Goal: Task Accomplishment & Management: Complete application form

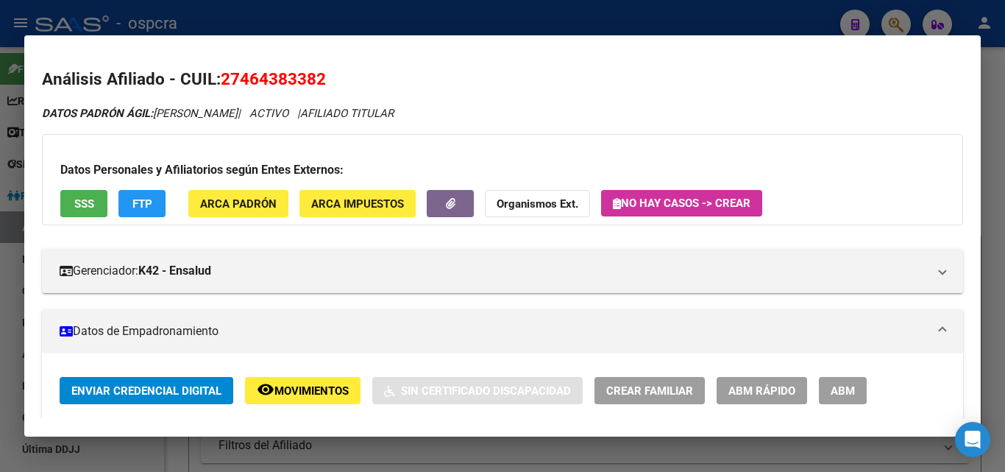
click at [564, 19] on div at bounding box center [502, 236] width 1005 height 472
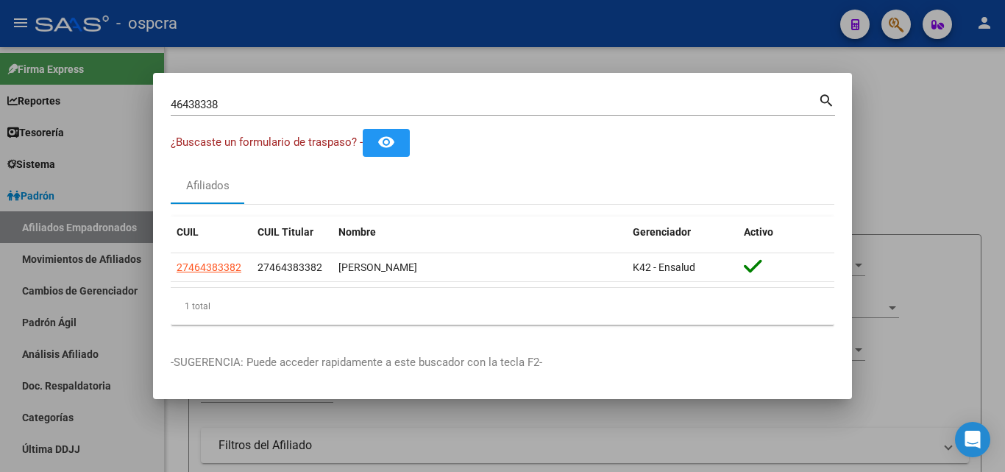
click at [563, 18] on div at bounding box center [502, 236] width 1005 height 472
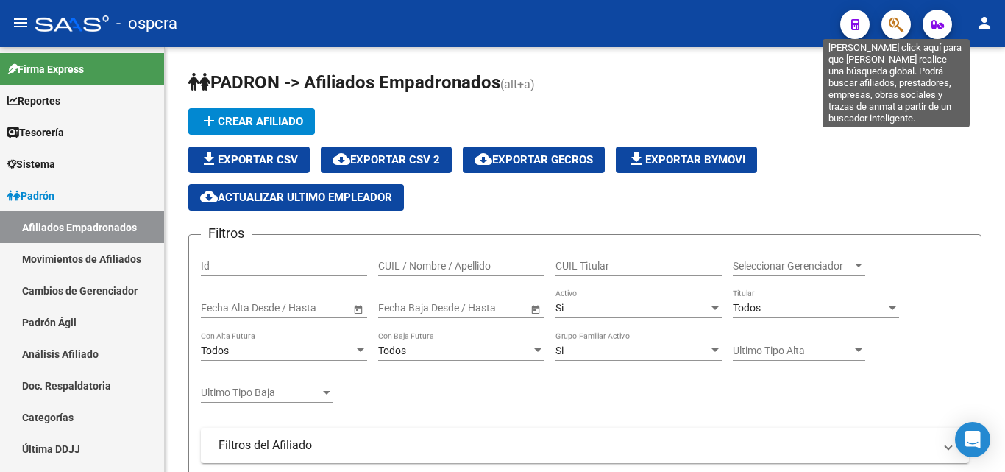
click at [903, 27] on icon "button" at bounding box center [896, 24] width 15 height 17
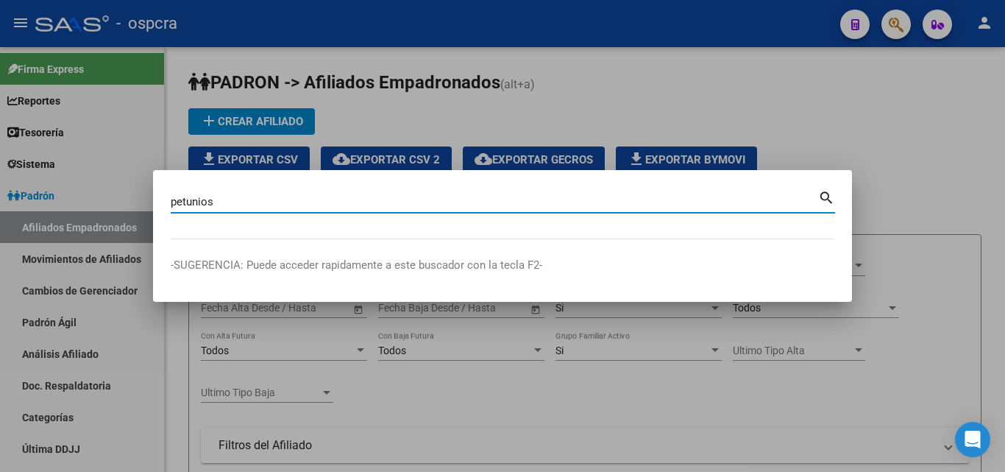
type input "petunios"
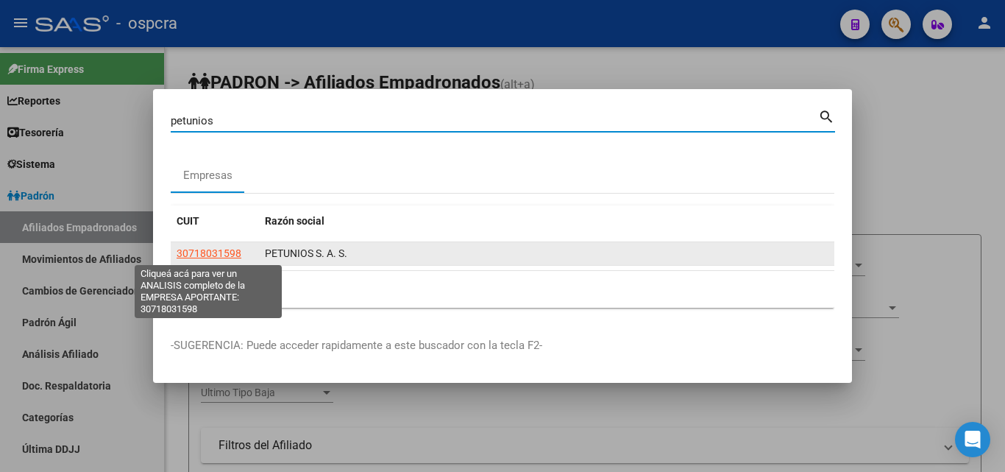
click at [212, 258] on span "30718031598" at bounding box center [209, 253] width 65 height 12
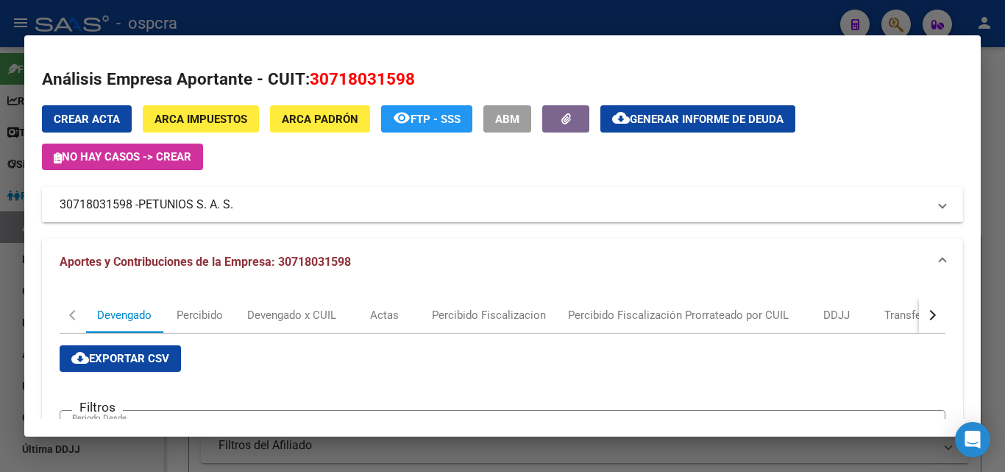
click at [204, 202] on span "PETUNIOS S. A. S." at bounding box center [185, 205] width 95 height 18
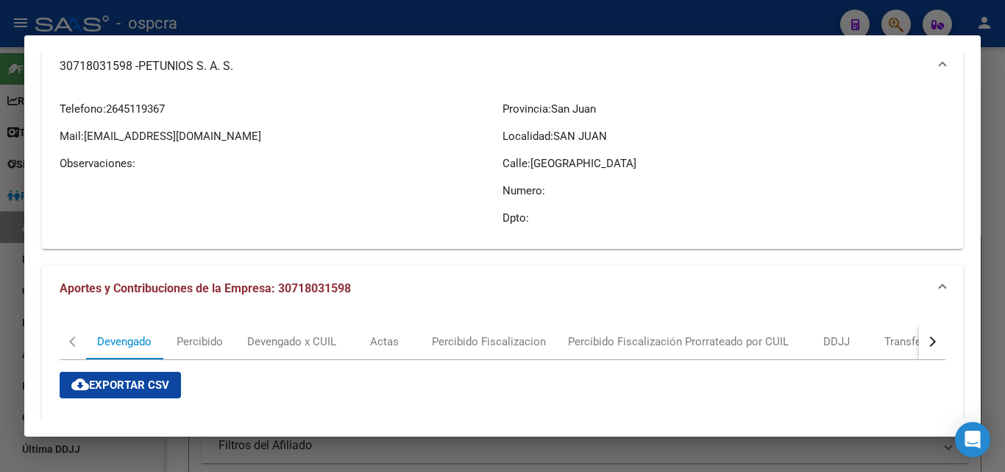
scroll to position [147, 0]
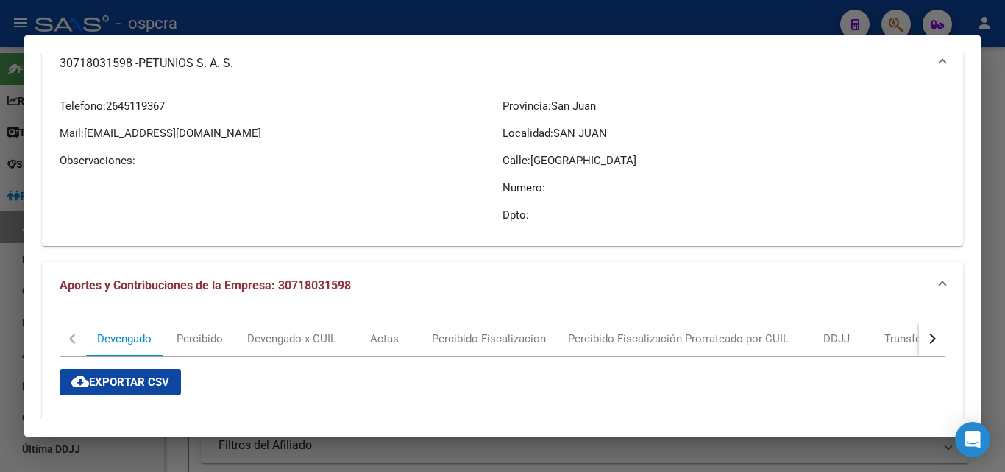
click at [926, 341] on button "button" at bounding box center [932, 338] width 26 height 35
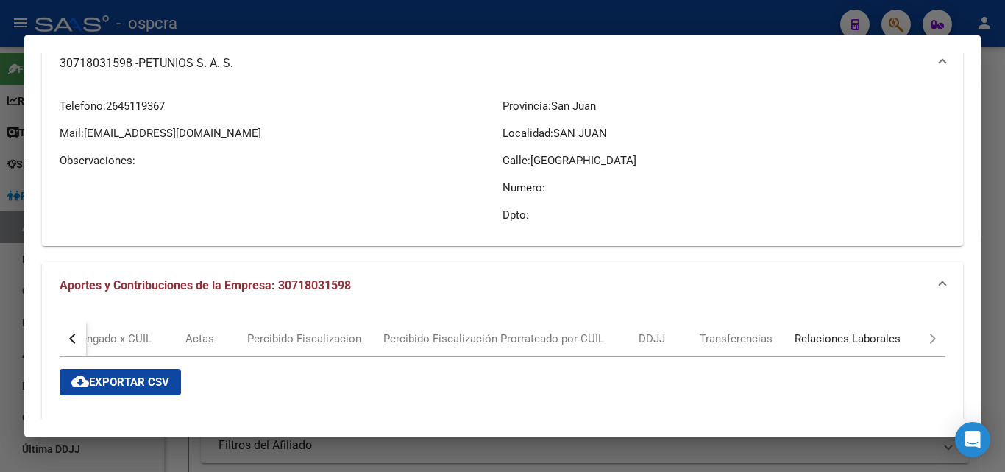
click at [847, 341] on div "Relaciones Laborales" at bounding box center [848, 338] width 106 height 16
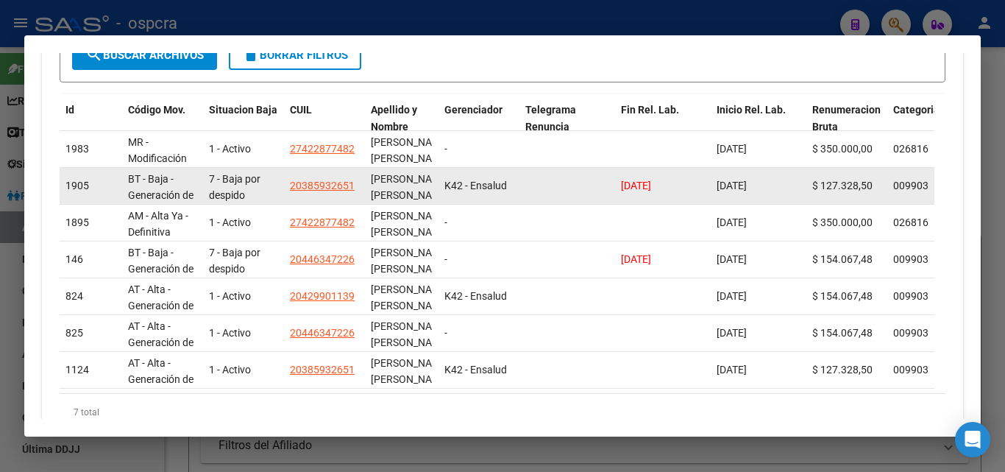
scroll to position [36, 0]
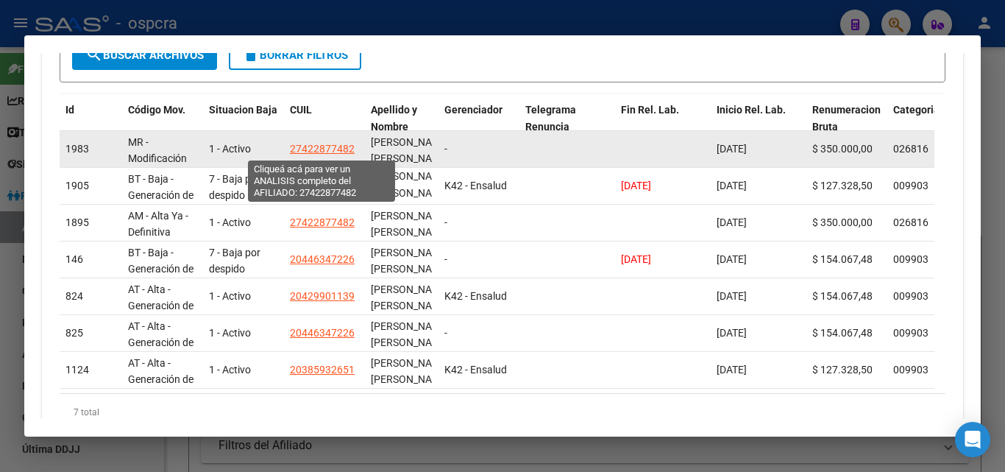
click at [340, 149] on span "27422877482" at bounding box center [322, 149] width 65 height 12
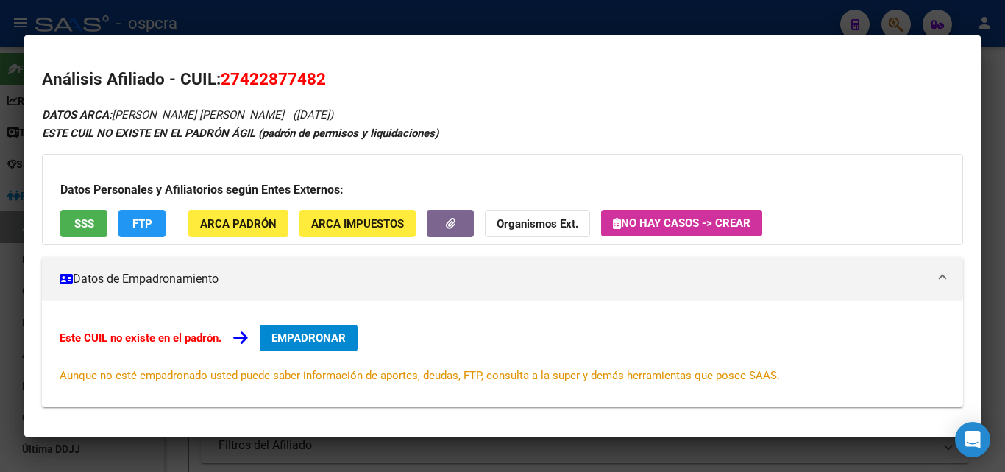
scroll to position [74, 0]
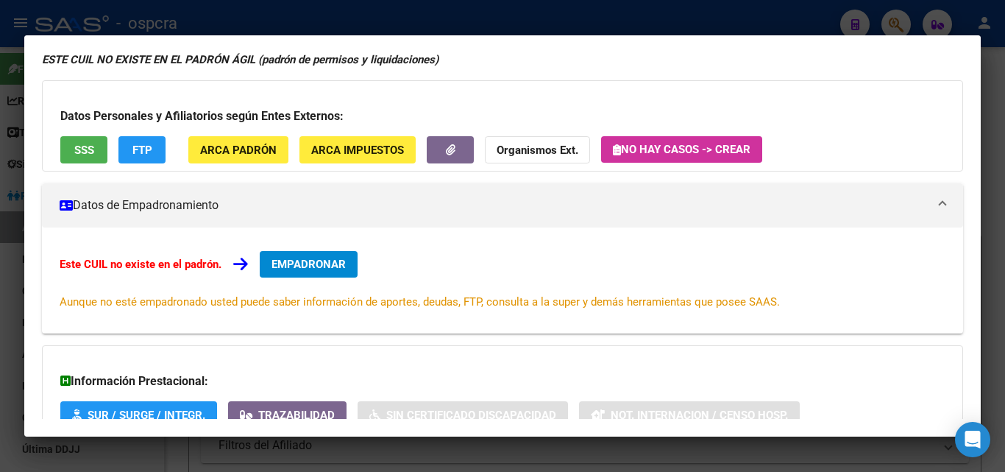
click at [73, 148] on button "SSS" at bounding box center [83, 149] width 47 height 27
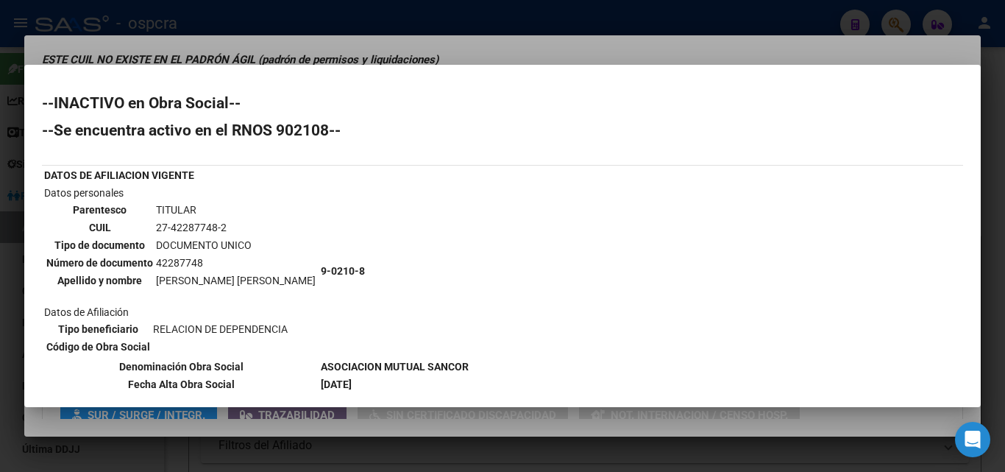
click at [0, 300] on div at bounding box center [502, 236] width 1005 height 472
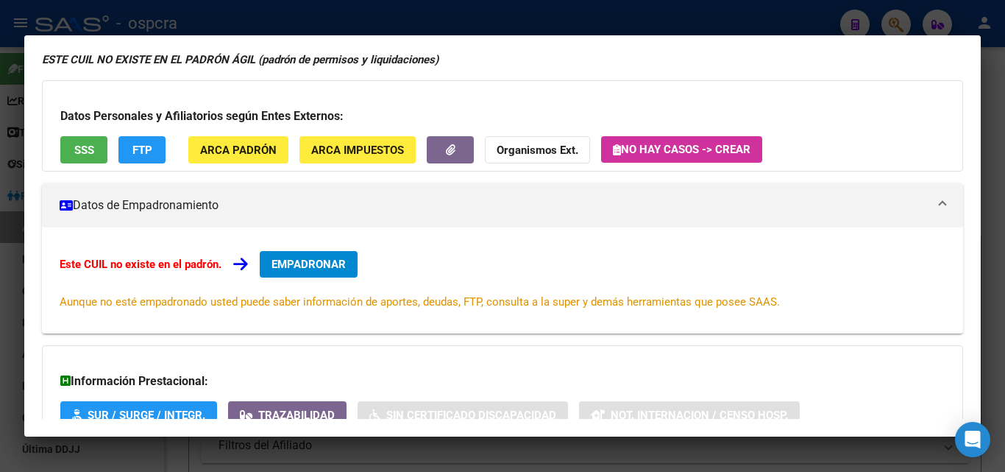
click at [0, 297] on div at bounding box center [502, 236] width 1005 height 472
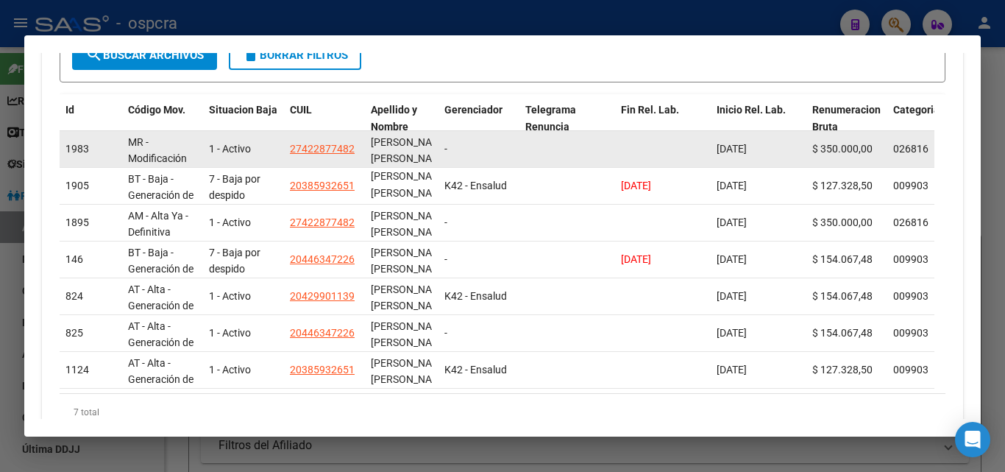
click at [317, 141] on app-link-go-to "27422877482" at bounding box center [322, 149] width 65 height 17
click at [322, 143] on span "27422877482" at bounding box center [322, 149] width 65 height 12
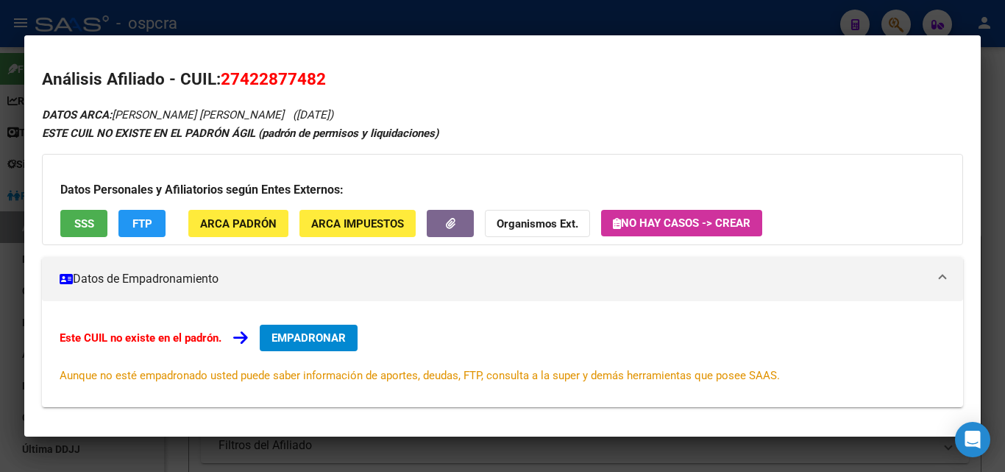
click at [0, 297] on div at bounding box center [502, 236] width 1005 height 472
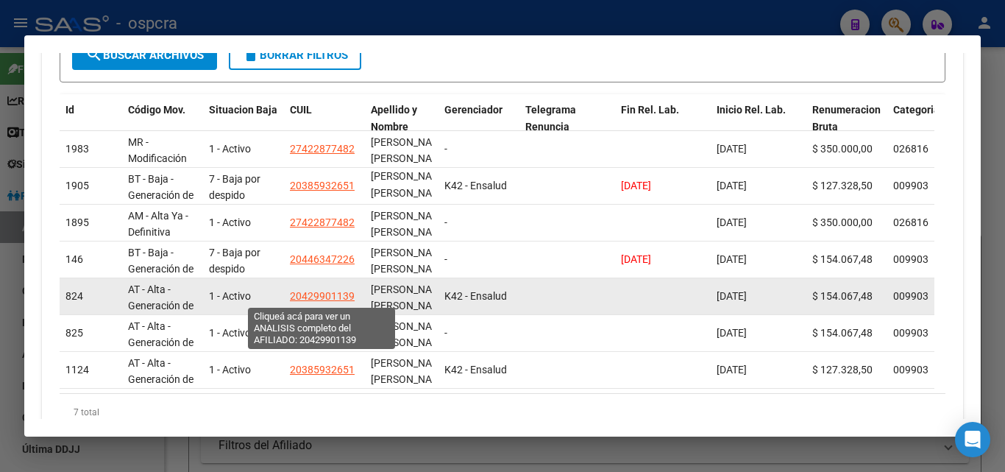
click at [336, 298] on span "20429901139" at bounding box center [322, 296] width 65 height 12
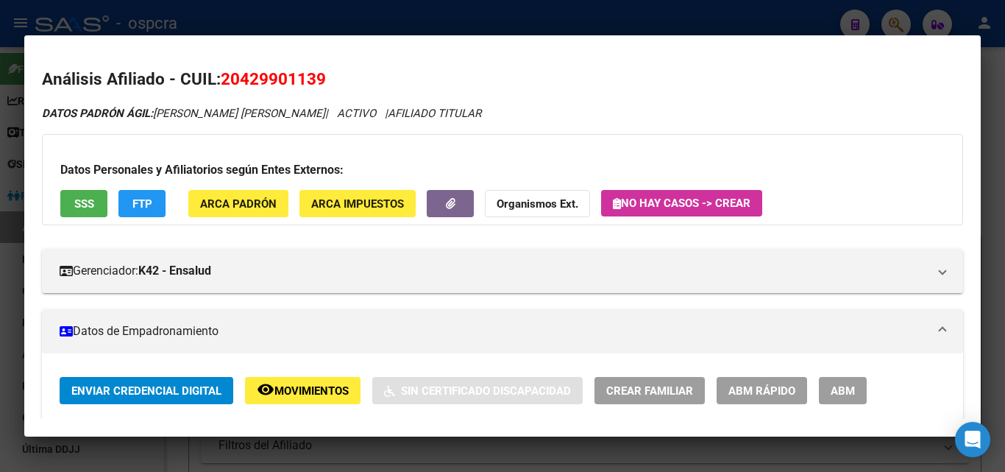
click at [85, 212] on button "SSS" at bounding box center [83, 203] width 47 height 27
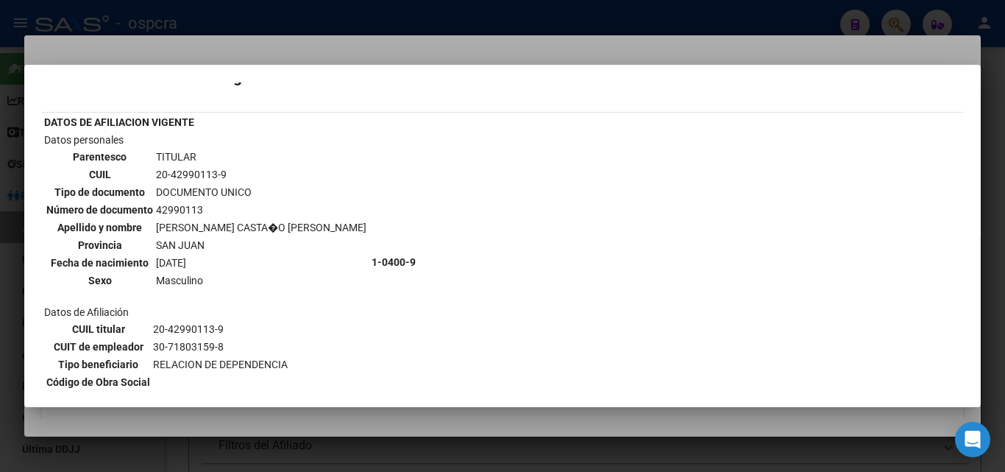
scroll to position [0, 0]
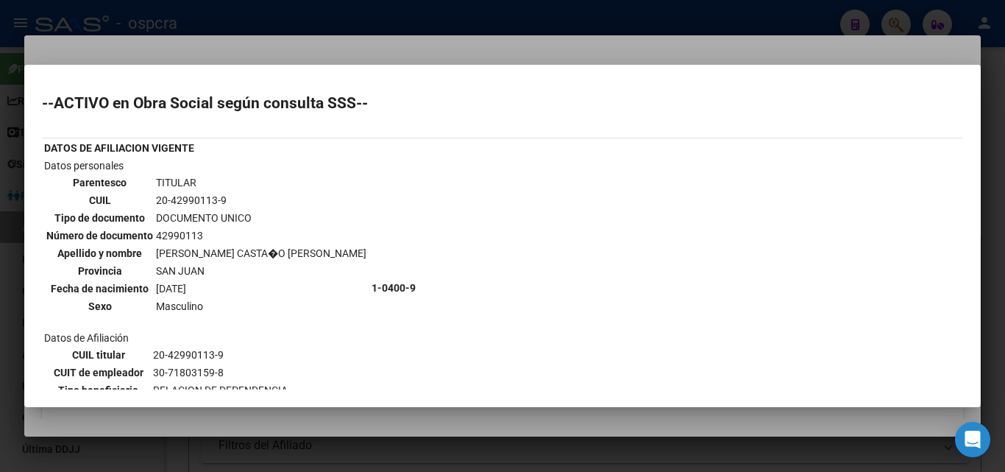
click at [0, 228] on div at bounding box center [502, 236] width 1005 height 472
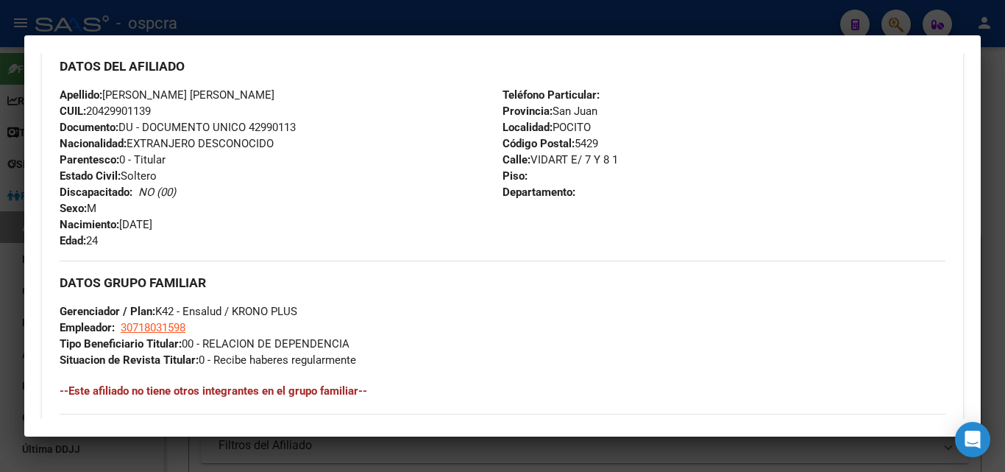
scroll to position [736, 0]
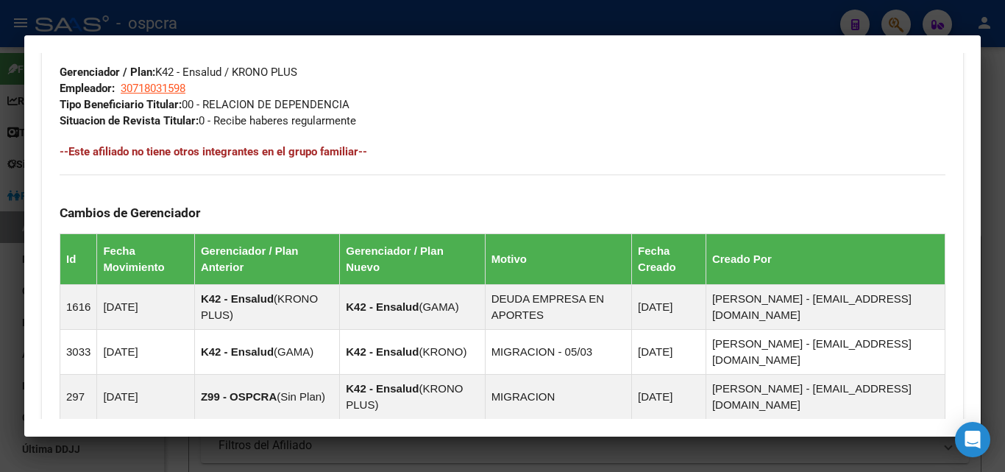
click at [2, 401] on div at bounding box center [502, 236] width 1005 height 472
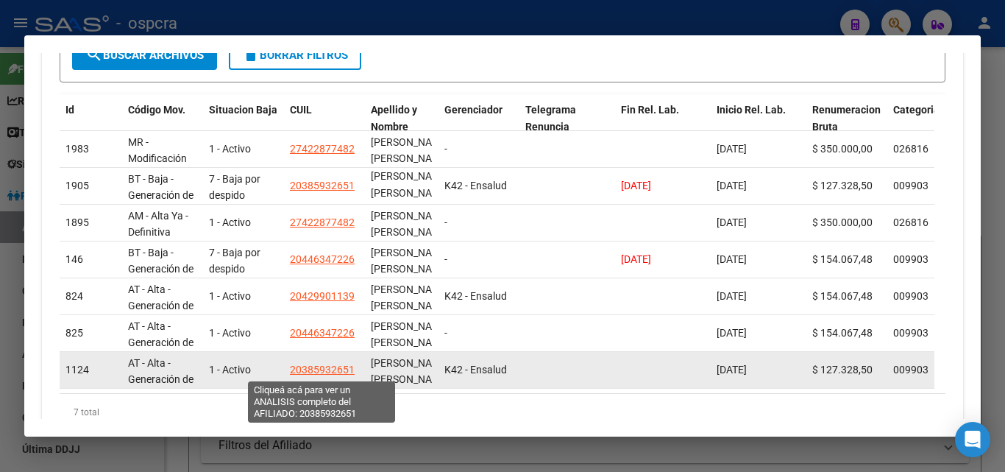
click at [322, 364] on span "20385932651" at bounding box center [322, 370] width 65 height 12
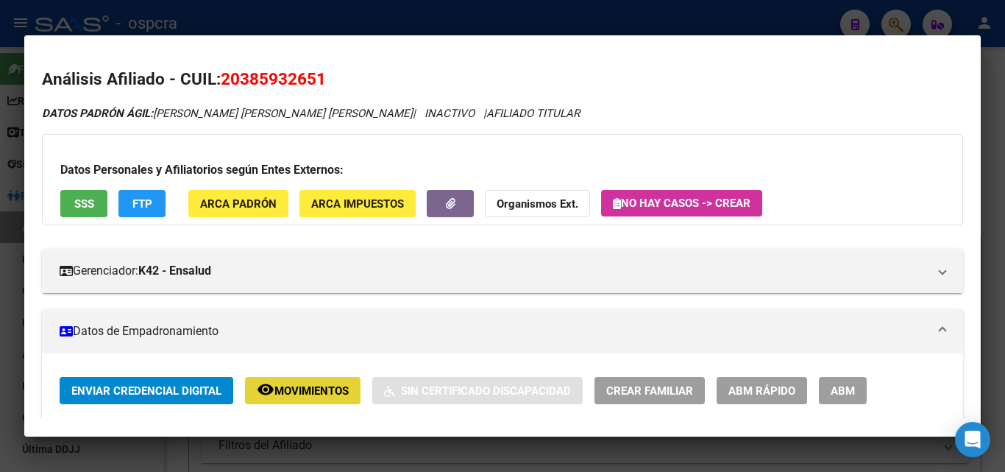
click at [330, 388] on span "Movimientos" at bounding box center [311, 390] width 74 height 13
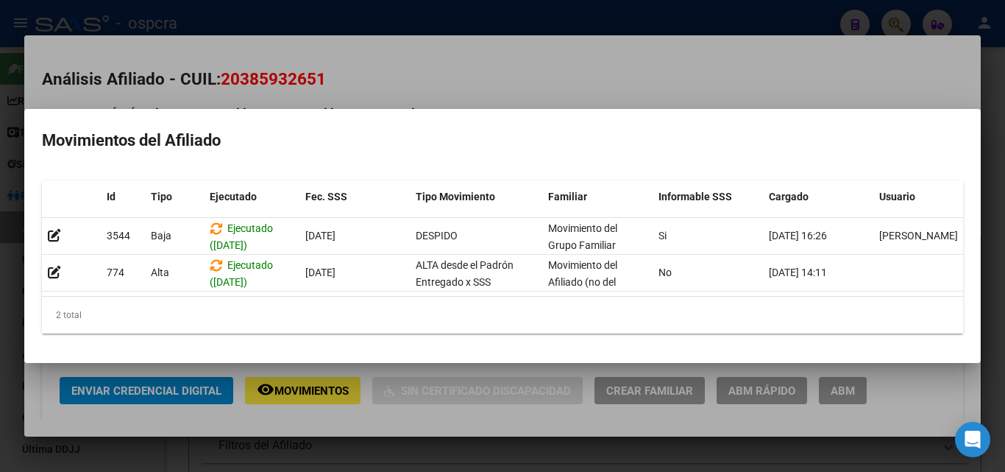
click at [341, 90] on div at bounding box center [502, 236] width 1005 height 472
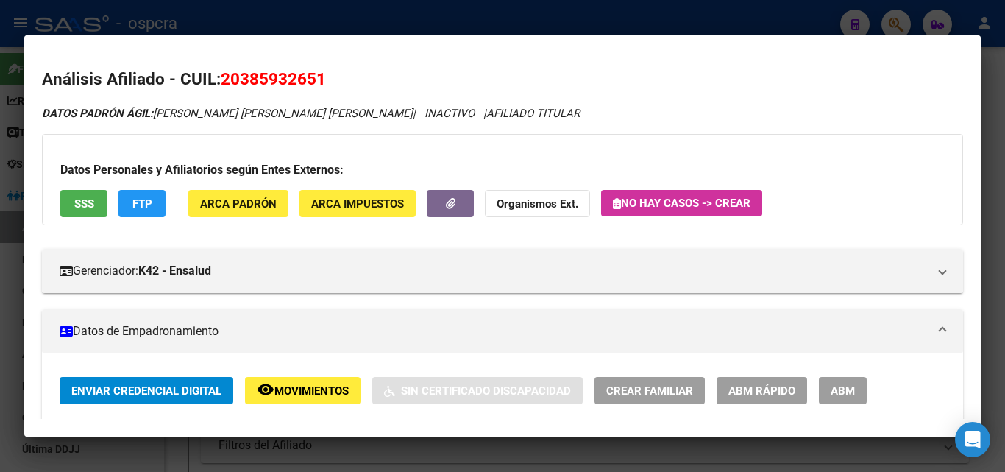
click at [4, 245] on div at bounding box center [502, 236] width 1005 height 472
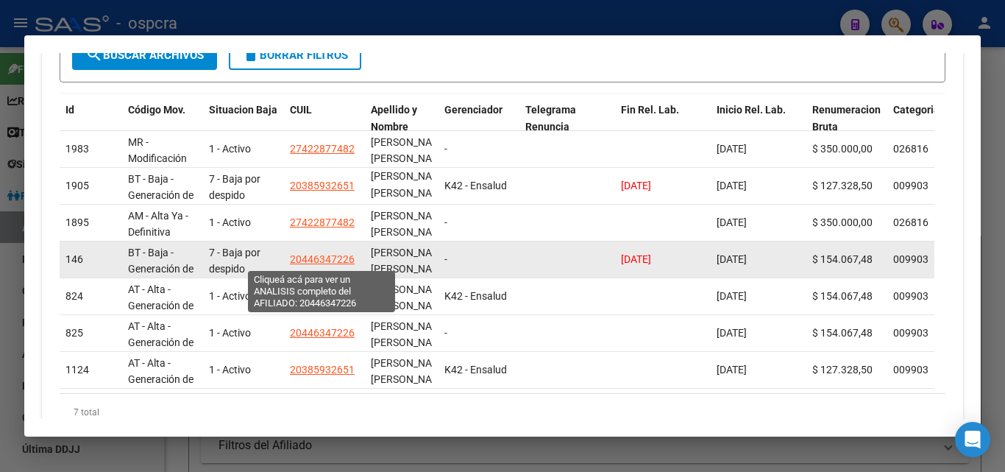
click at [325, 258] on span "20446347226" at bounding box center [322, 259] width 65 height 12
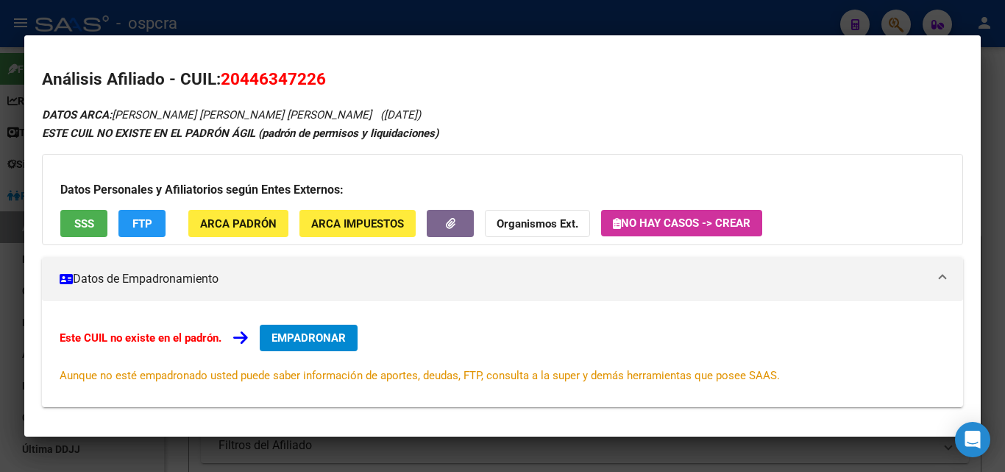
click at [85, 221] on span "SSS" at bounding box center [84, 223] width 20 height 13
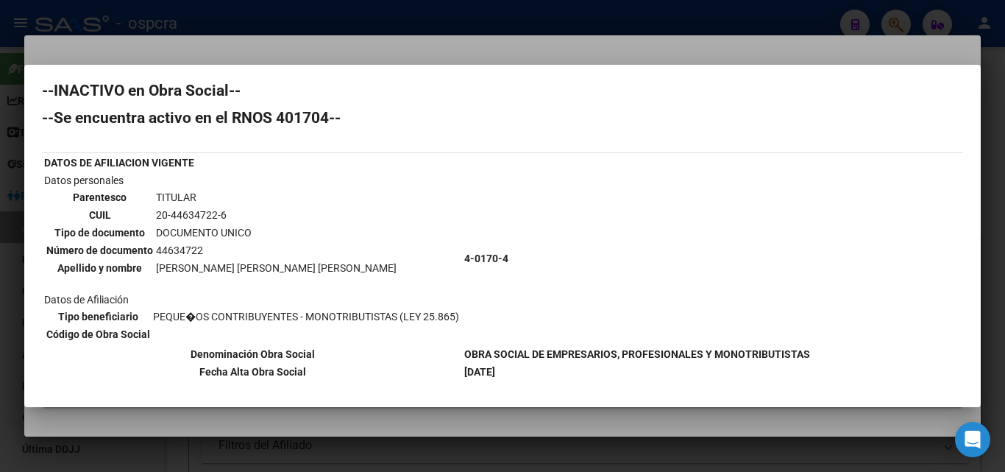
scroll to position [0, 0]
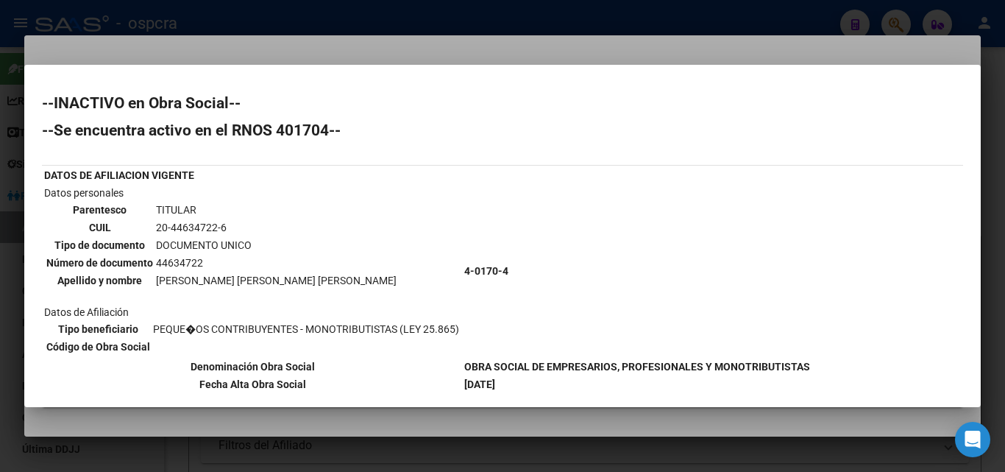
click at [0, 270] on div at bounding box center [502, 236] width 1005 height 472
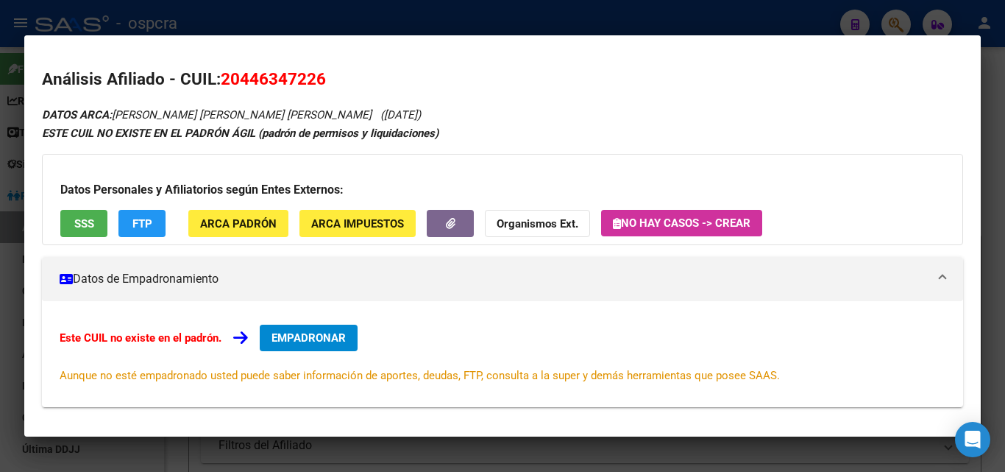
click at [0, 278] on div at bounding box center [502, 236] width 1005 height 472
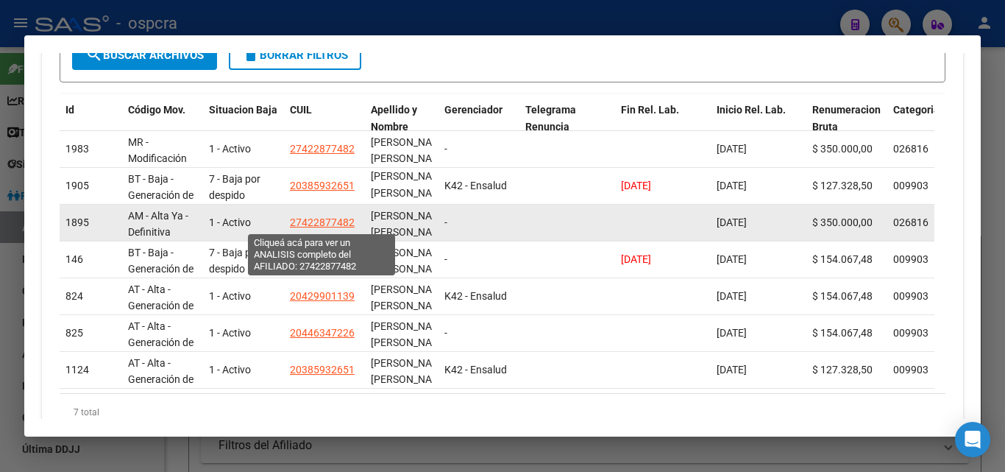
click at [317, 224] on span "27422877482" at bounding box center [322, 222] width 65 height 12
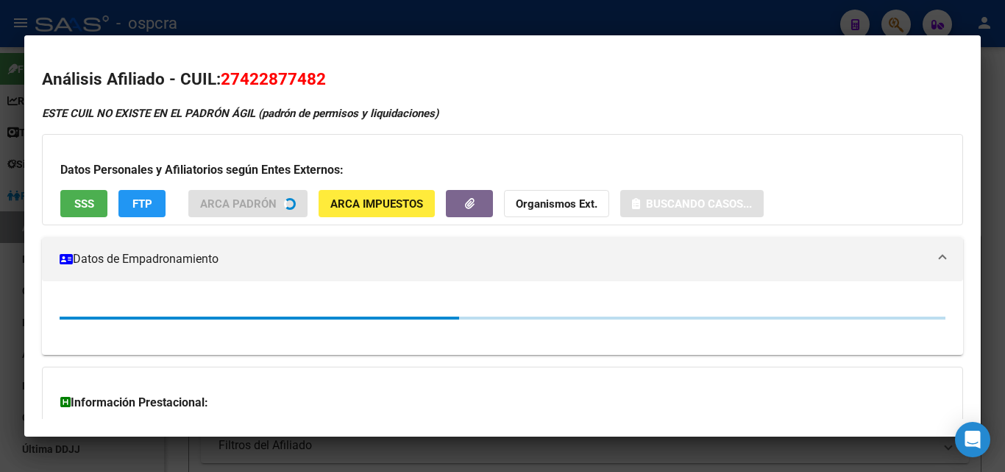
click at [0, 259] on div at bounding box center [502, 236] width 1005 height 472
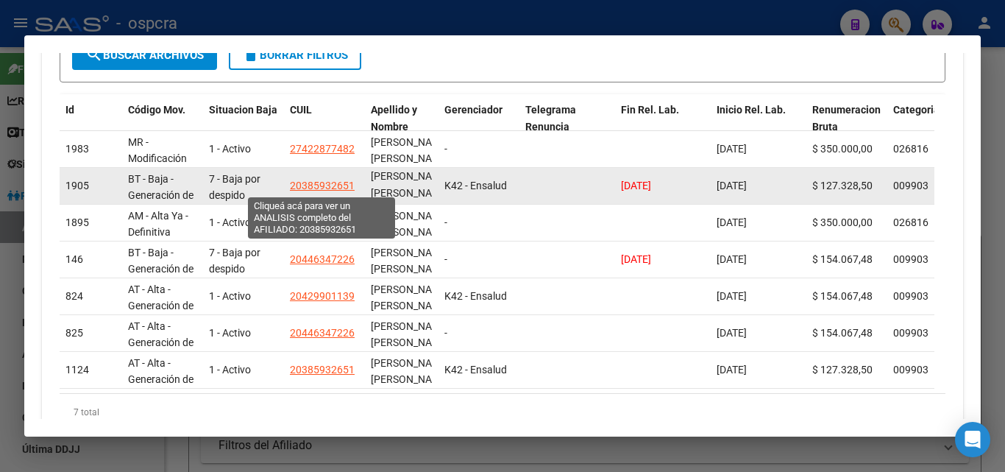
click at [342, 187] on span "20385932651" at bounding box center [322, 186] width 65 height 12
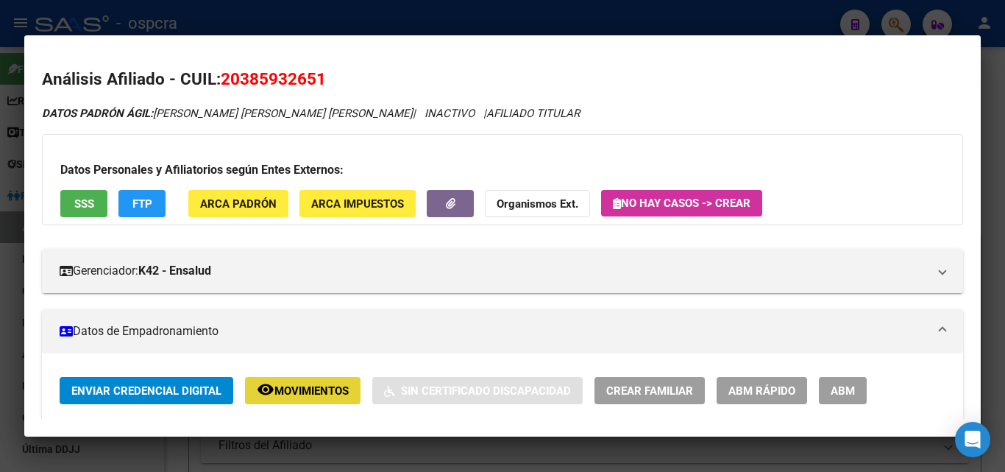
click at [341, 394] on span "Movimientos" at bounding box center [311, 390] width 74 height 13
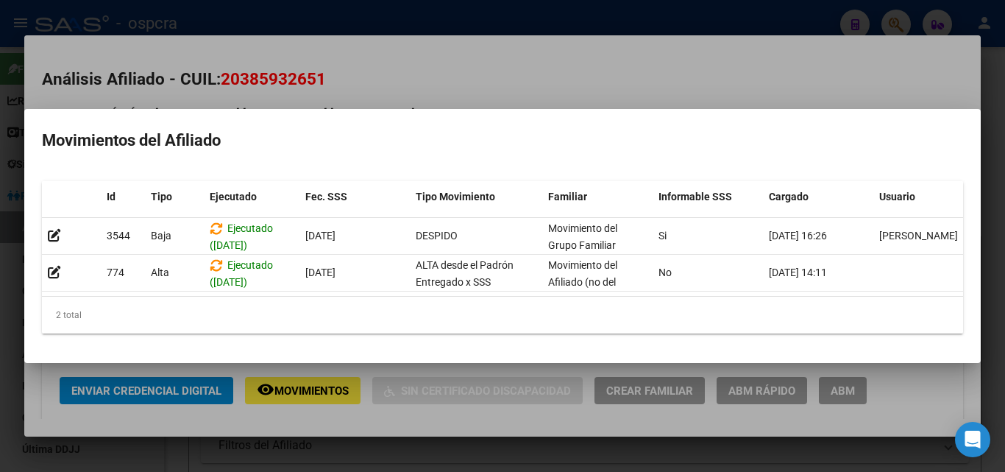
click at [0, 236] on div at bounding box center [502, 236] width 1005 height 472
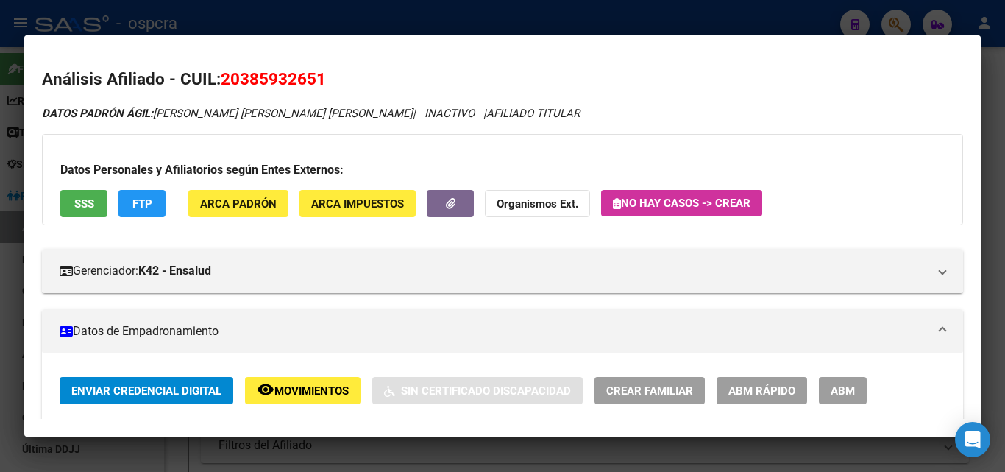
click at [1, 236] on div at bounding box center [502, 236] width 1005 height 472
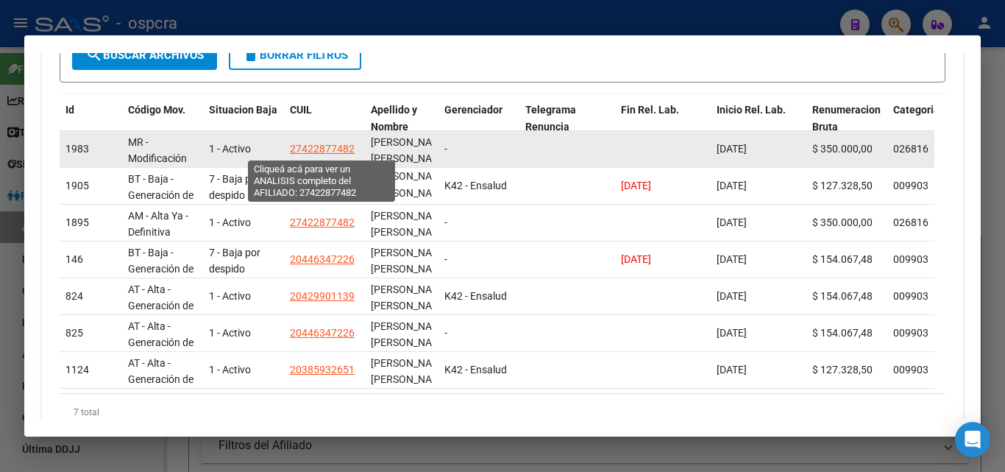
click at [321, 148] on span "27422877482" at bounding box center [322, 149] width 65 height 12
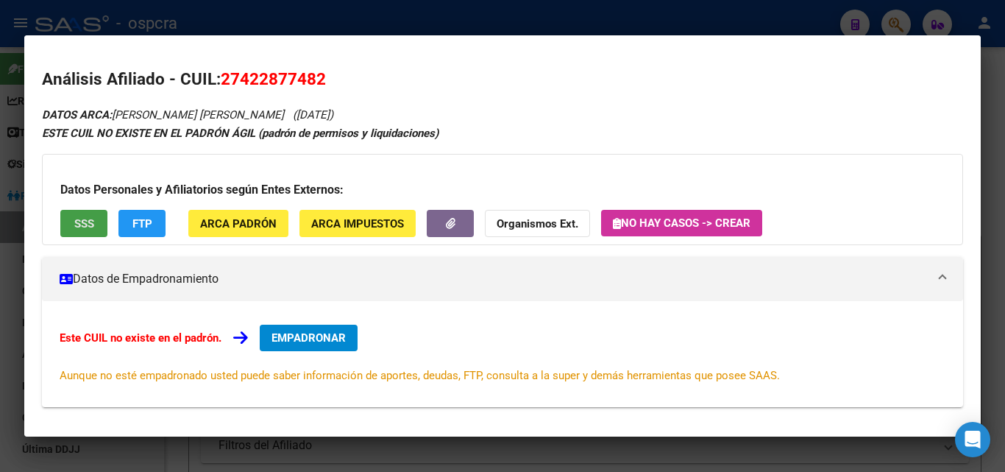
click at [68, 222] on button "SSS" at bounding box center [83, 223] width 47 height 27
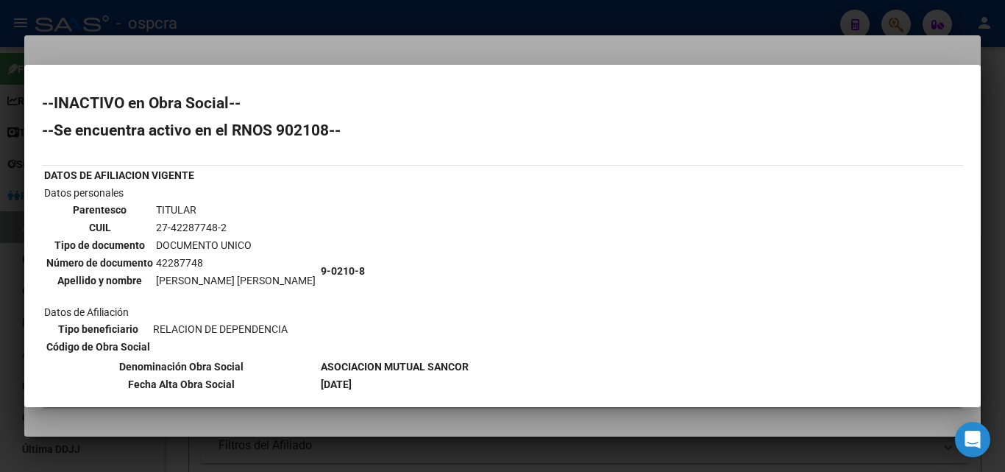
scroll to position [147, 0]
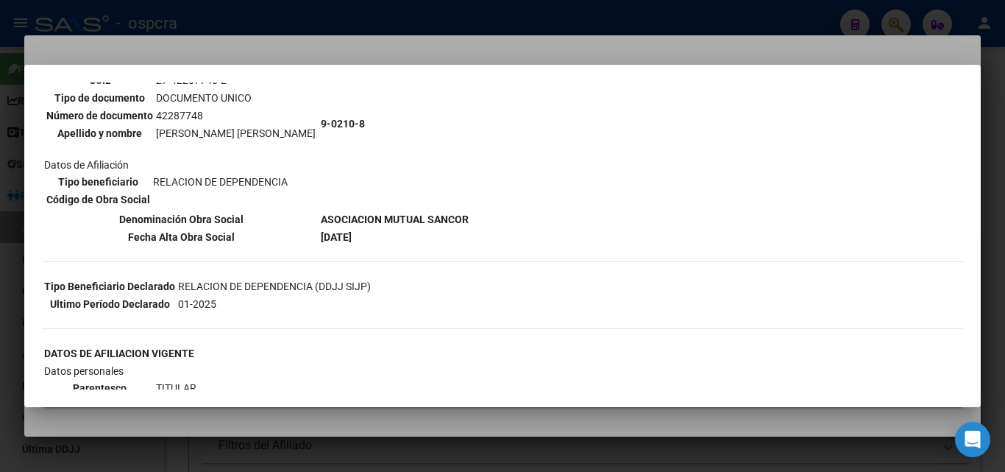
click at [0, 303] on div at bounding box center [502, 236] width 1005 height 472
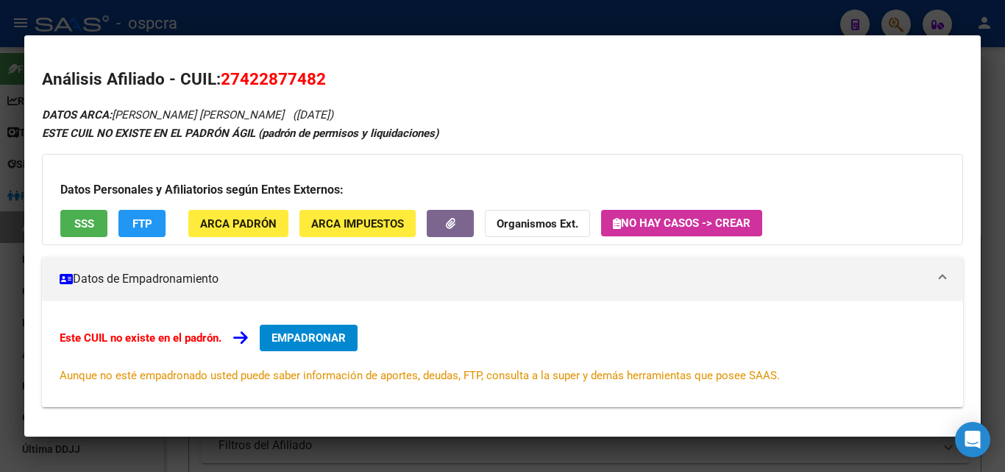
click at [0, 305] on div at bounding box center [502, 236] width 1005 height 472
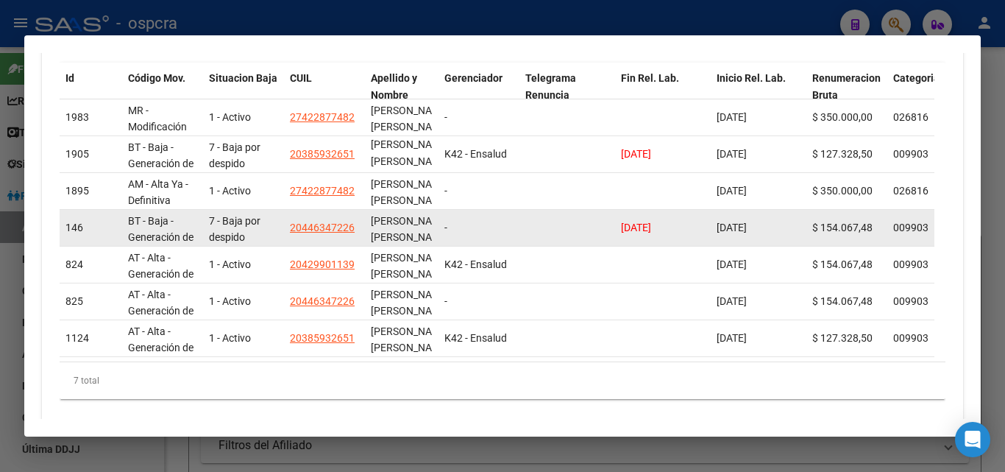
scroll to position [578, 0]
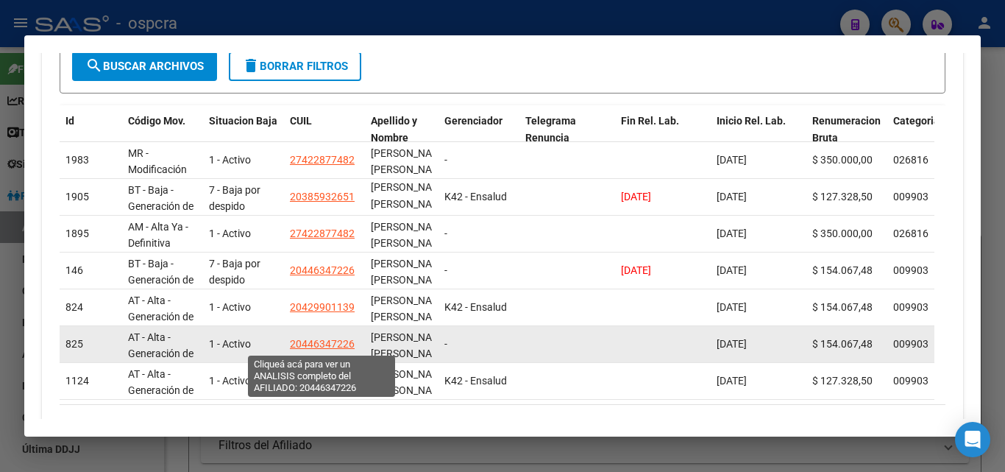
click at [334, 344] on span "20446347226" at bounding box center [322, 344] width 65 height 12
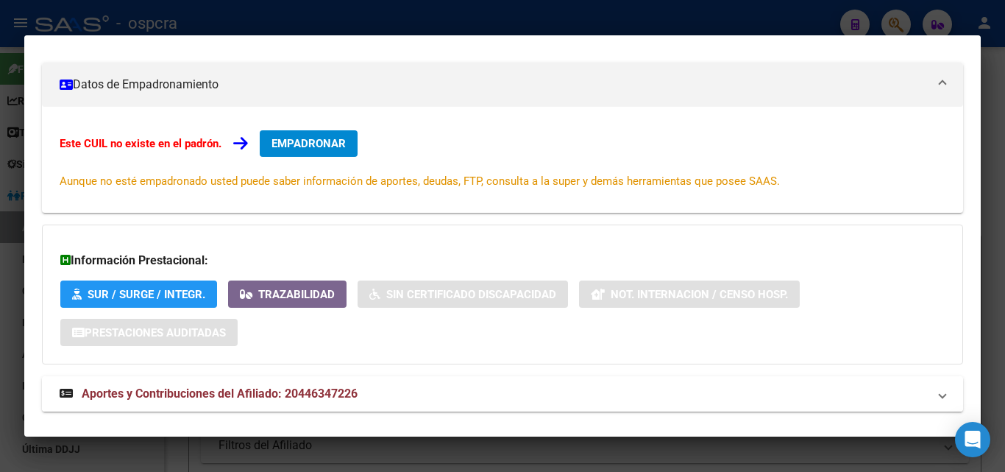
scroll to position [220, 0]
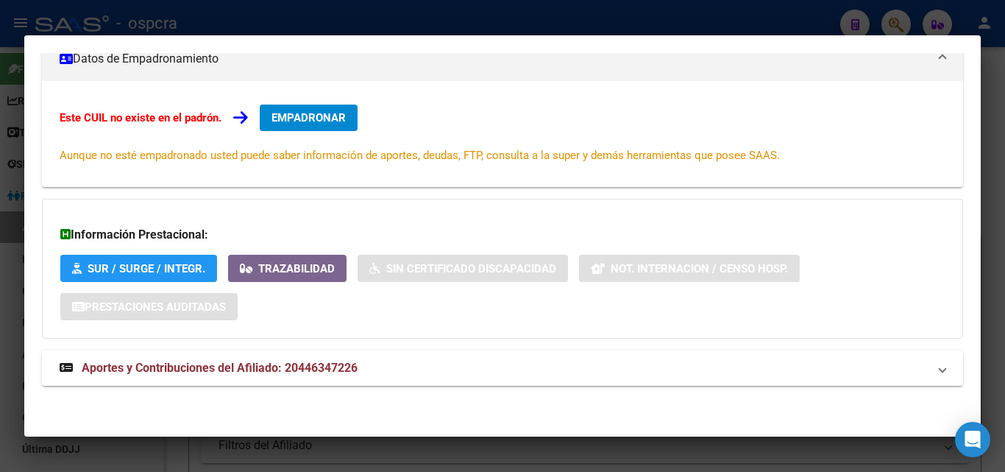
click at [276, 359] on strong "Aportes y Contribuciones del Afiliado: 20446347226" at bounding box center [209, 368] width 298 height 18
click at [0, 335] on div at bounding box center [502, 236] width 1005 height 472
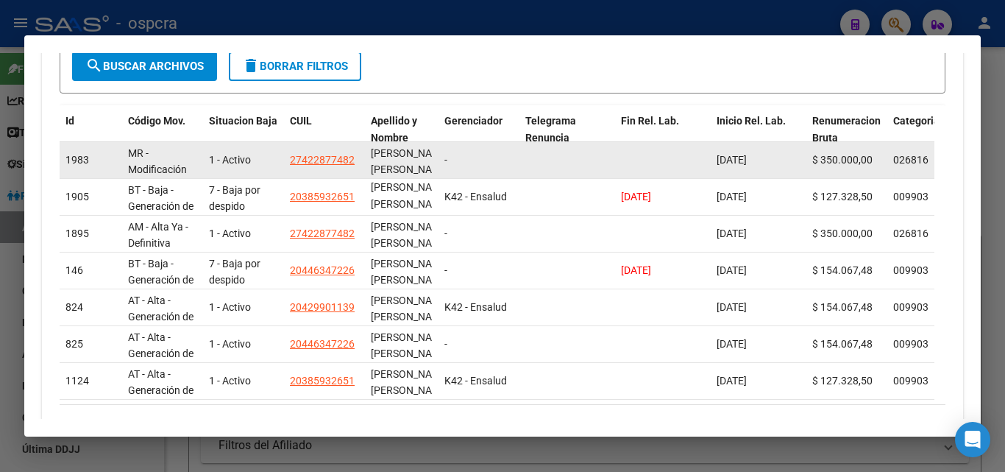
scroll to position [283, 0]
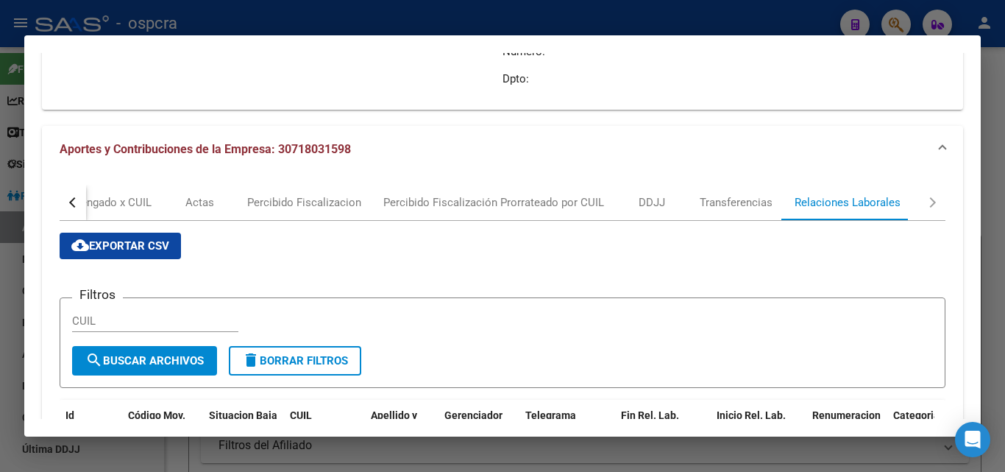
click at [0, 261] on div at bounding box center [502, 236] width 1005 height 472
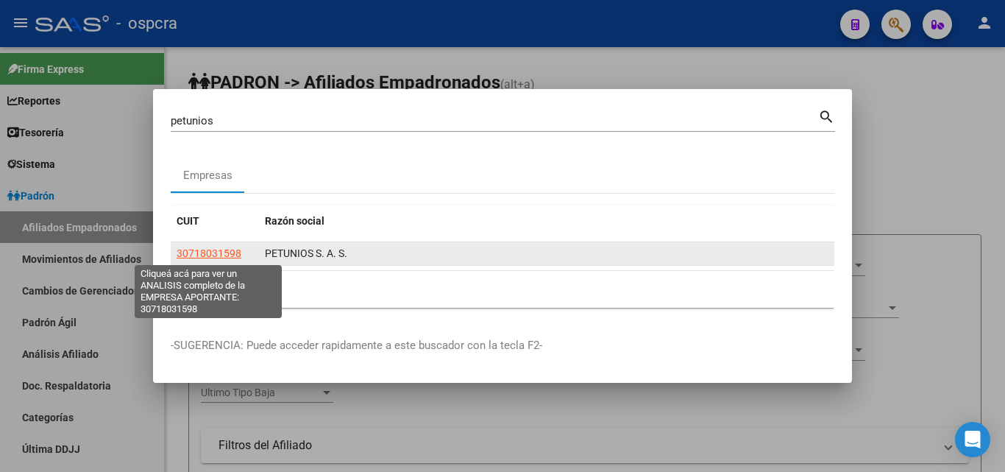
click at [216, 252] on span "30718031598" at bounding box center [209, 253] width 65 height 12
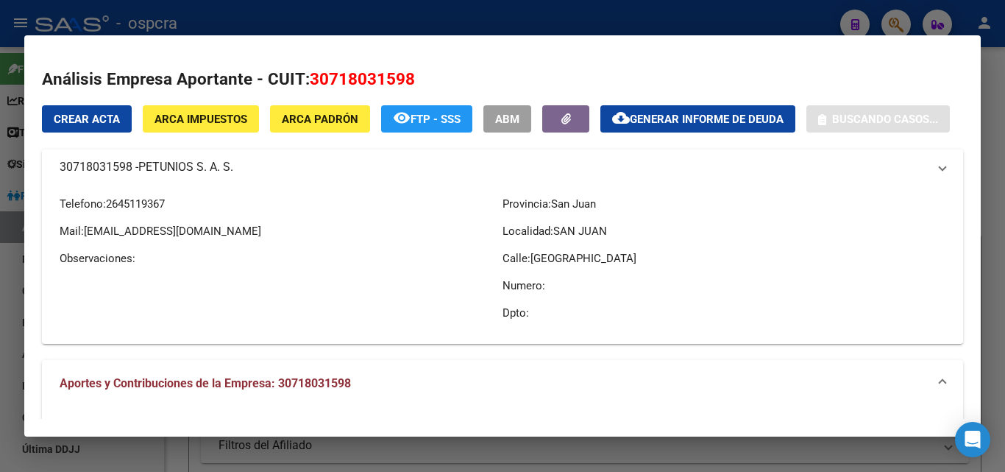
type textarea "30718031598"
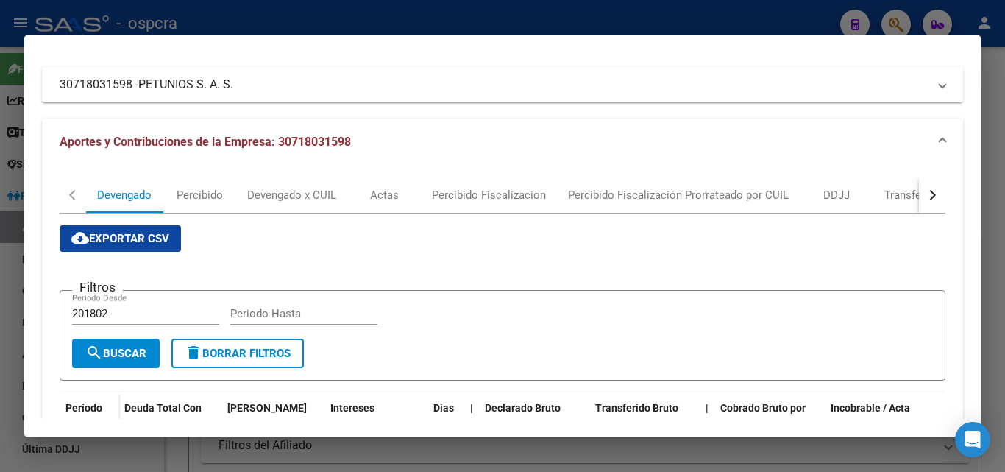
scroll to position [221, 0]
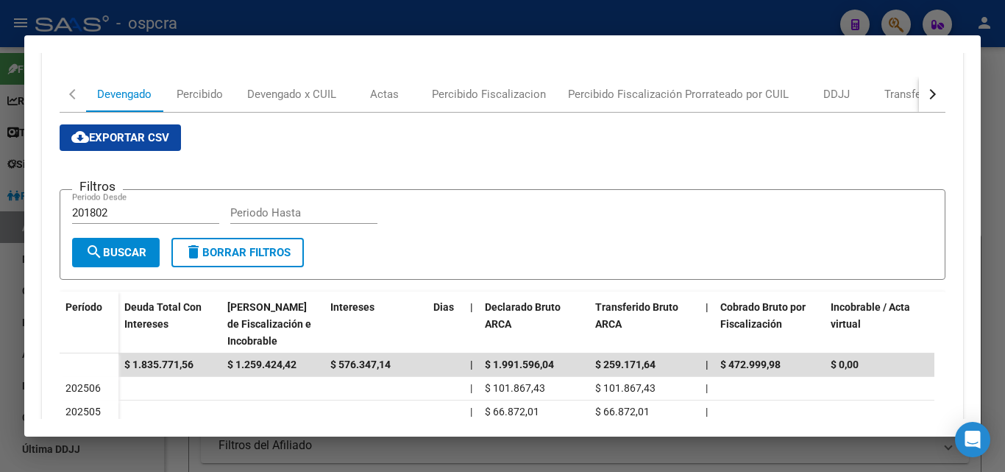
click at [0, 309] on div at bounding box center [502, 236] width 1005 height 472
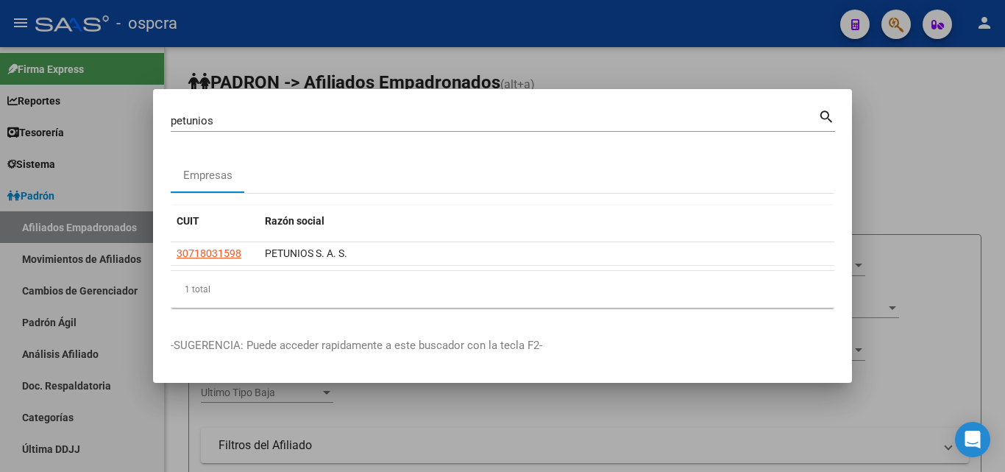
click at [1, 307] on div at bounding box center [502, 236] width 1005 height 472
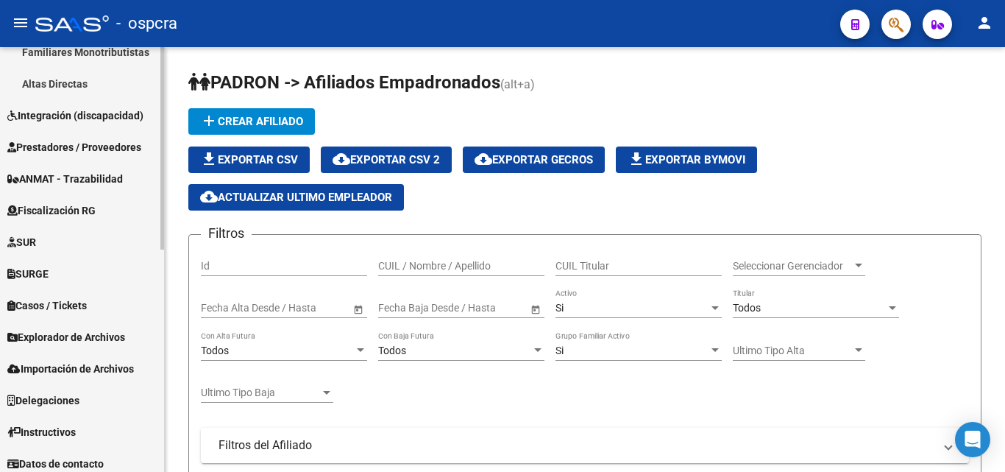
scroll to position [467, 0]
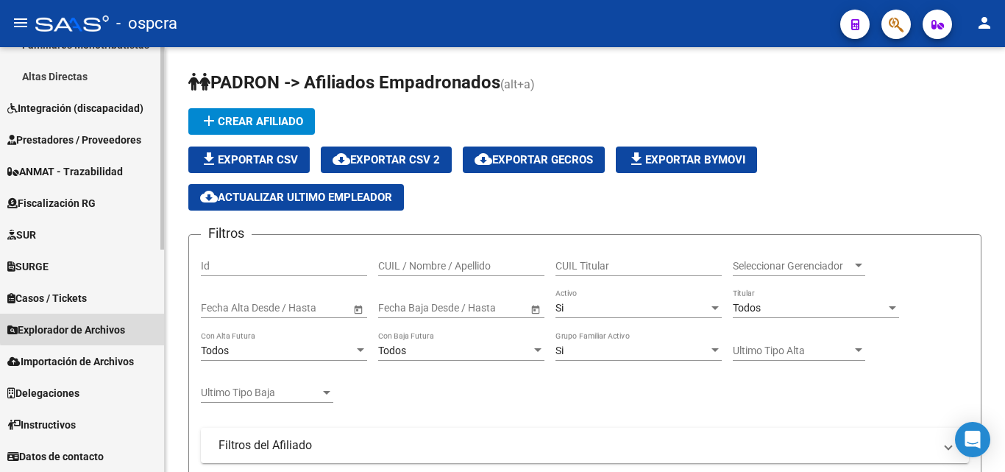
click at [94, 327] on span "Explorador de Archivos" at bounding box center [66, 330] width 118 height 16
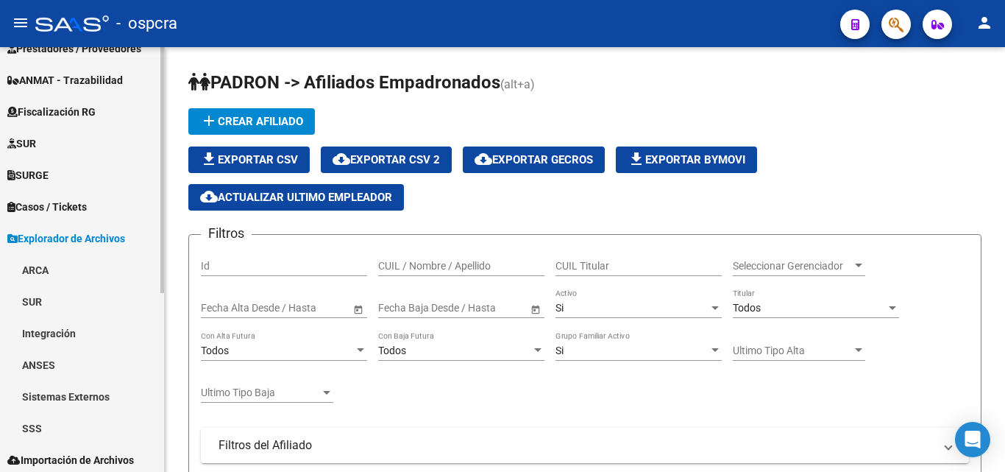
scroll to position [221, 0]
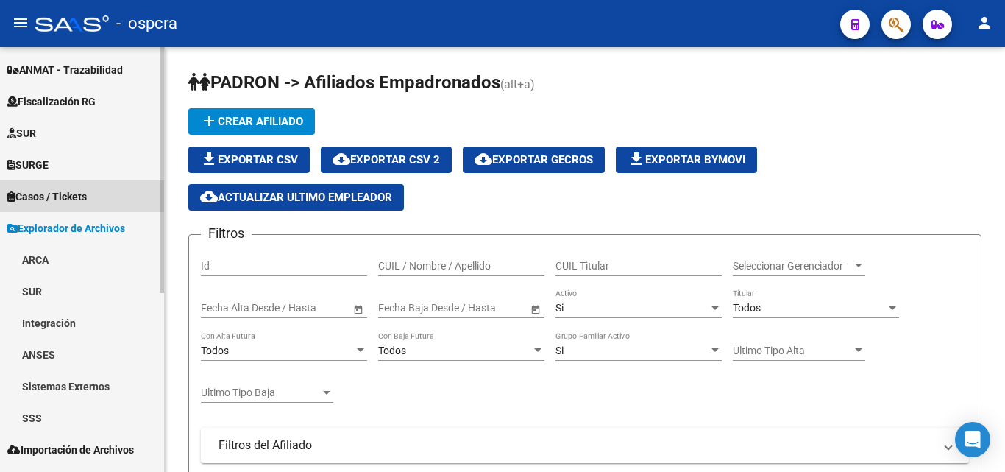
click at [87, 196] on span "Casos / Tickets" at bounding box center [46, 196] width 79 height 16
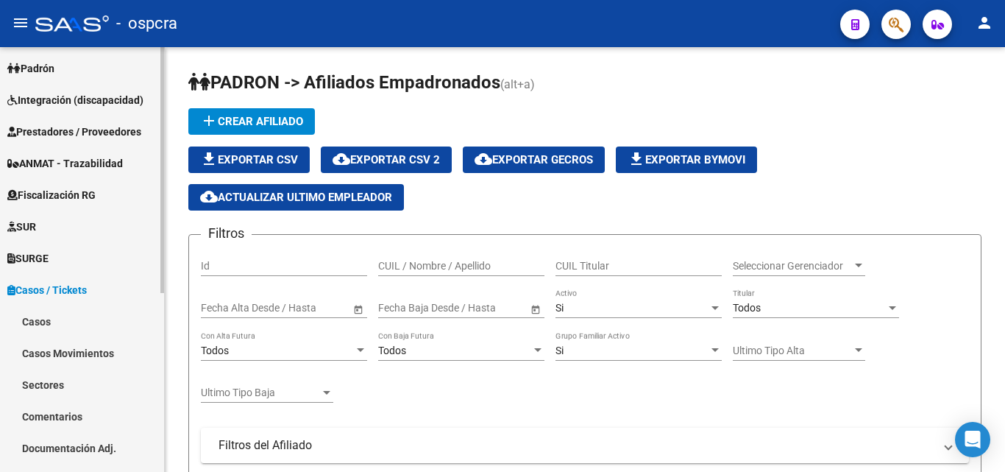
scroll to position [74, 0]
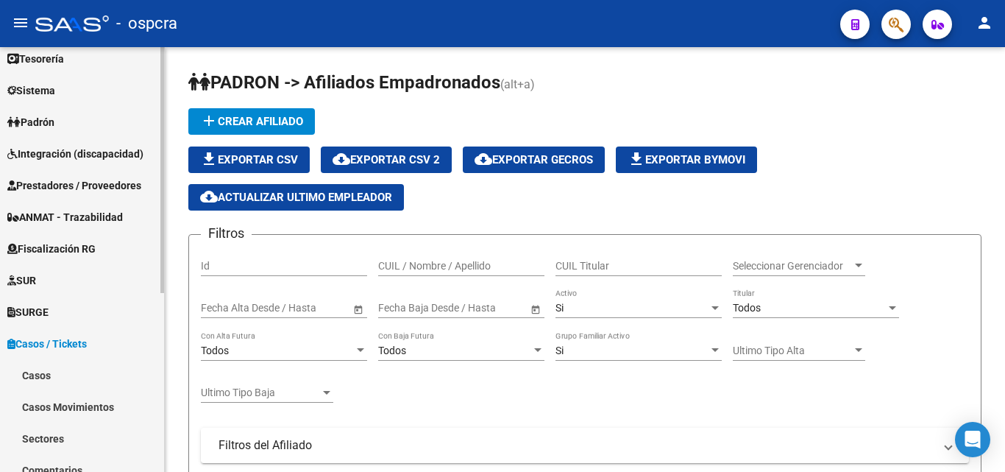
click at [81, 244] on span "Fiscalización RG" at bounding box center [51, 249] width 88 height 16
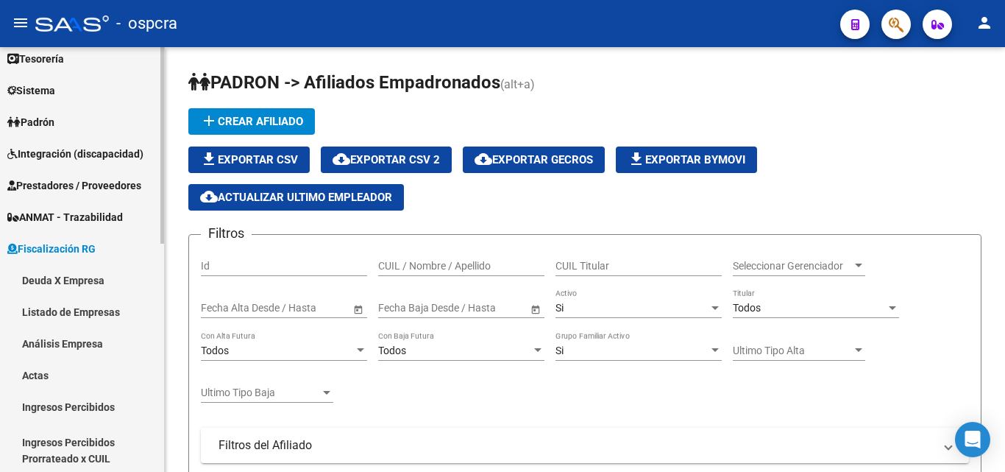
click at [52, 375] on link "Actas" at bounding box center [82, 375] width 164 height 32
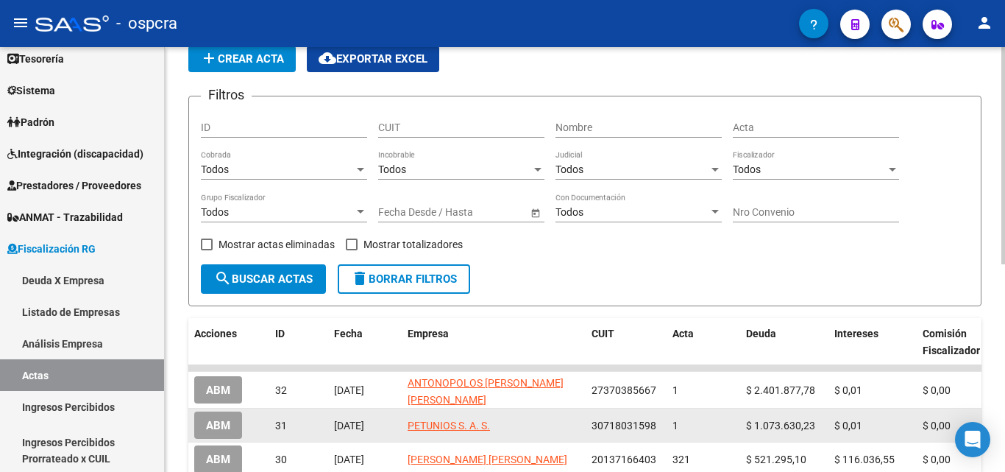
scroll to position [147, 0]
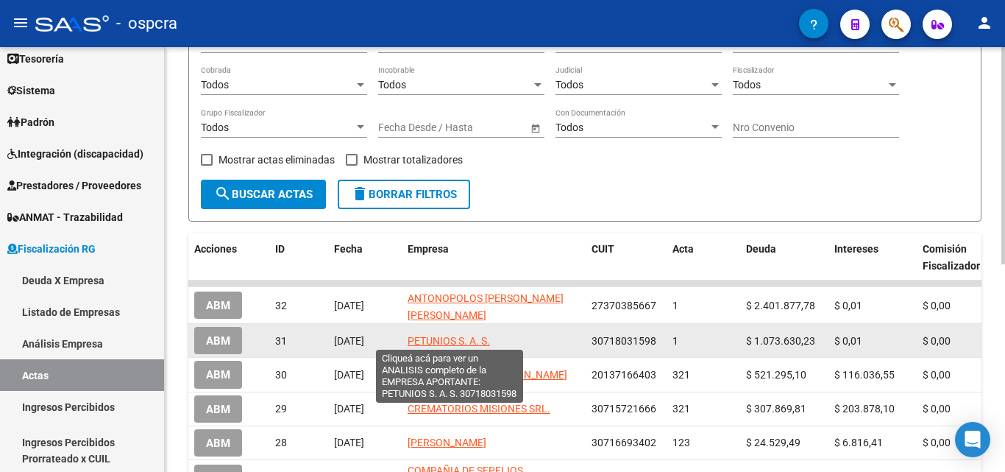
click at [442, 335] on span "PETUNIOS S. A. S." at bounding box center [449, 341] width 82 height 12
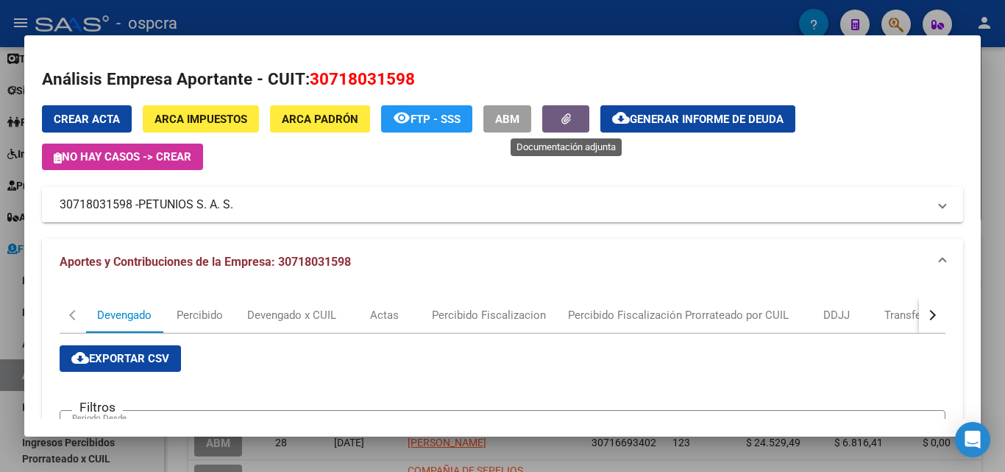
click at [564, 119] on icon "button" at bounding box center [566, 118] width 10 height 11
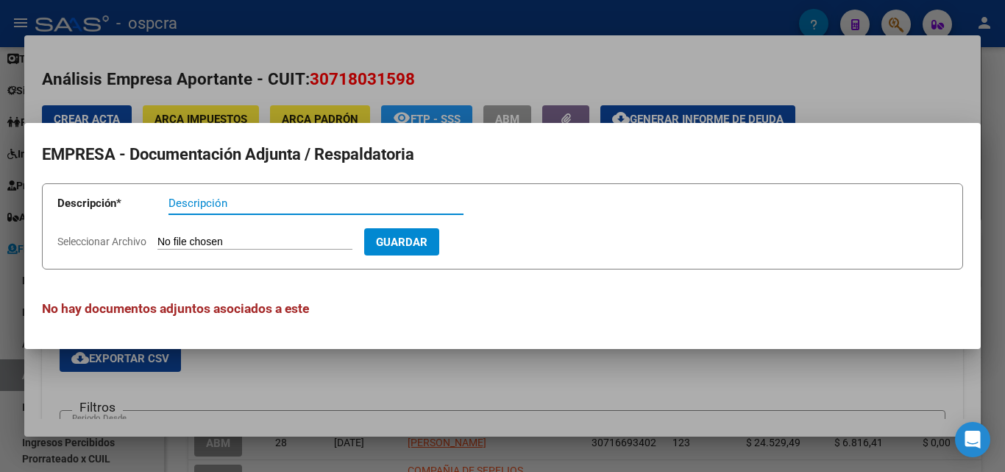
click at [651, 52] on div at bounding box center [502, 236] width 1005 height 472
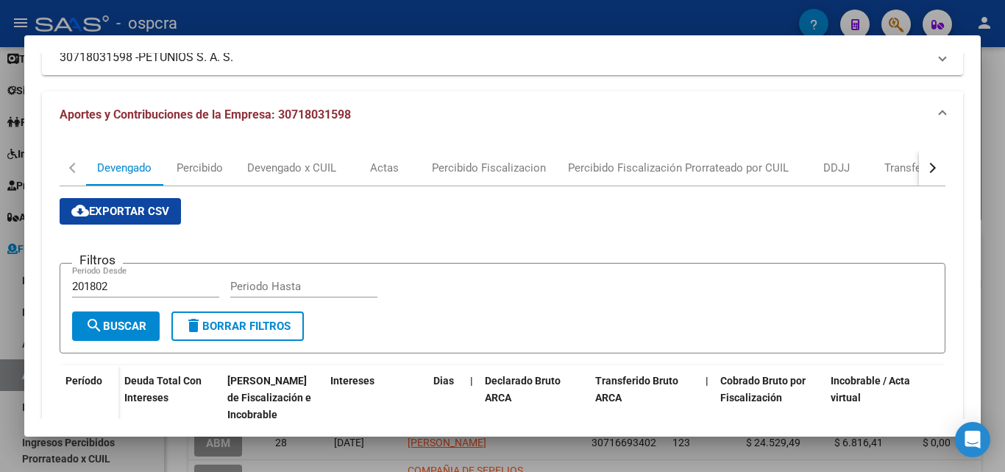
click at [0, 267] on div at bounding box center [502, 236] width 1005 height 472
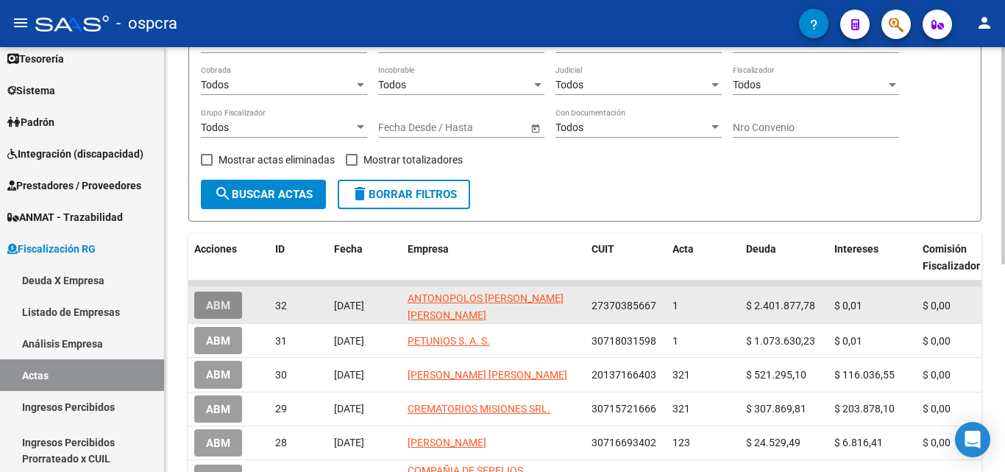
click at [199, 298] on button "ABM" at bounding box center [218, 304] width 48 height 27
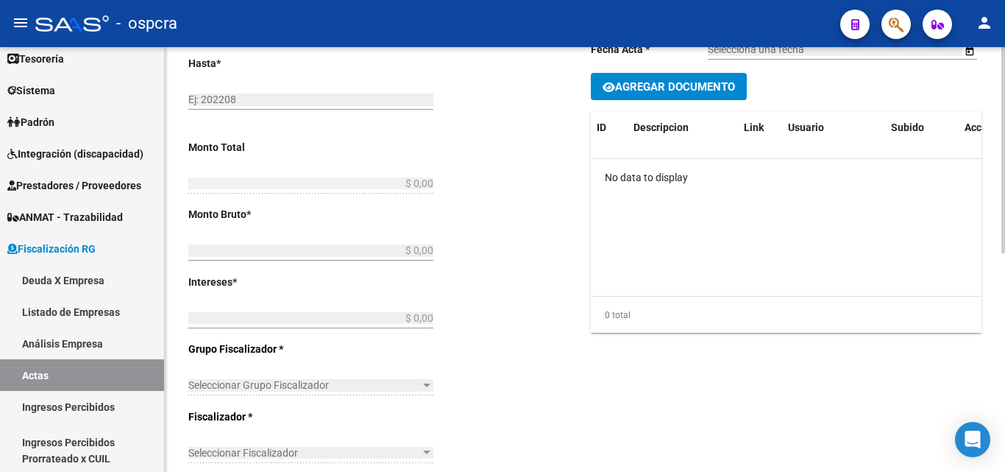
type input "201802"
type input "202408"
type input "$ 2.401.877,79"
type input "$ 2.401.877,78"
type input "$ 0,01"
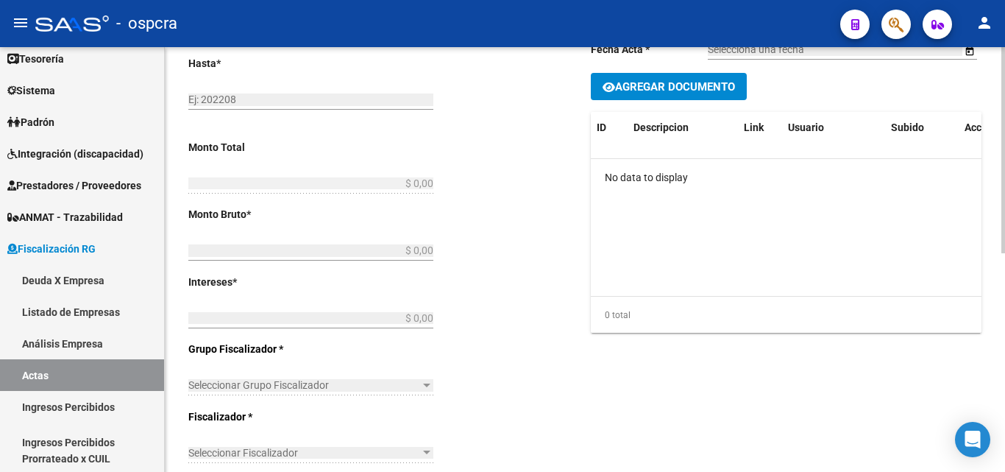
type input "1"
checkbox input "true"
type input "PAGO 1 DE 2"
type input "[DATE]"
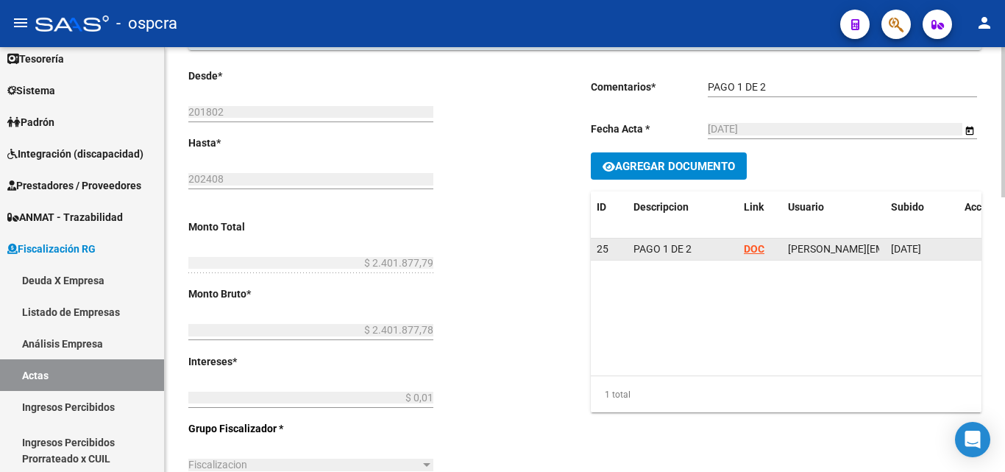
click at [756, 250] on strong "DOC" at bounding box center [754, 249] width 21 height 12
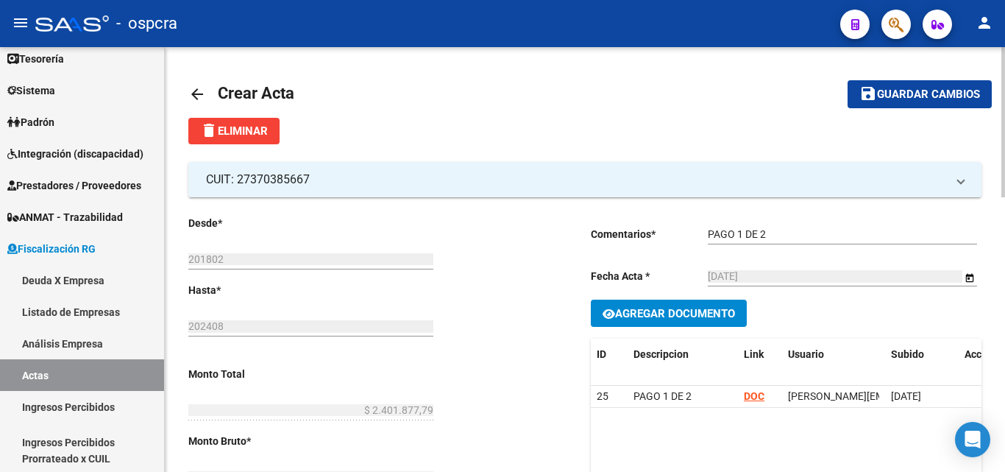
click at [189, 96] on mat-icon "arrow_back" at bounding box center [197, 94] width 18 height 18
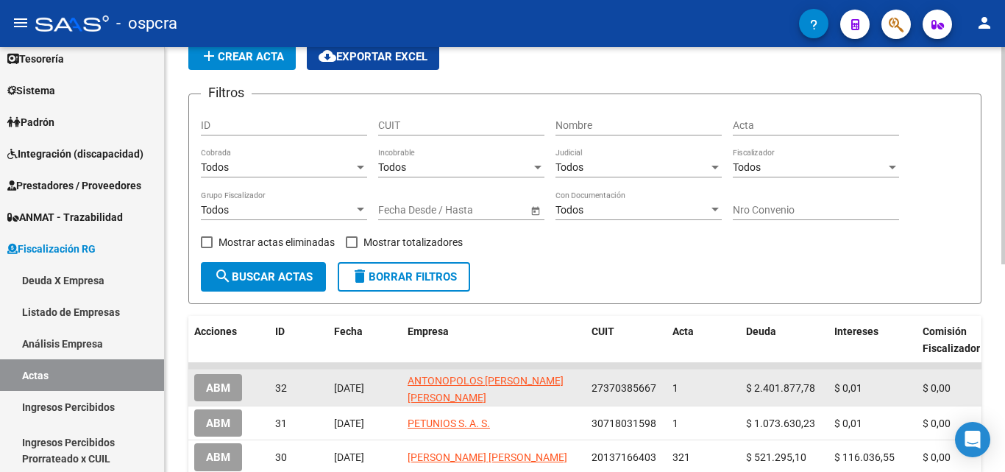
scroll to position [147, 0]
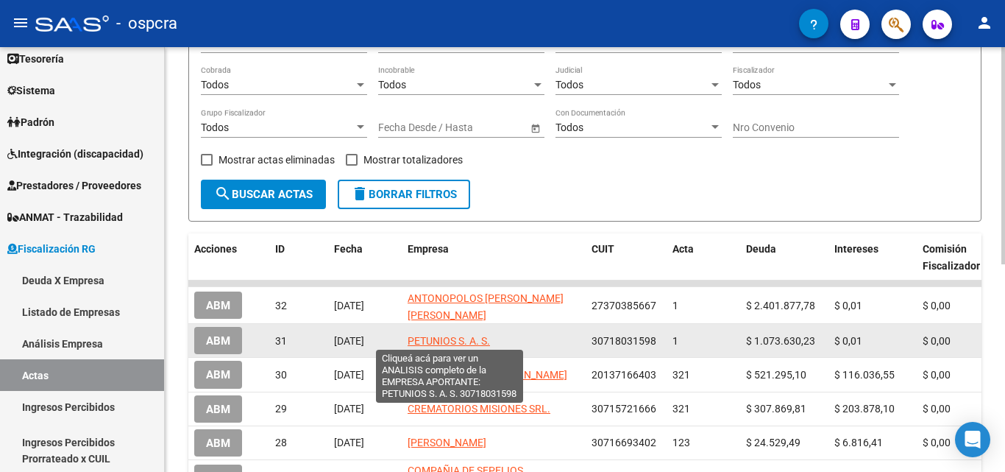
click at [464, 336] on span "PETUNIOS S. A. S." at bounding box center [449, 341] width 82 height 12
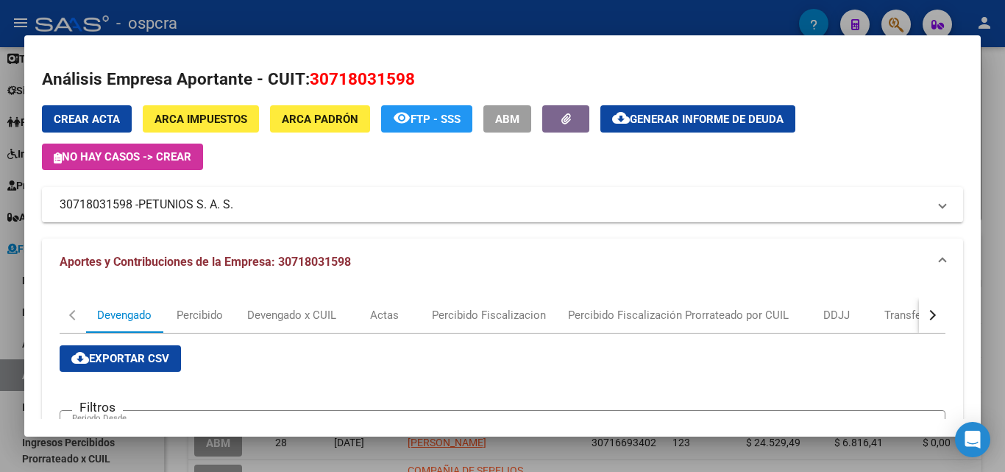
click at [0, 305] on div at bounding box center [502, 236] width 1005 height 472
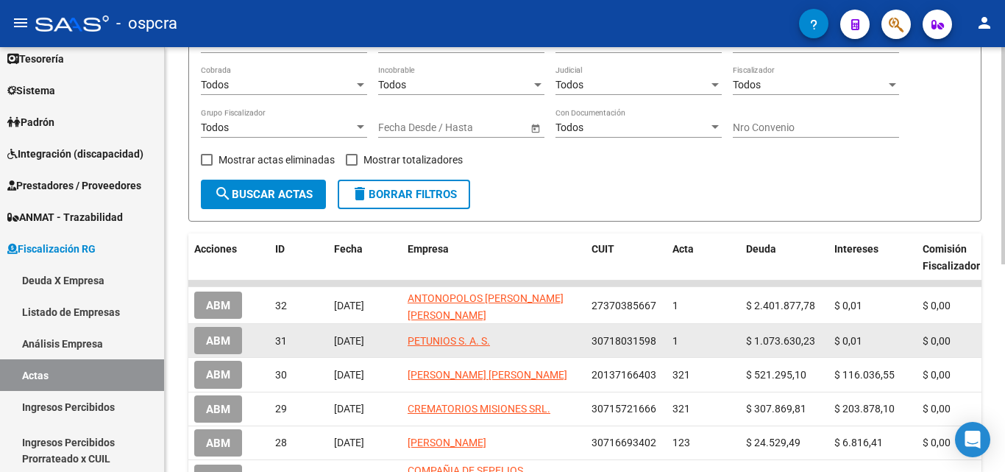
click at [770, 342] on span "$ 1.073.630,23" at bounding box center [780, 341] width 69 height 12
click at [331, 340] on datatable-body-cell "[DATE]" at bounding box center [365, 340] width 74 height 33
click at [216, 342] on span "ABM" at bounding box center [218, 340] width 24 height 13
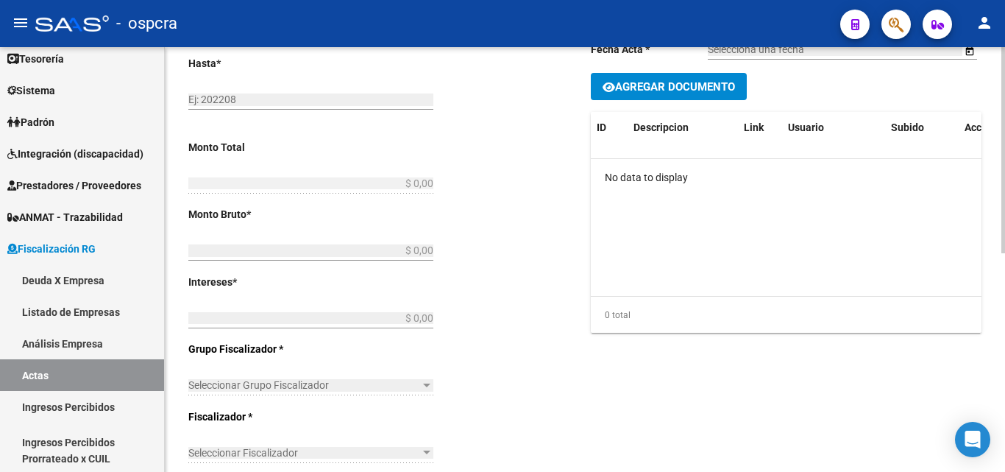
type input "202306"
type input "202403"
type input "$ 1.073.630,24"
type input "$ 1.073.630,23"
type input "$ 0,01"
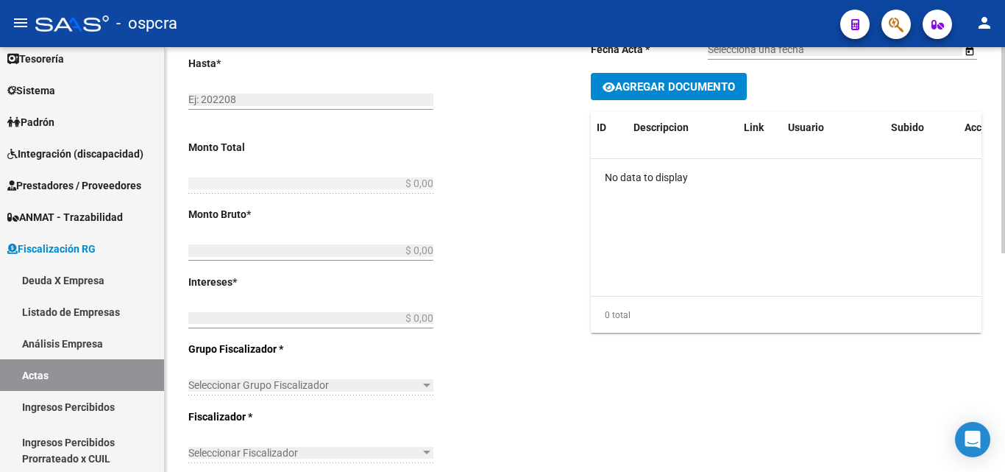
type input "1"
checkbox input "true"
type input "1er pago"
type input "[DATE]"
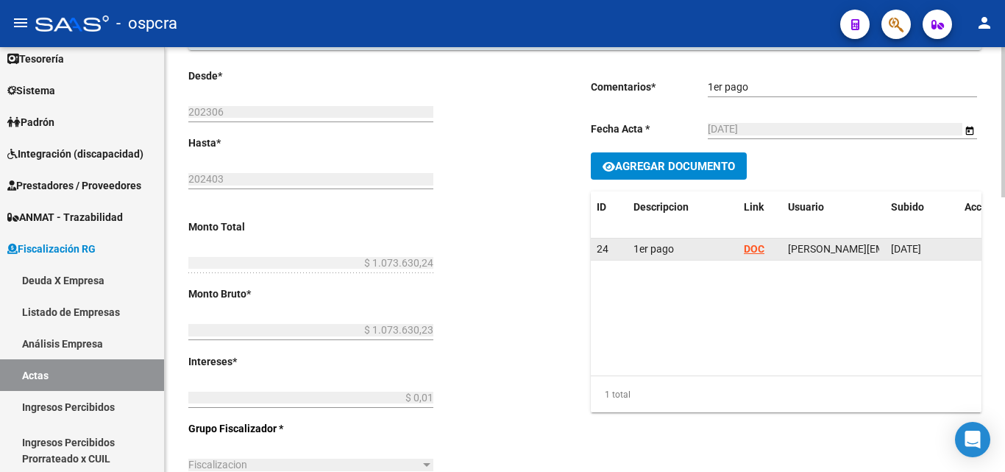
click at [756, 248] on strong "DOC" at bounding box center [754, 249] width 21 height 12
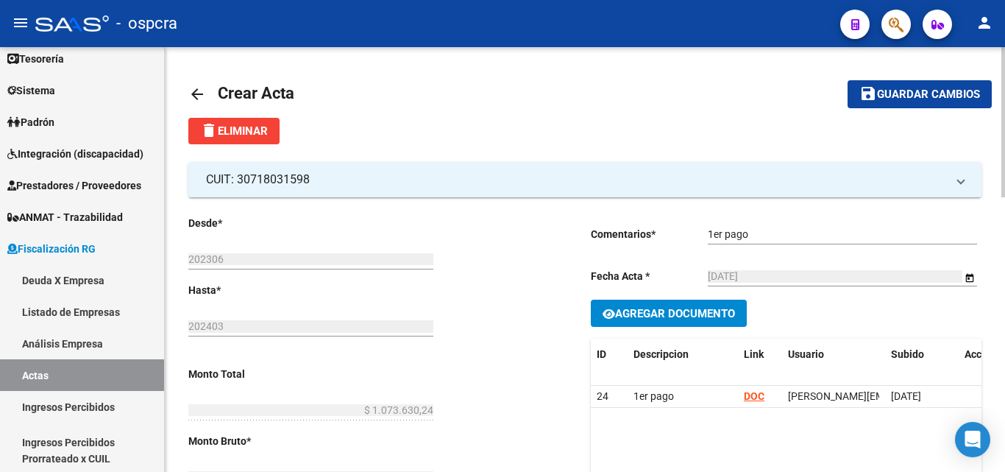
click at [194, 95] on mat-icon "arrow_back" at bounding box center [197, 94] width 18 height 18
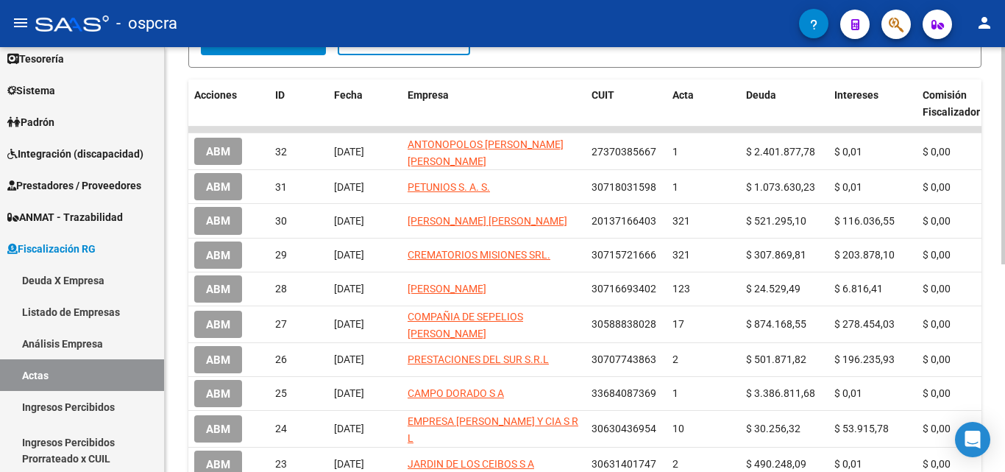
scroll to position [368, 0]
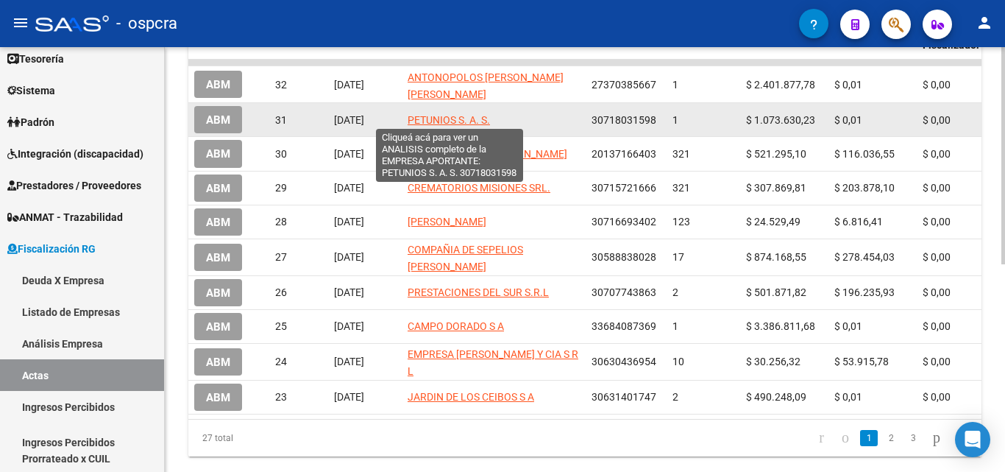
click at [442, 118] on span "PETUNIOS S. A. S." at bounding box center [449, 120] width 82 height 12
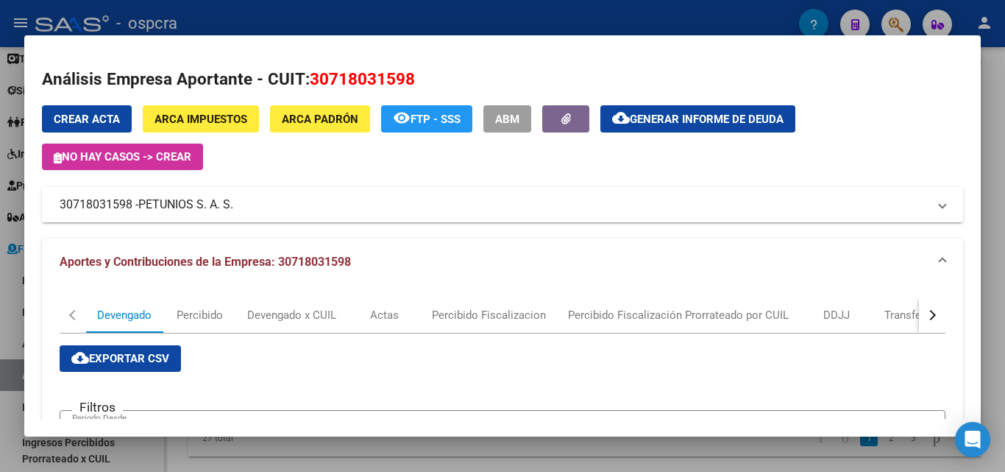
click at [198, 210] on span "PETUNIOS S. A. S." at bounding box center [185, 205] width 95 height 18
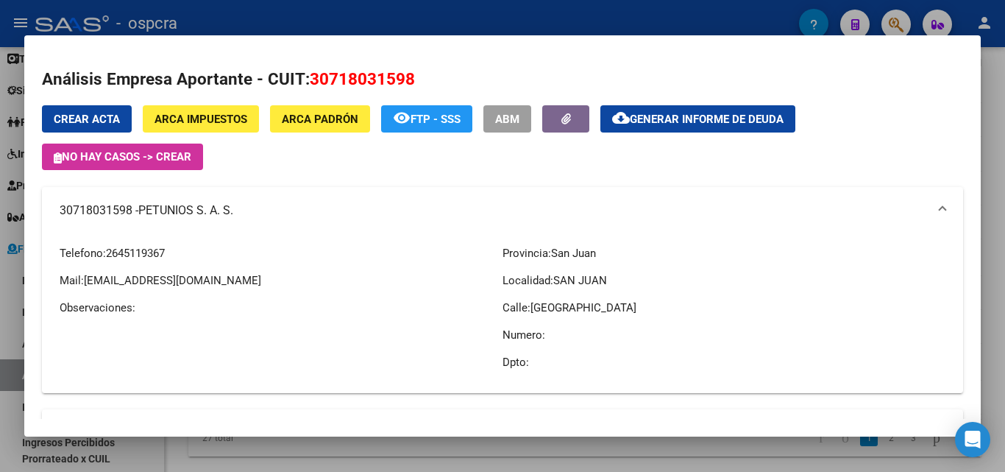
drag, startPoint x: 527, startPoint y: 306, endPoint x: 645, endPoint y: 302, distance: 118.6
click at [645, 302] on p "Calle: [GEOGRAPHIC_DATA]" at bounding box center [724, 308] width 443 height 16
drag, startPoint x: 311, startPoint y: 76, endPoint x: 425, endPoint y: 73, distance: 114.8
click at [425, 73] on h2 "Análisis Empresa Aportante - CUIT: 30718031598" at bounding box center [502, 79] width 921 height 25
copy span "30718031598"
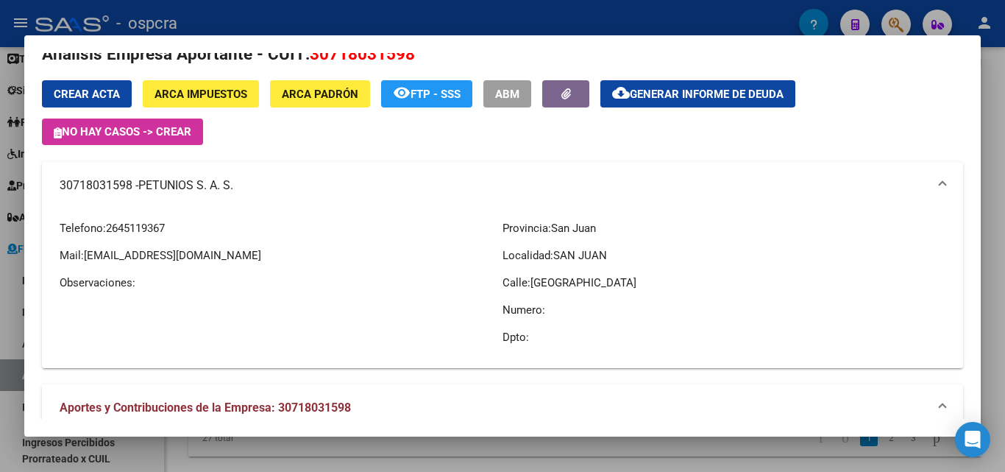
scroll to position [0, 0]
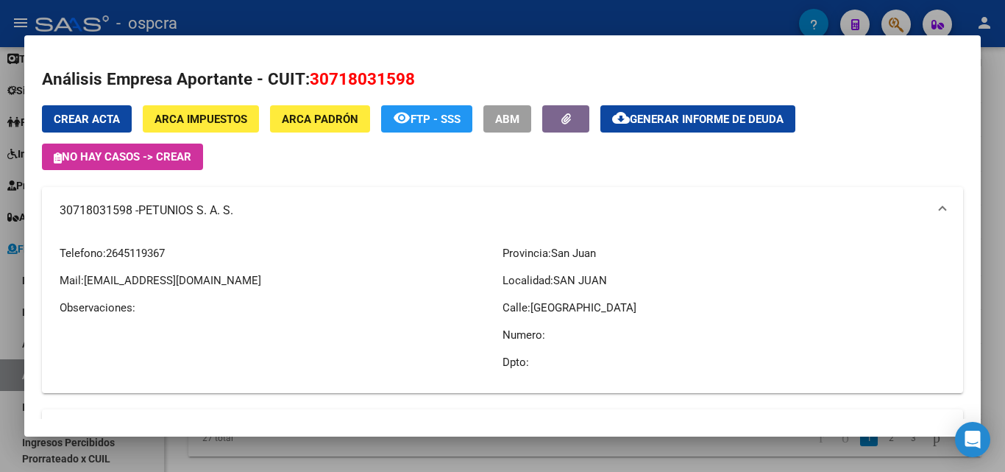
click at [452, 112] on span "remove_[MEDICAL_DATA] FTP - SSS" at bounding box center [427, 118] width 68 height 13
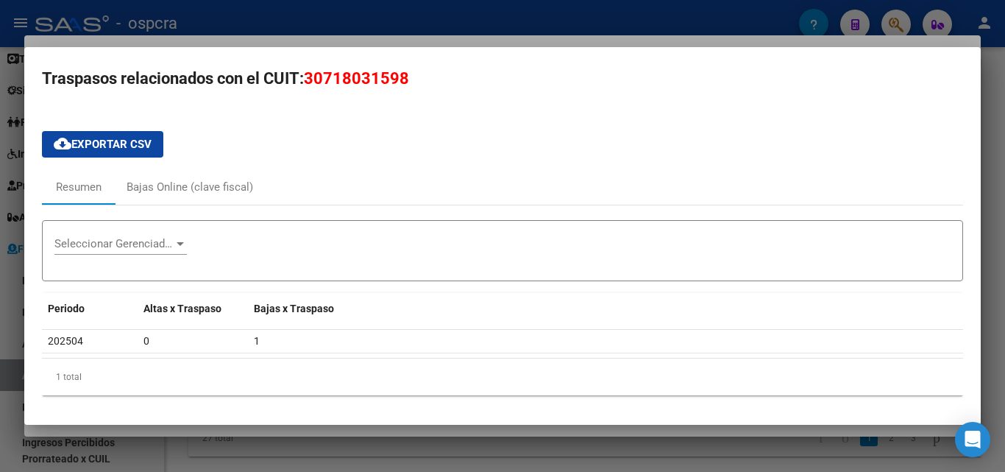
click at [0, 287] on div at bounding box center [502, 236] width 1005 height 472
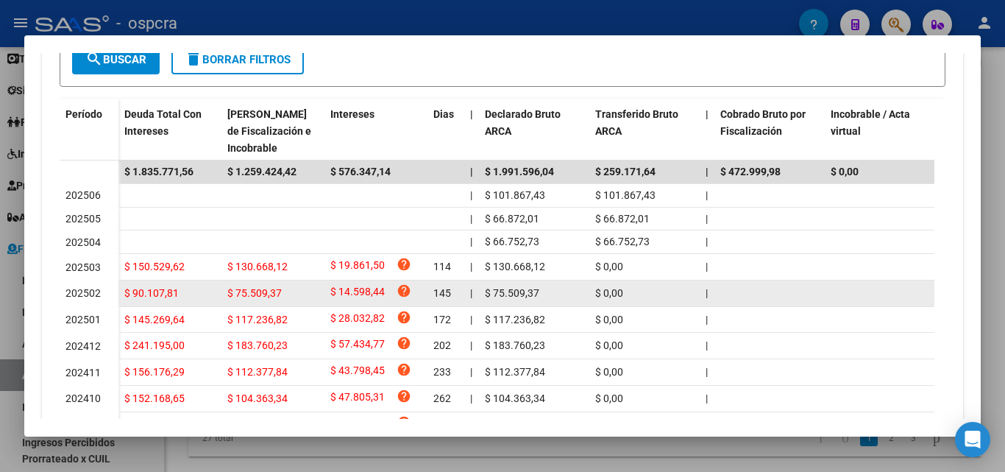
scroll to position [662, 0]
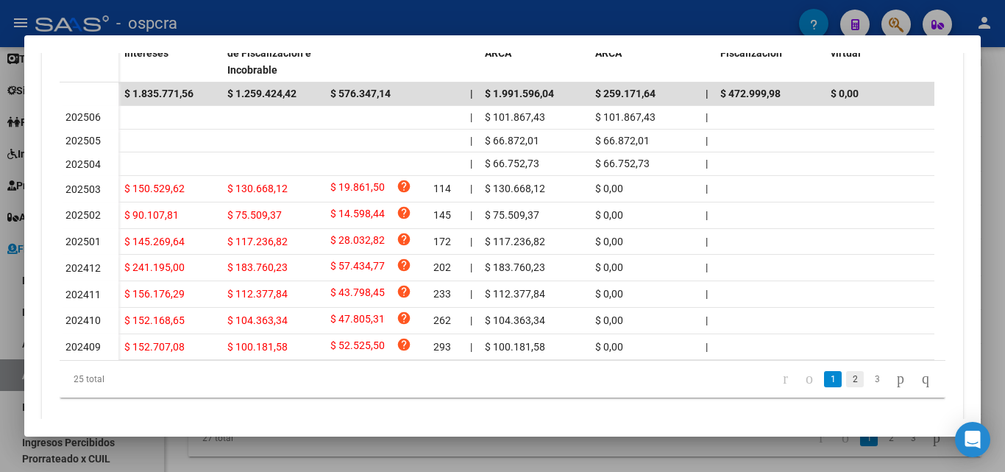
click at [846, 387] on link "2" at bounding box center [855, 379] width 18 height 16
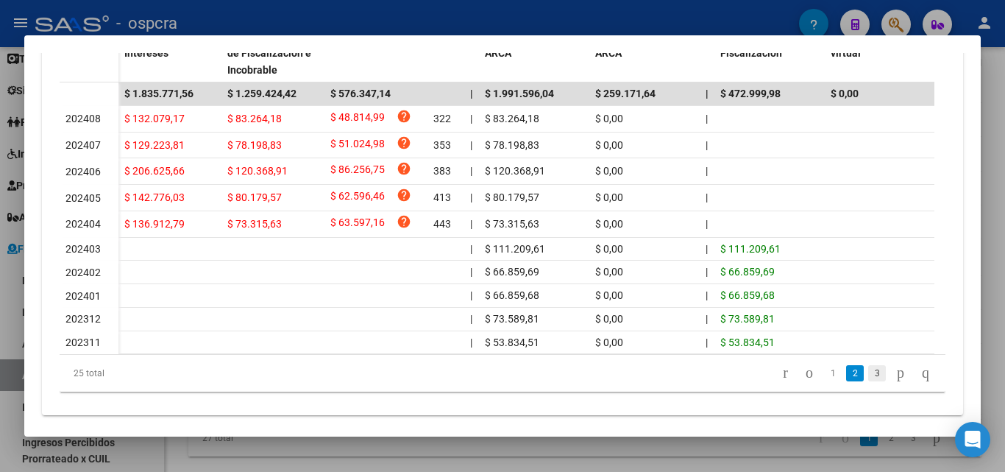
click at [868, 381] on link "3" at bounding box center [877, 373] width 18 height 16
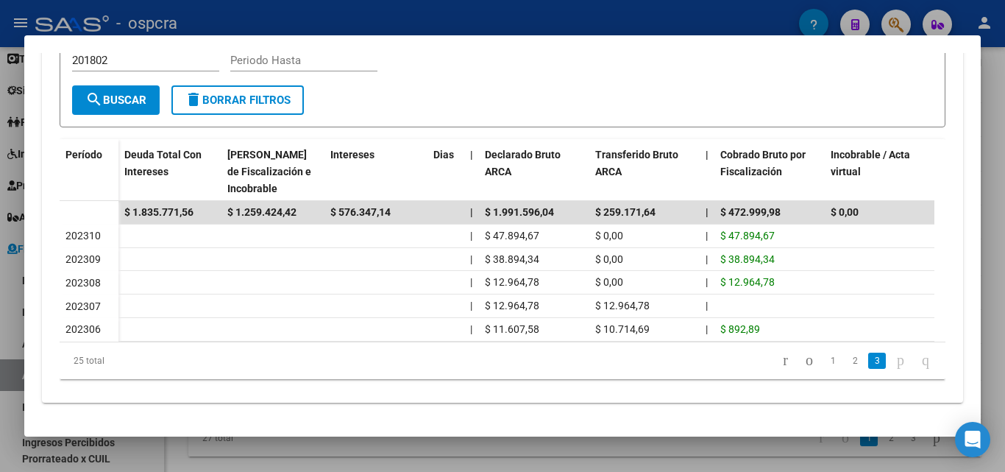
scroll to position [555, 0]
click at [0, 252] on div at bounding box center [502, 236] width 1005 height 472
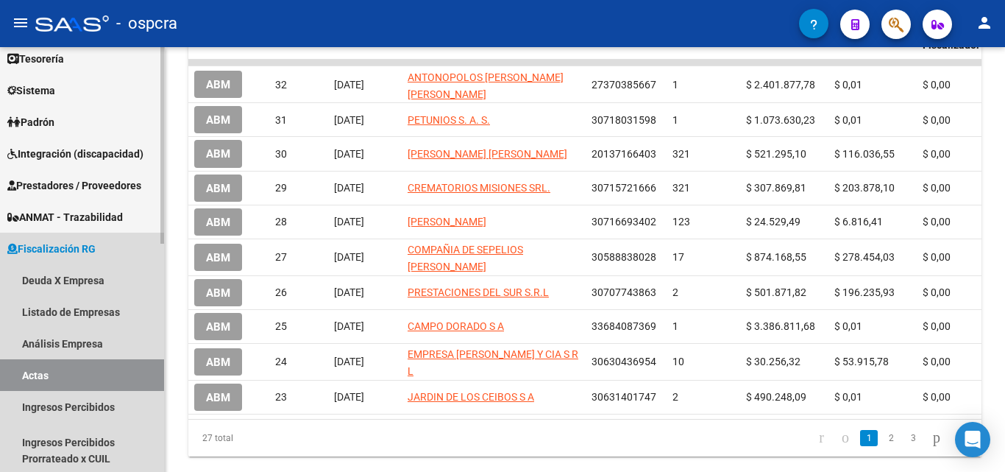
click at [0, 251] on link "Fiscalización RG" at bounding box center [82, 249] width 164 height 32
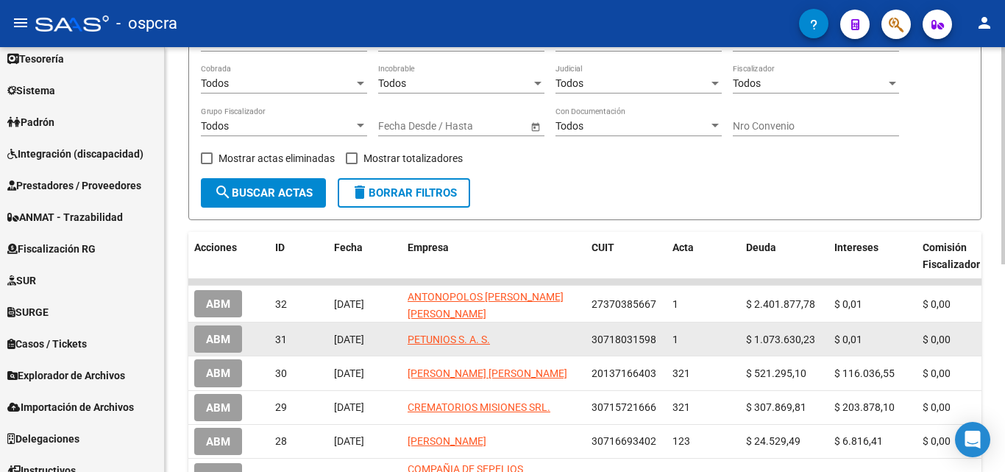
scroll to position [185, 0]
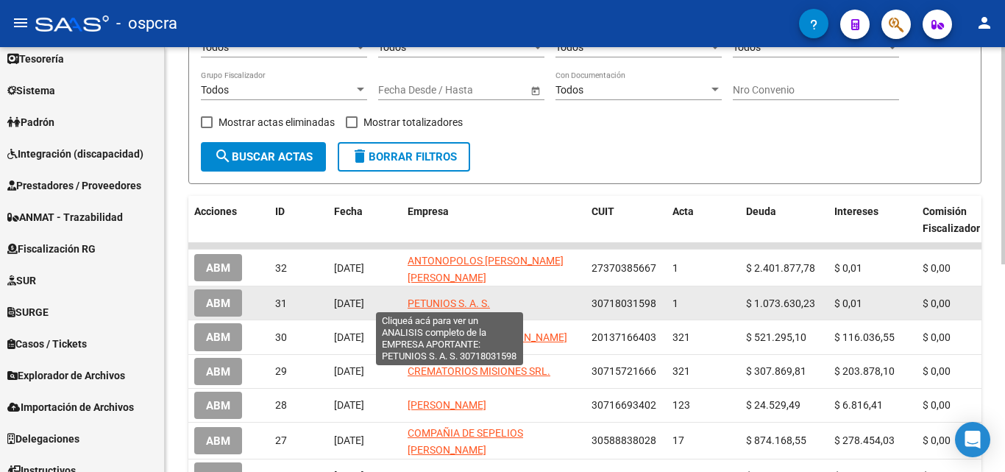
click at [460, 301] on span "PETUNIOS S. A. S." at bounding box center [449, 303] width 82 height 12
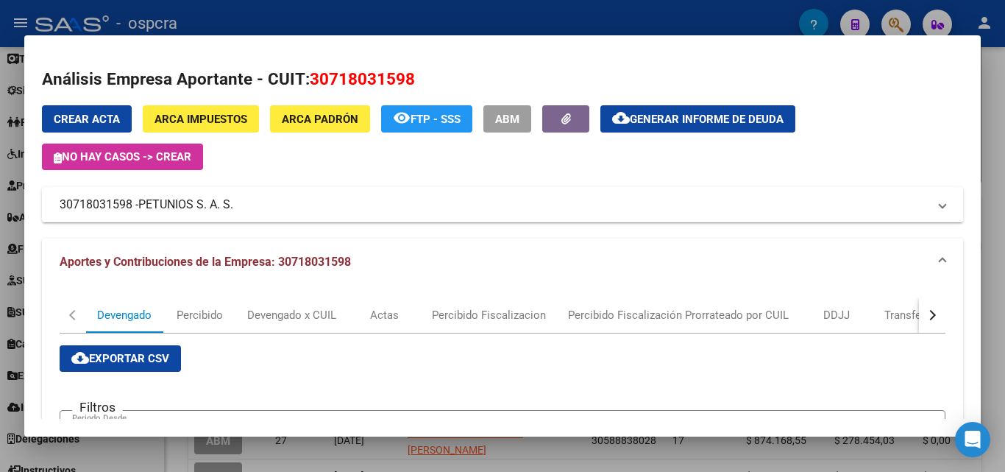
click at [202, 209] on span "PETUNIOS S. A. S." at bounding box center [185, 205] width 95 height 18
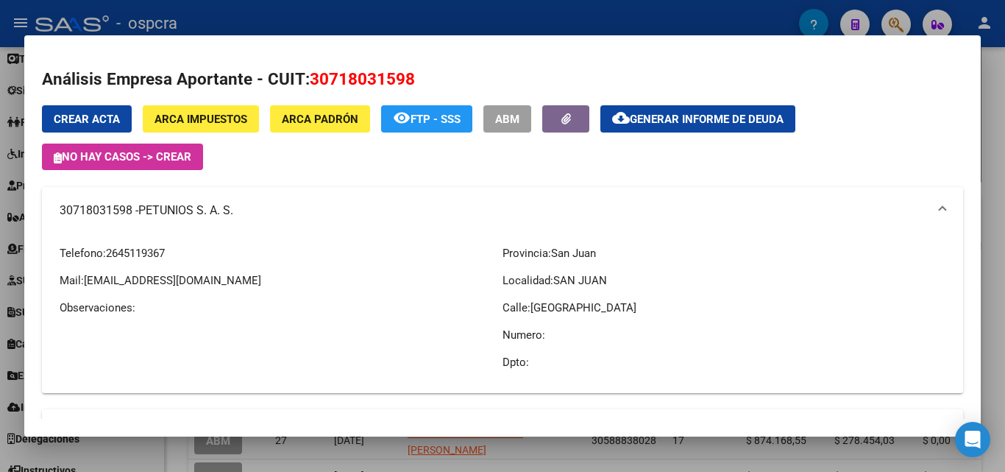
click at [531, 308] on span "[GEOGRAPHIC_DATA]" at bounding box center [584, 307] width 106 height 13
drag, startPoint x: 524, startPoint y: 308, endPoint x: 651, endPoint y: 308, distance: 126.6
click at [651, 308] on p "Calle: [GEOGRAPHIC_DATA]" at bounding box center [724, 308] width 443 height 16
copy p "[GEOGRAPHIC_DATA]"
click at [520, 123] on span "ABM" at bounding box center [507, 119] width 24 height 13
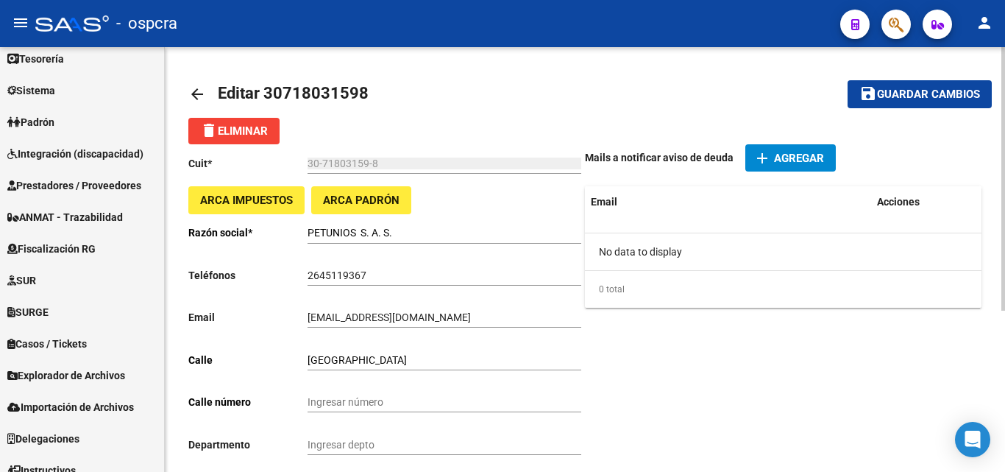
click at [194, 95] on mat-icon "arrow_back" at bounding box center [197, 94] width 18 height 18
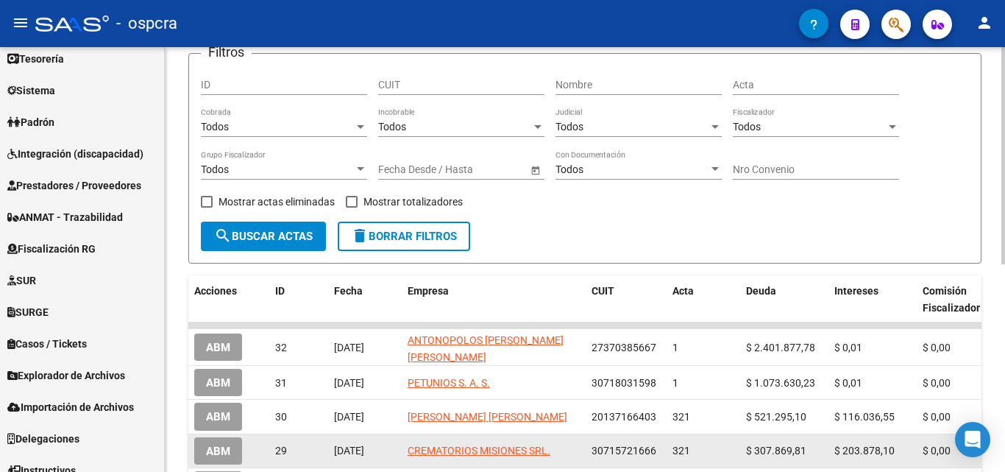
scroll to position [191, 0]
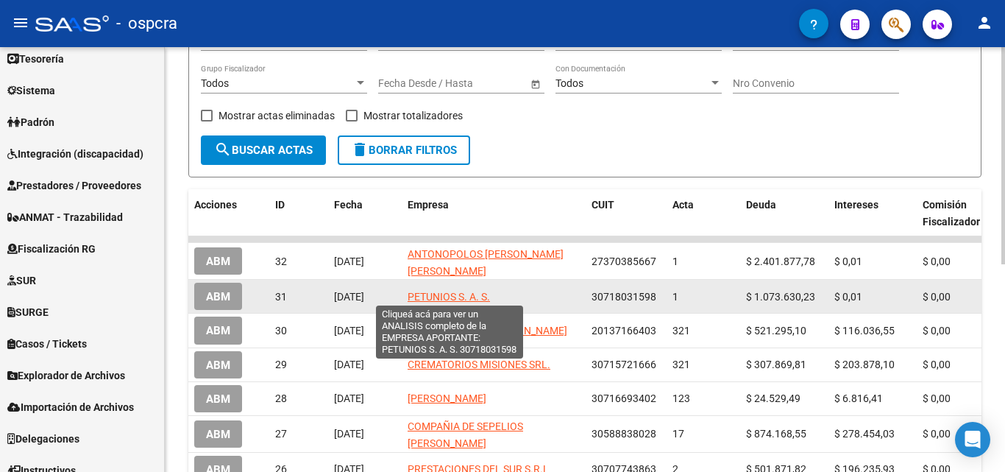
click at [449, 293] on span "PETUNIOS S. A. S." at bounding box center [449, 297] width 82 height 12
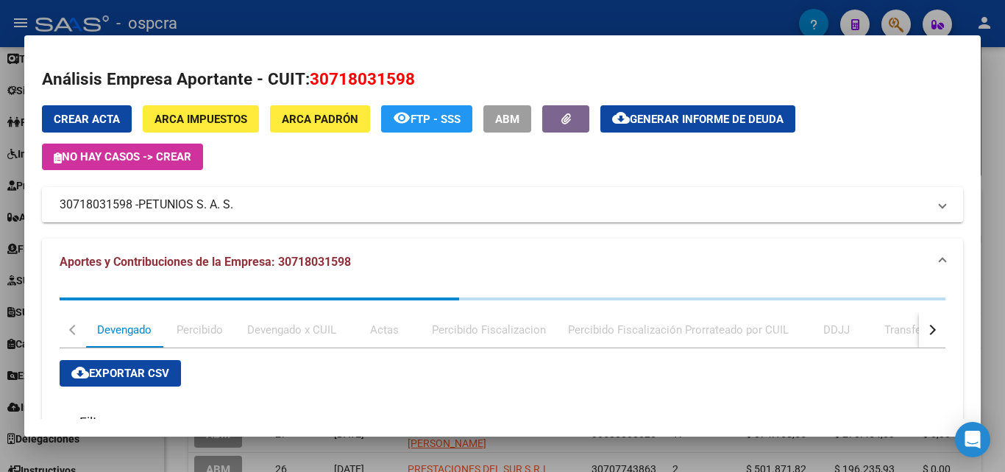
click at [192, 203] on span "PETUNIOS S. A. S." at bounding box center [185, 205] width 95 height 18
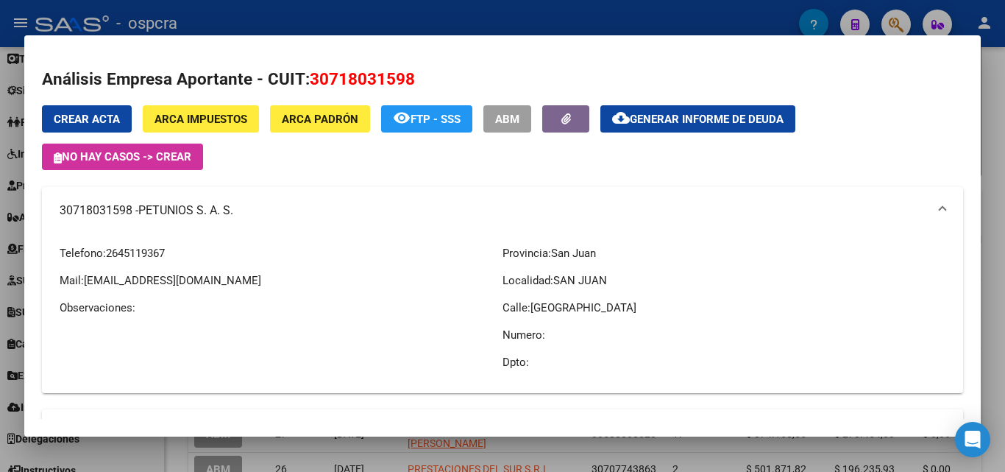
click at [0, 283] on div at bounding box center [502, 236] width 1005 height 472
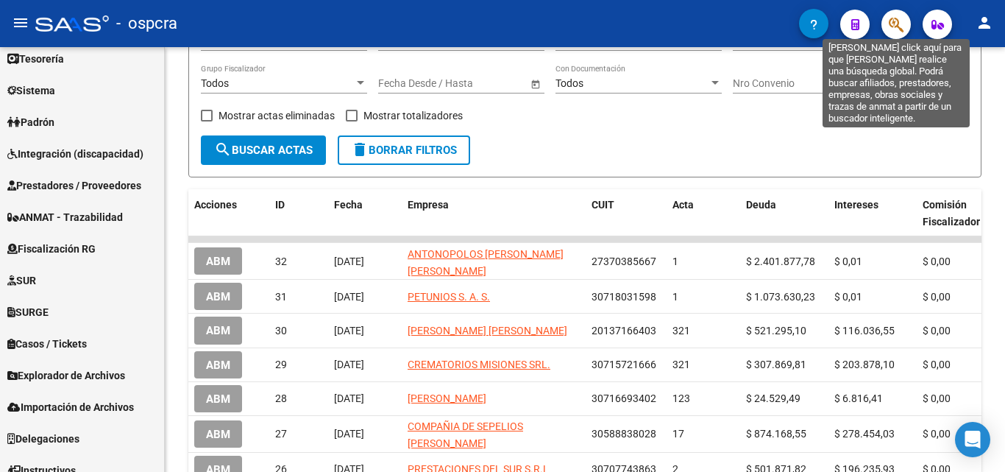
click at [898, 21] on icon "button" at bounding box center [896, 24] width 15 height 17
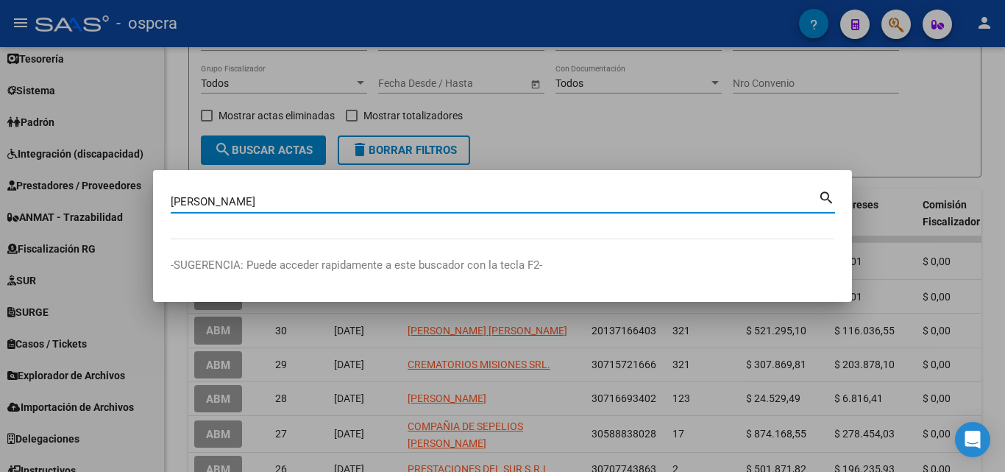
type input "[PERSON_NAME]"
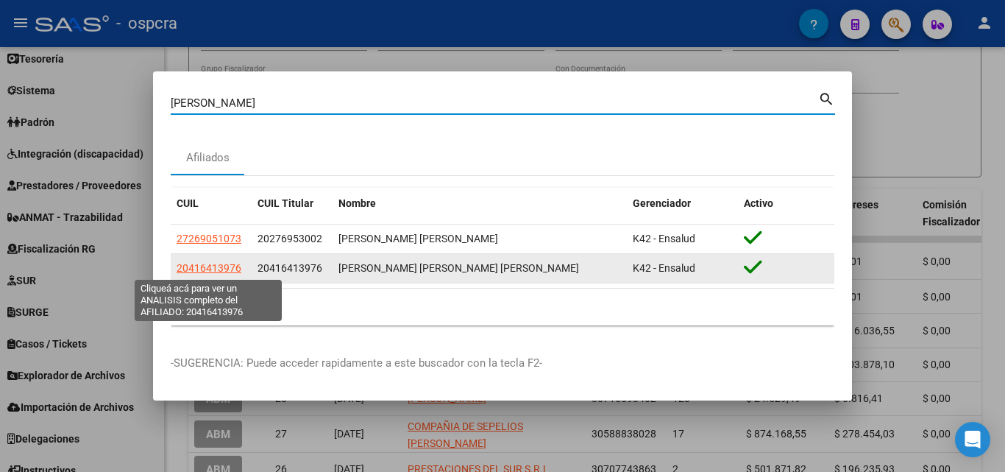
click at [199, 263] on span "20416413976" at bounding box center [209, 268] width 65 height 12
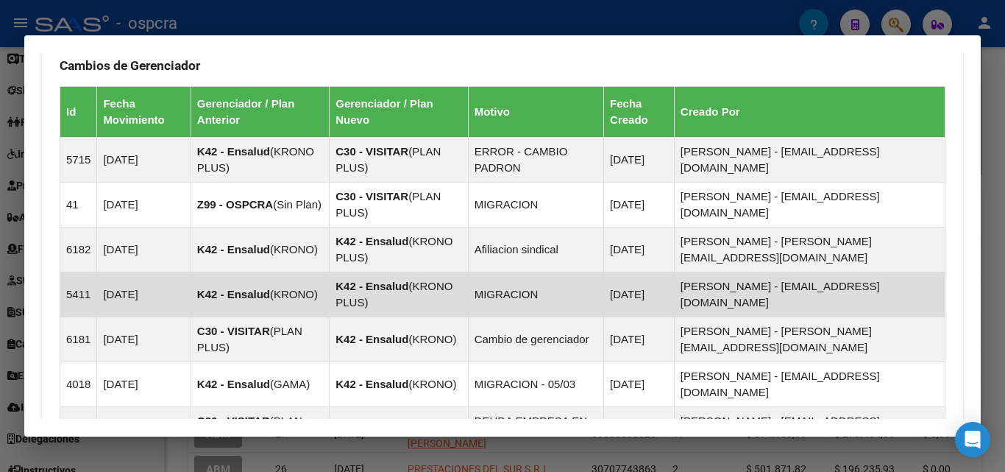
scroll to position [1168, 0]
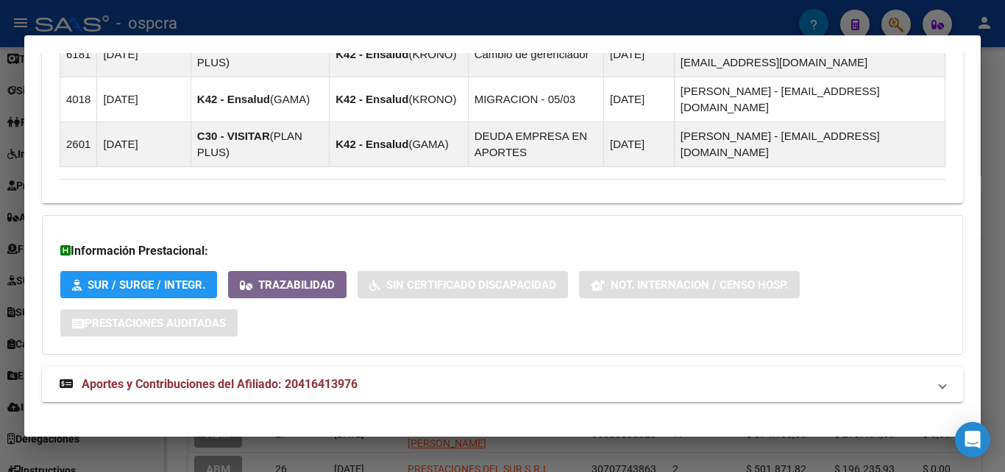
click at [242, 377] on span "Aportes y Contribuciones del Afiliado: 20416413976" at bounding box center [220, 384] width 276 height 14
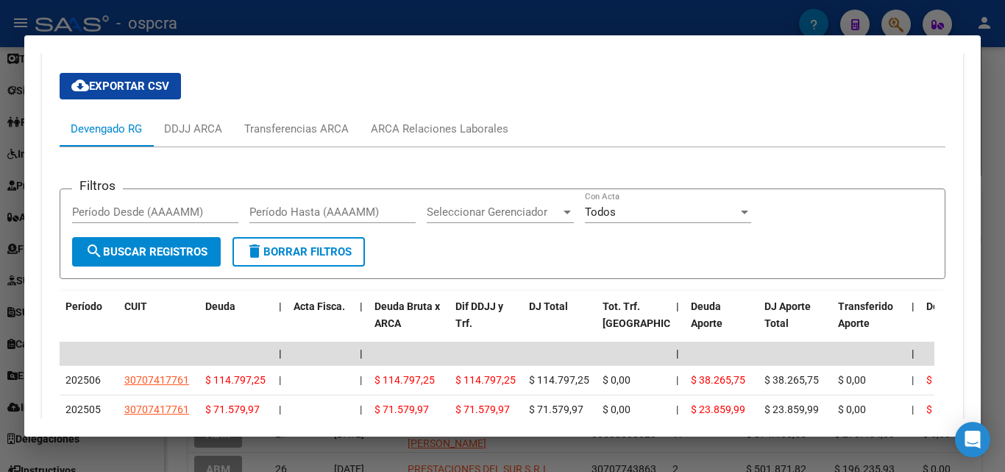
scroll to position [1695, 0]
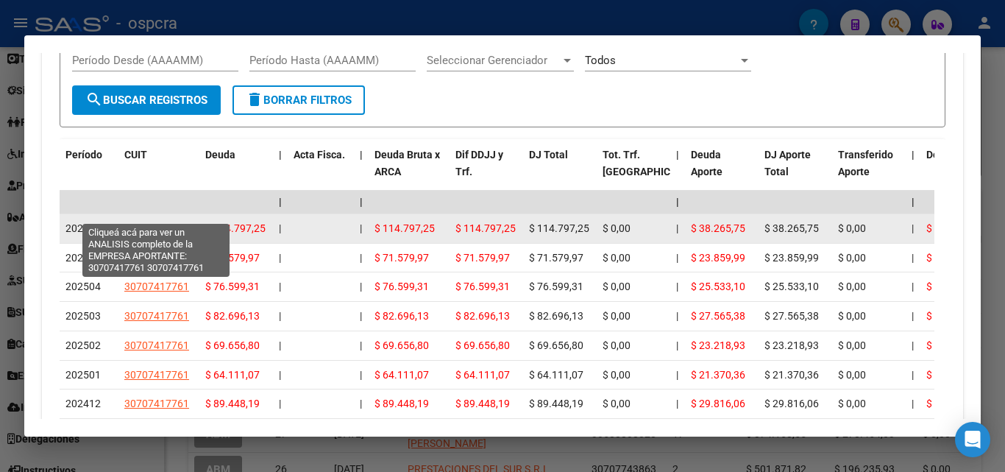
click at [157, 222] on span "30707417761" at bounding box center [156, 228] width 65 height 12
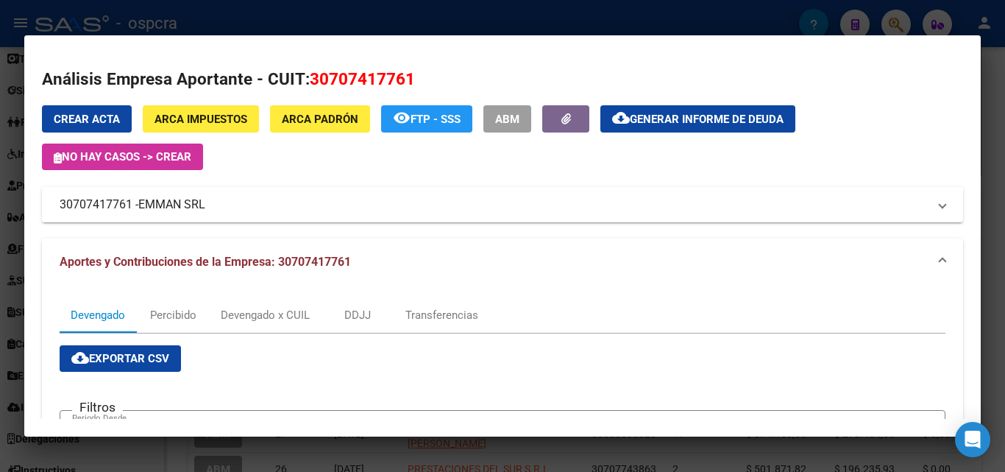
click at [138, 199] on mat-panel-title "30707417761 - [PERSON_NAME]" at bounding box center [494, 205] width 868 height 18
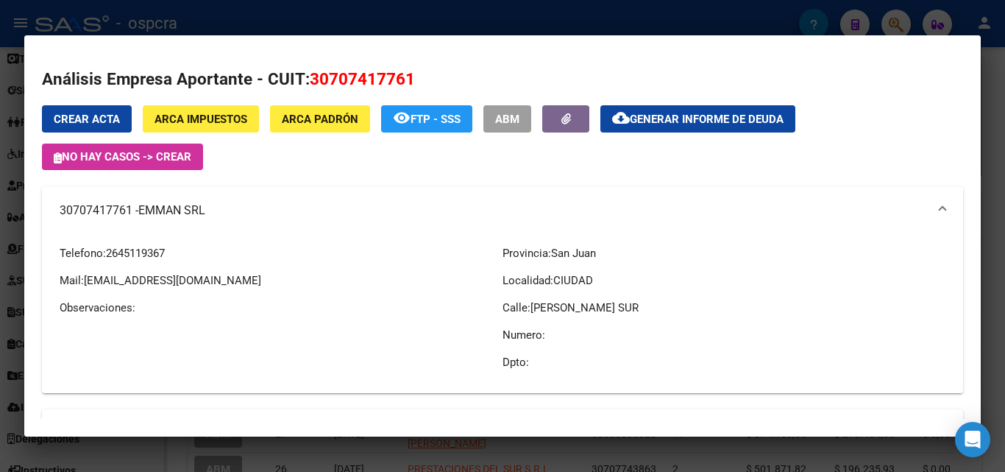
click at [0, 263] on div at bounding box center [502, 236] width 1005 height 472
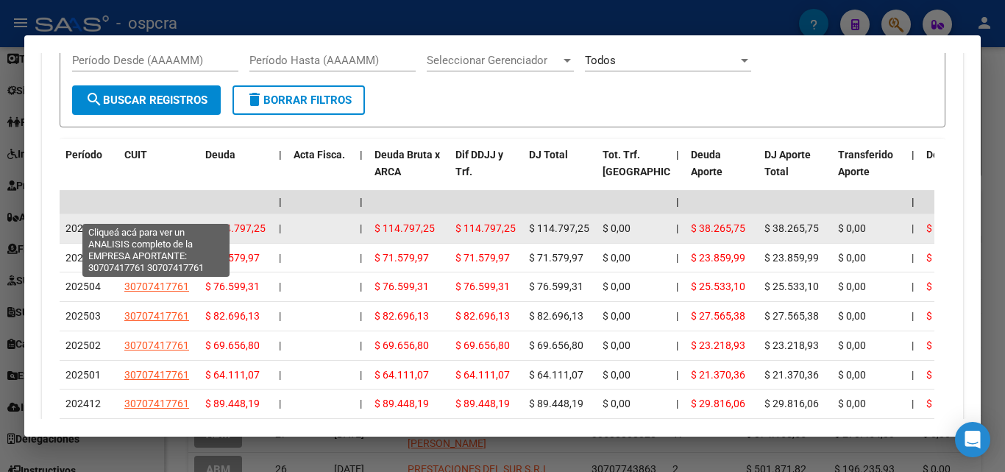
click at [173, 222] on span "30707417761" at bounding box center [156, 228] width 65 height 12
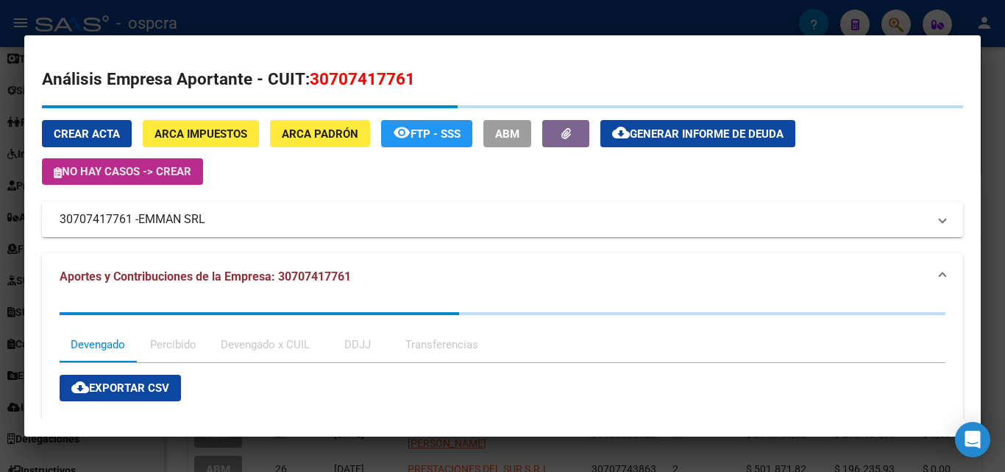
click at [191, 182] on div "Crear Acta ARCA Impuestos ARCA [PERSON_NAME] remove_[MEDICAL_DATA] FTP - SSS AB…" at bounding box center [502, 171] width 921 height 132
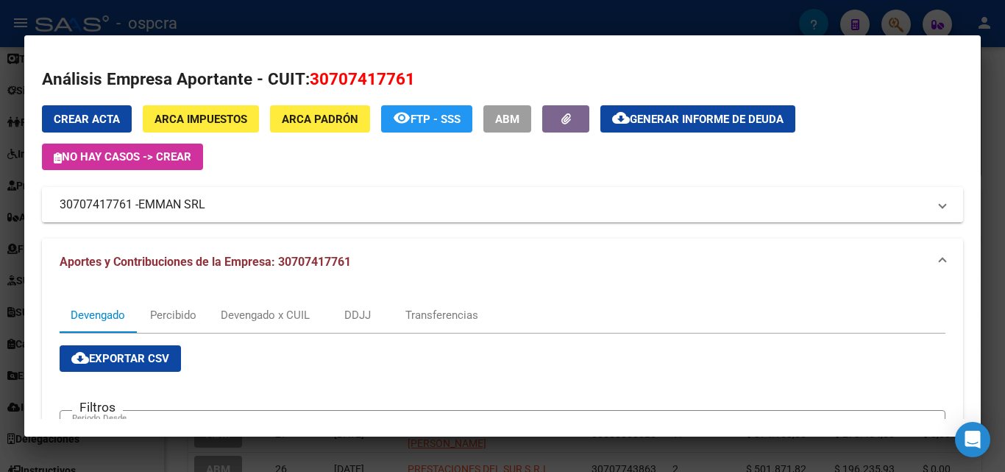
click at [171, 203] on span "EMMAN SRL" at bounding box center [171, 205] width 67 height 18
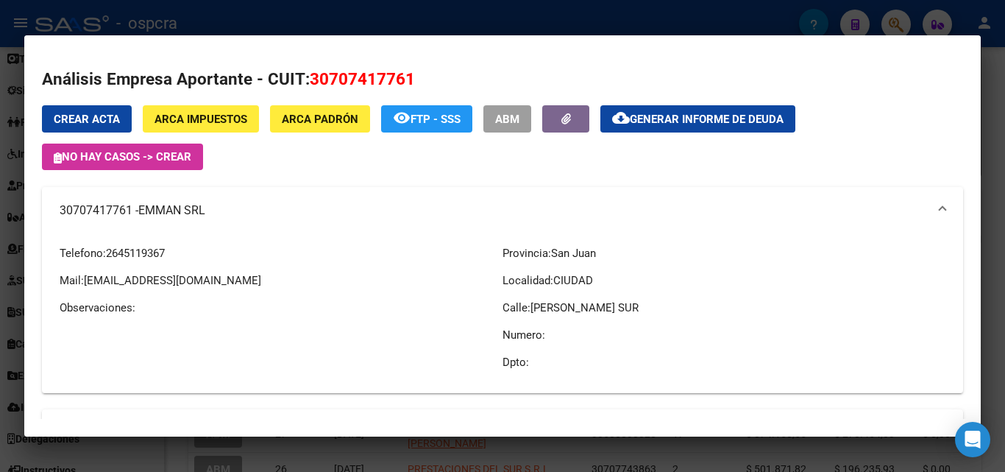
click at [0, 274] on div at bounding box center [502, 236] width 1005 height 472
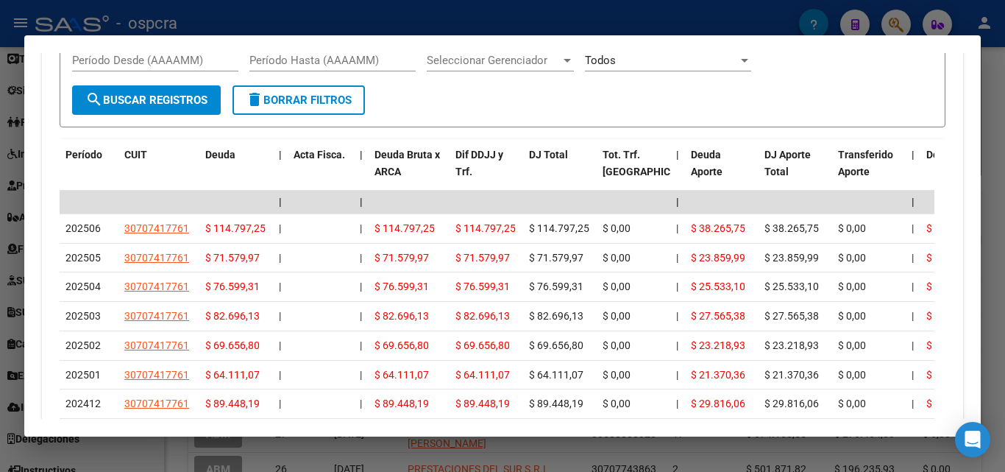
click at [0, 274] on div at bounding box center [502, 236] width 1005 height 472
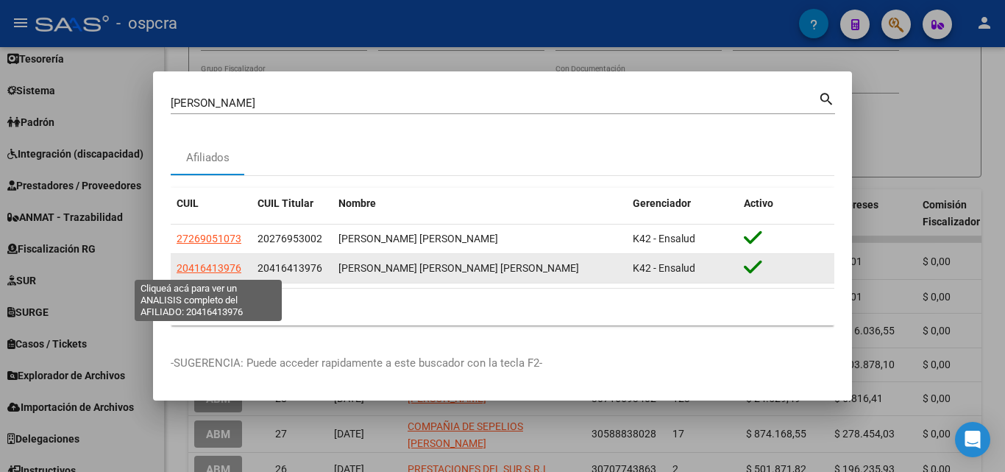
click at [221, 270] on span "20416413976" at bounding box center [209, 268] width 65 height 12
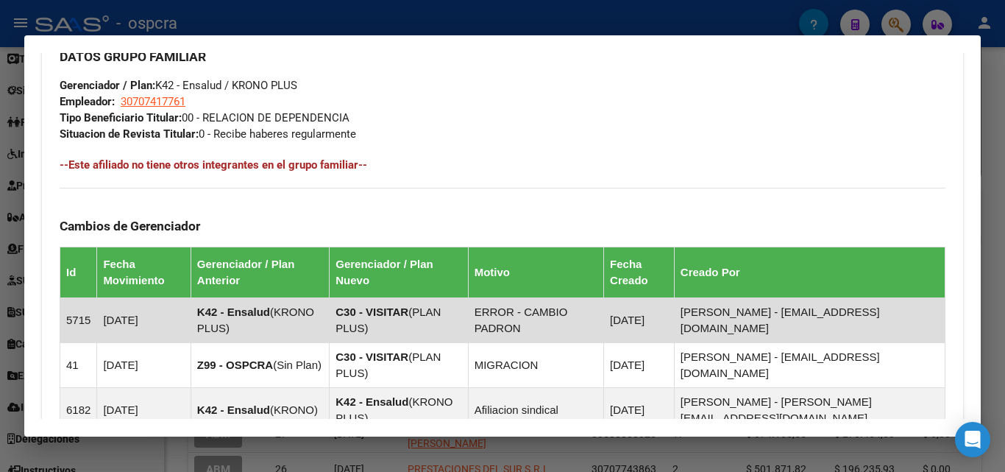
scroll to position [1168, 0]
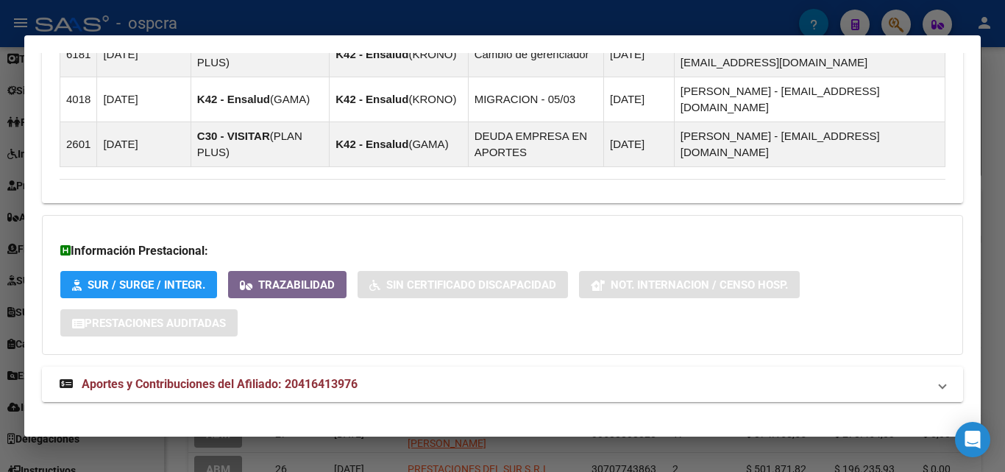
click at [227, 377] on span "Aportes y Contribuciones del Afiliado: 20416413976" at bounding box center [220, 384] width 276 height 14
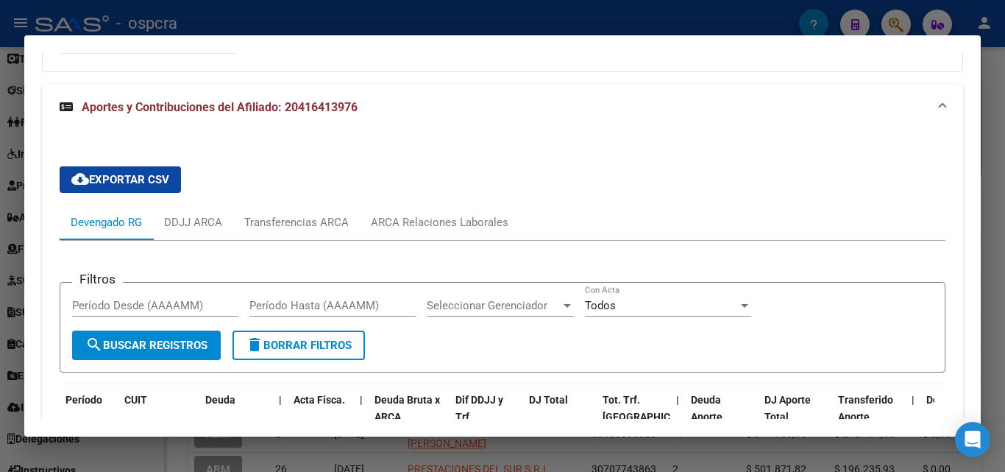
scroll to position [1548, 0]
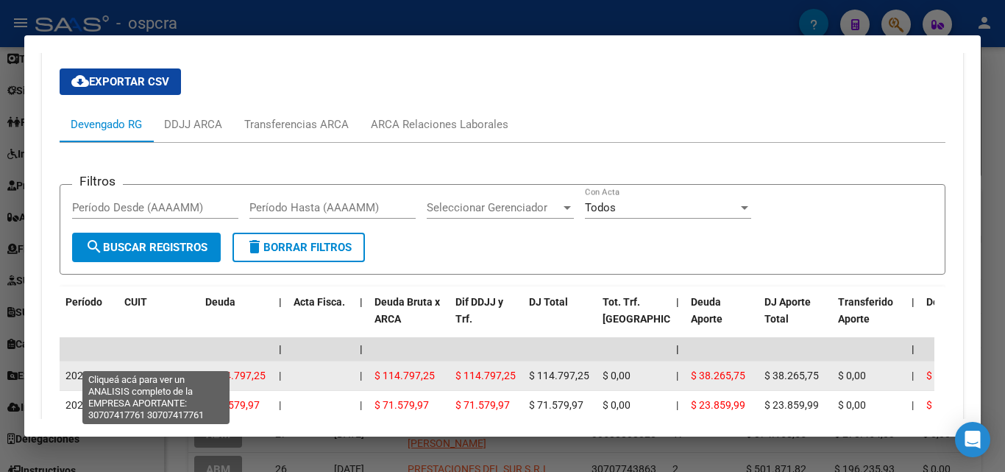
click at [161, 369] on span "30707417761" at bounding box center [156, 375] width 65 height 12
type textarea "30707417761"
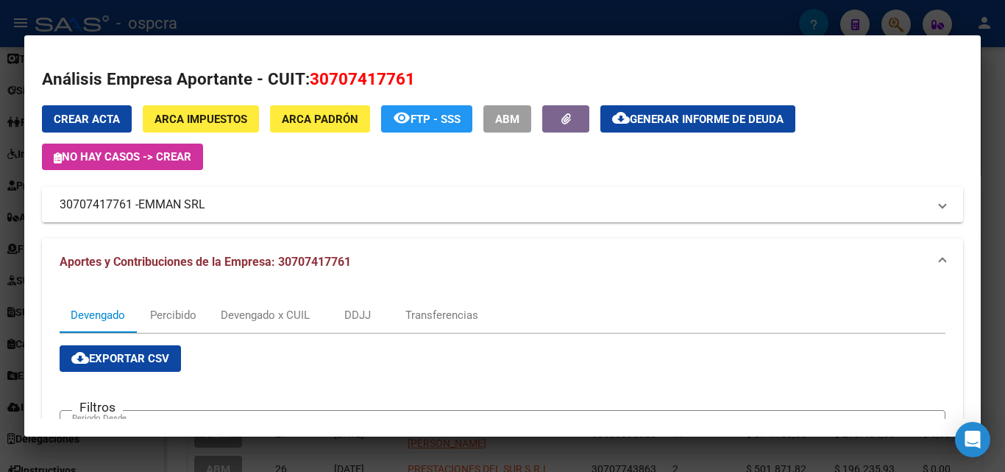
click at [163, 207] on span "EMMAN SRL" at bounding box center [171, 205] width 67 height 18
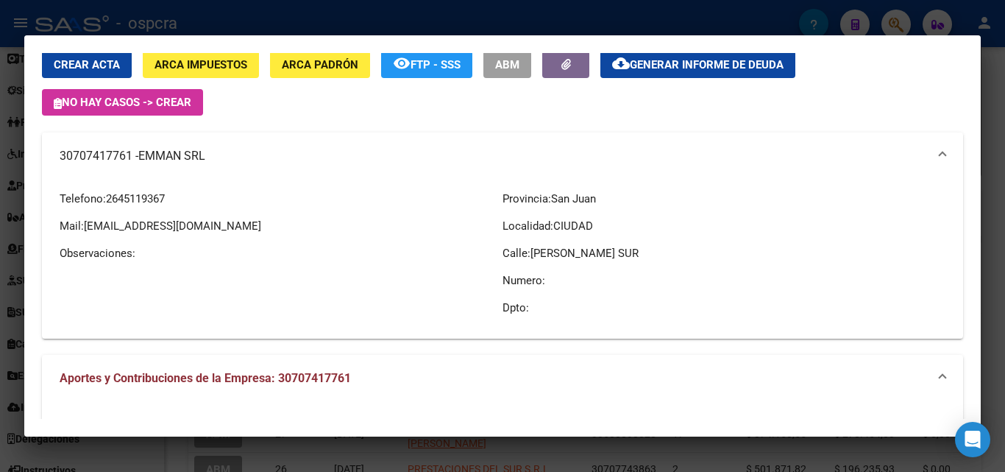
scroll to position [0, 0]
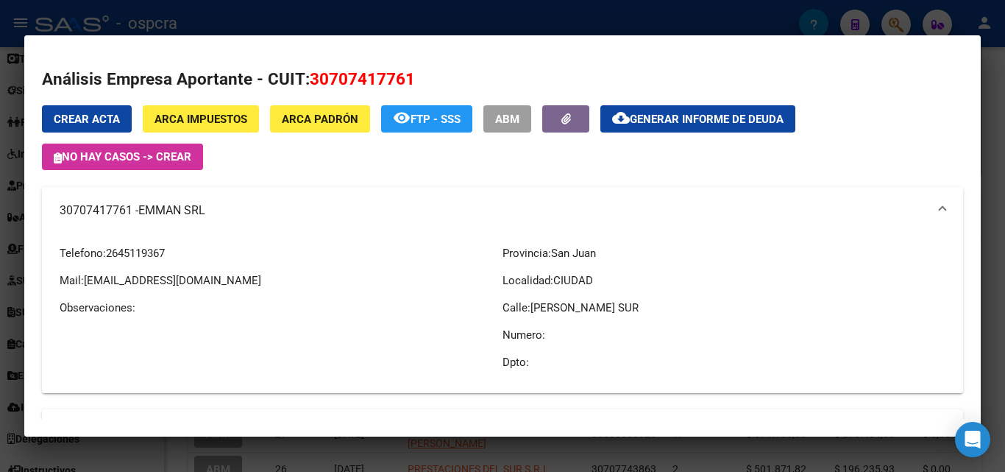
click at [520, 122] on span "ABM" at bounding box center [507, 119] width 24 height 13
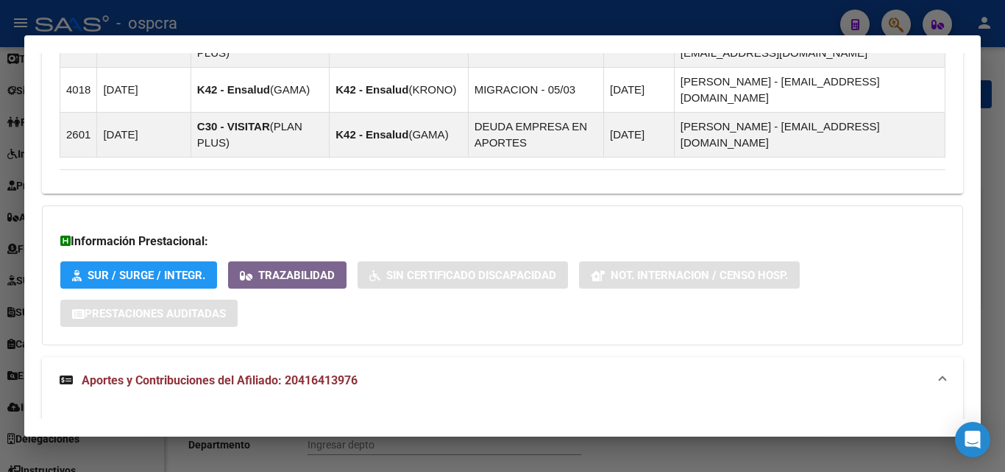
scroll to position [1545, 0]
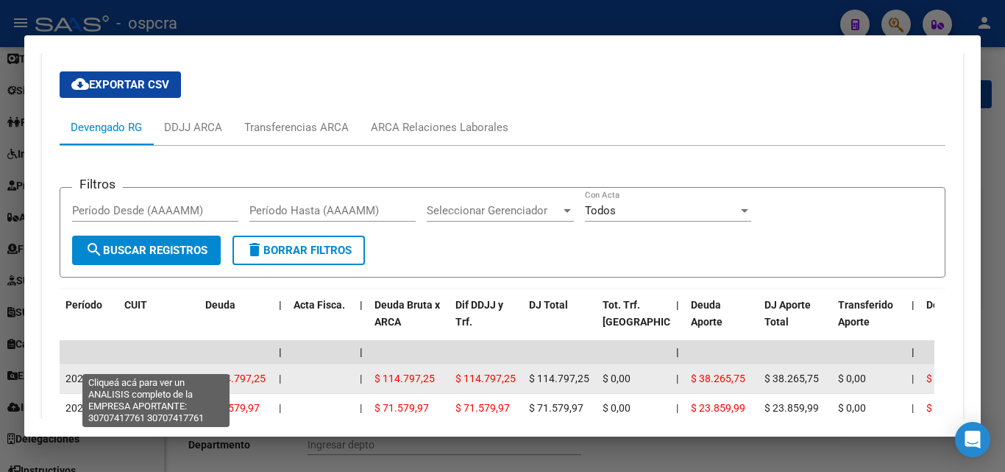
click at [166, 372] on span "30707417761" at bounding box center [156, 378] width 65 height 12
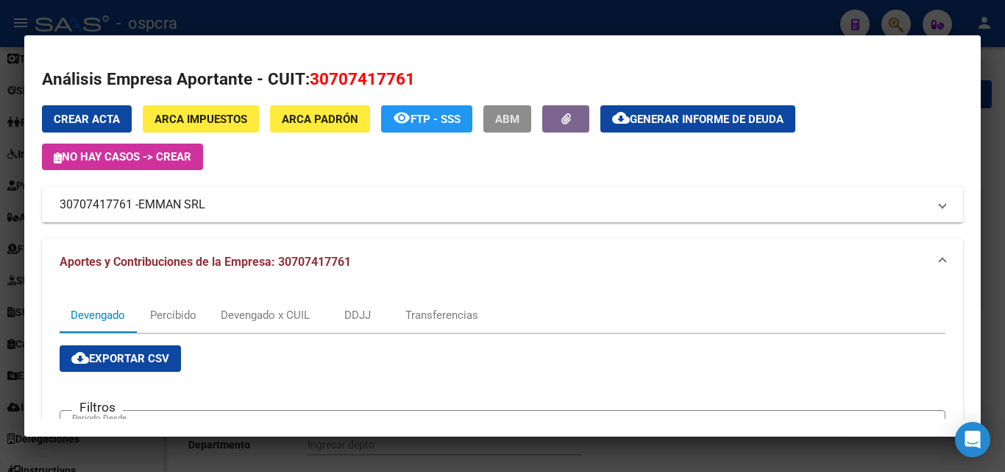
click at [515, 121] on span "ABM" at bounding box center [507, 119] width 24 height 13
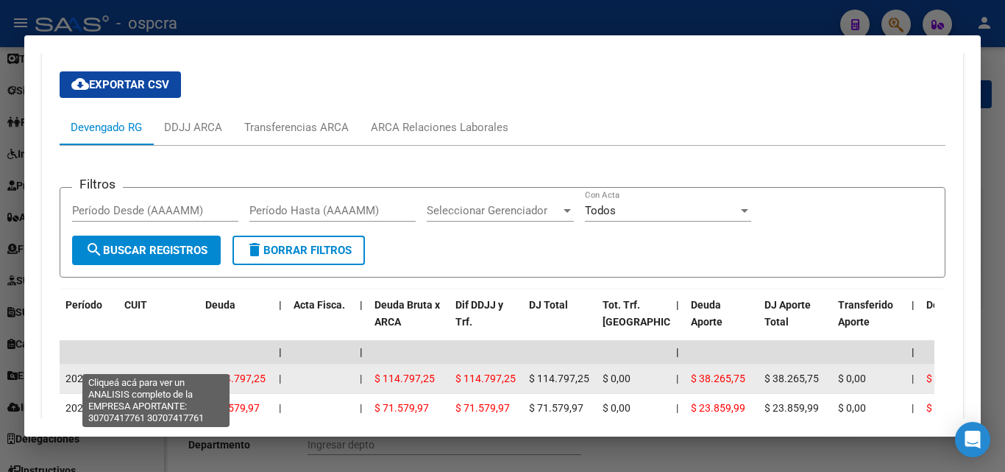
click at [158, 372] on span "30707417761" at bounding box center [156, 378] width 65 height 12
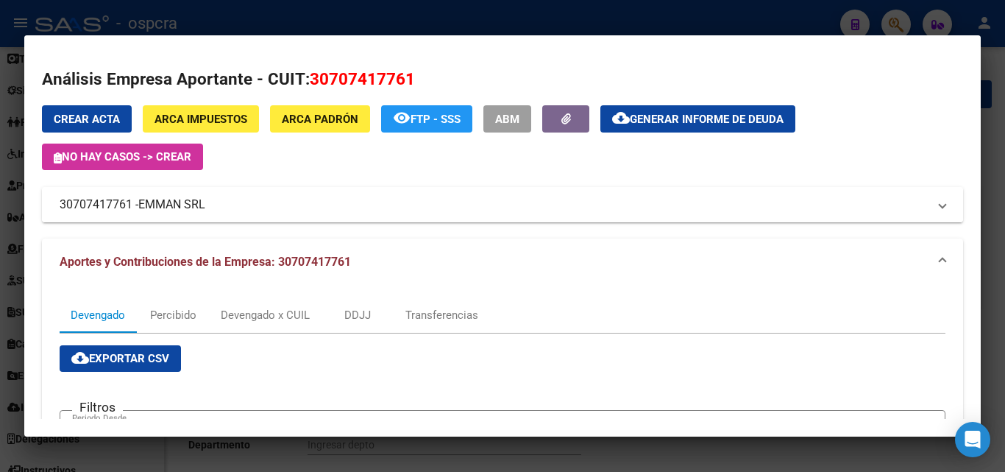
click at [158, 205] on span "EMMAN SRL" at bounding box center [171, 205] width 67 height 18
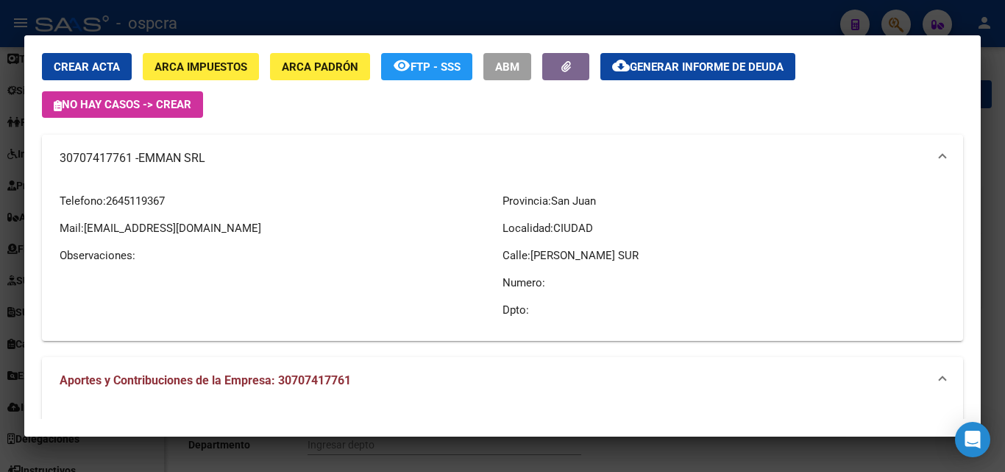
scroll to position [0, 0]
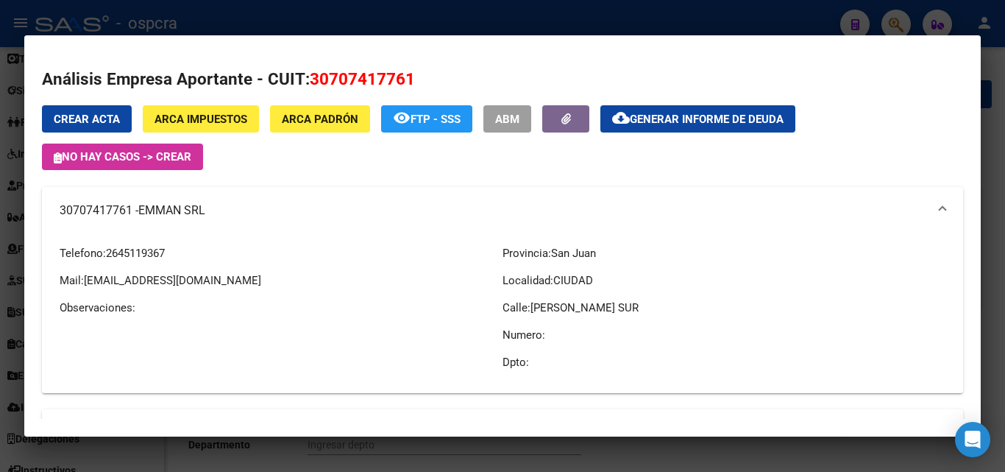
click at [503, 124] on span "ABM" at bounding box center [507, 119] width 24 height 13
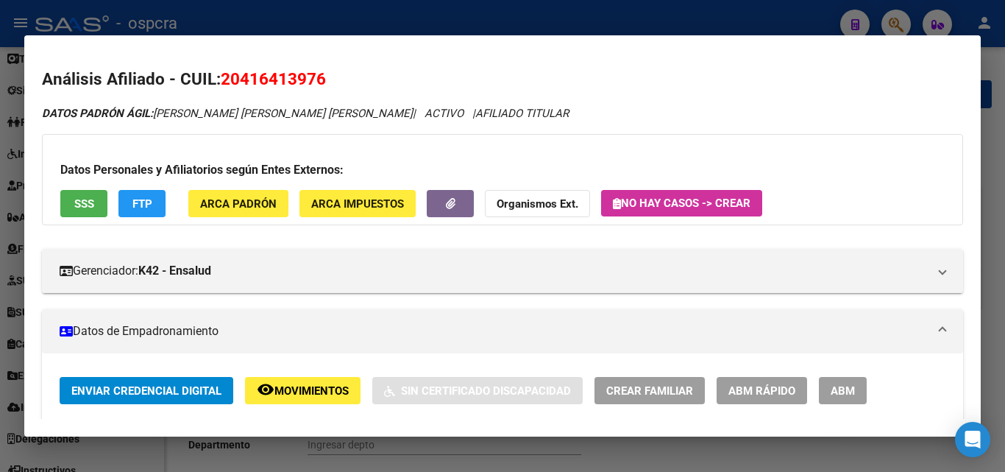
click at [0, 333] on div at bounding box center [502, 236] width 1005 height 472
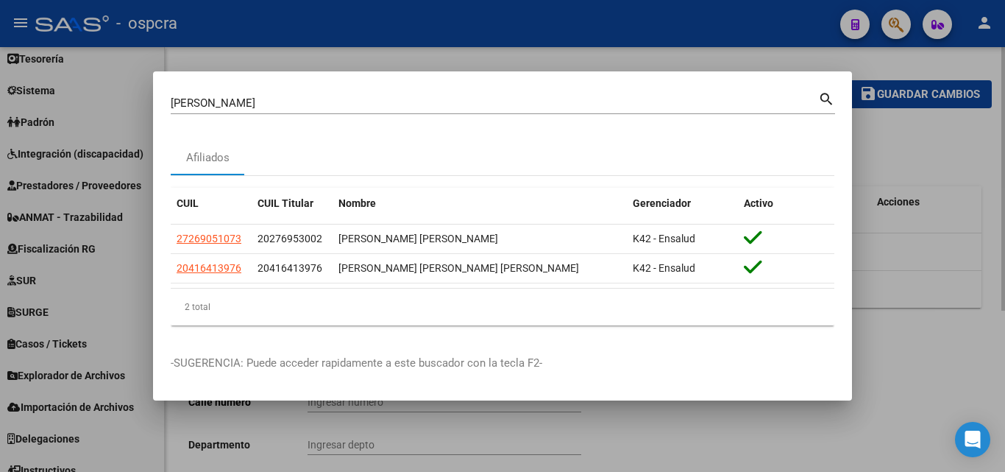
click at [958, 287] on div at bounding box center [502, 236] width 1005 height 472
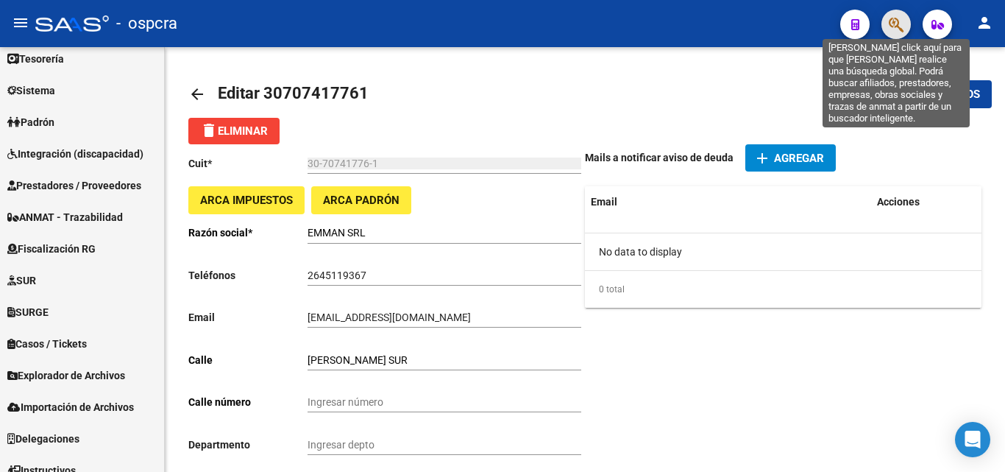
click at [902, 24] on icon "button" at bounding box center [896, 24] width 15 height 17
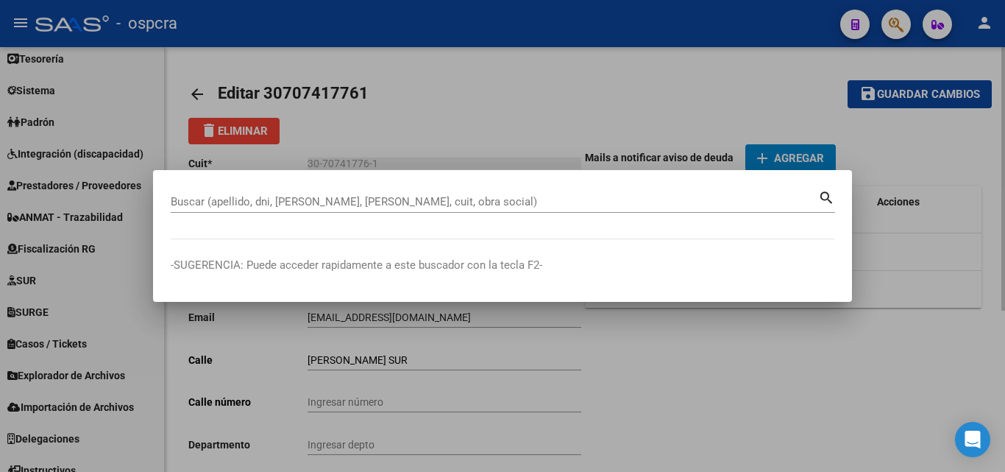
click at [581, 371] on div at bounding box center [502, 236] width 1005 height 472
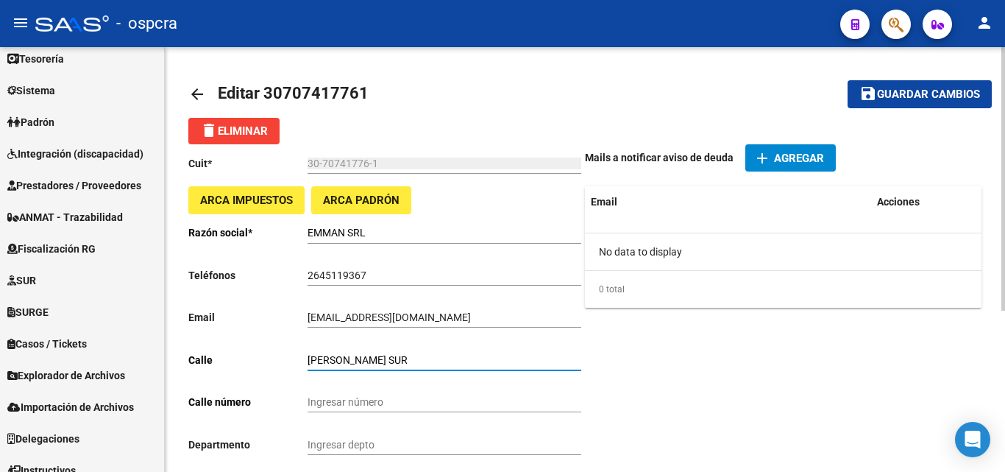
drag, startPoint x: 397, startPoint y: 360, endPoint x: 272, endPoint y: 372, distance: 125.7
click at [272, 372] on div "Cuit * 30-70741776-1 Ingresar el cuit ARCA Impuestos ARCA [PERSON_NAME] [PERSON…" at bounding box center [386, 419] width 397 height 551
click at [341, 395] on div "Ingresar número" at bounding box center [445, 397] width 274 height 29
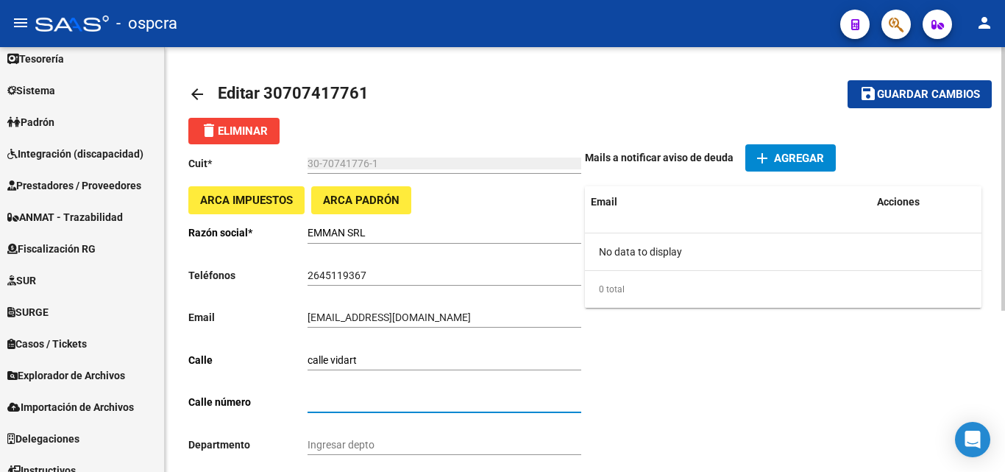
click at [345, 398] on input "Ingresar número" at bounding box center [445, 402] width 274 height 13
click at [325, 396] on div "Ingresar número" at bounding box center [445, 397] width 274 height 29
click at [317, 403] on input "Ingresar número" at bounding box center [445, 402] width 274 height 13
click at [396, 361] on input "calle vidart" at bounding box center [445, 360] width 274 height 13
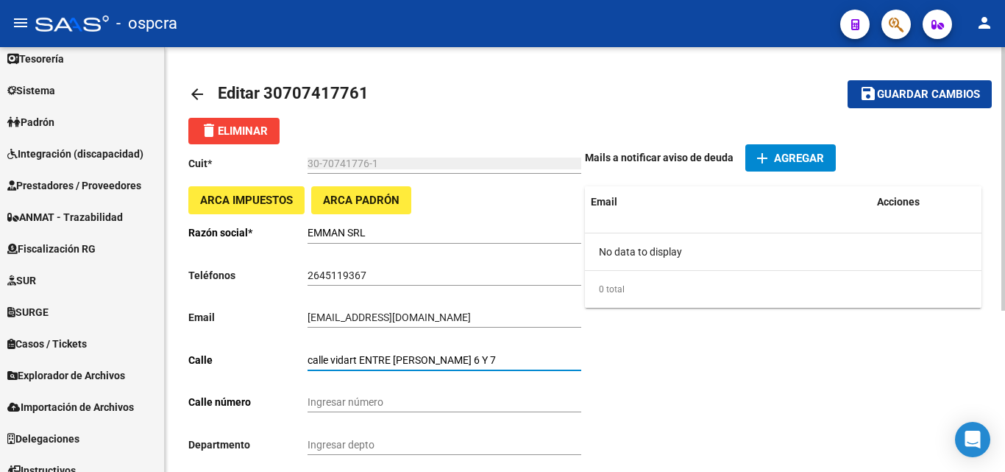
drag, startPoint x: 358, startPoint y: 358, endPoint x: 253, endPoint y: 367, distance: 104.9
click at [253, 366] on app-form-text-field "Calle calle vidart ENTRE [PERSON_NAME] 6 Y 7 Ingresar calle" at bounding box center [384, 360] width 393 height 12
type input "VIDART ENTRE [PERSON_NAME] 6 Y 7"
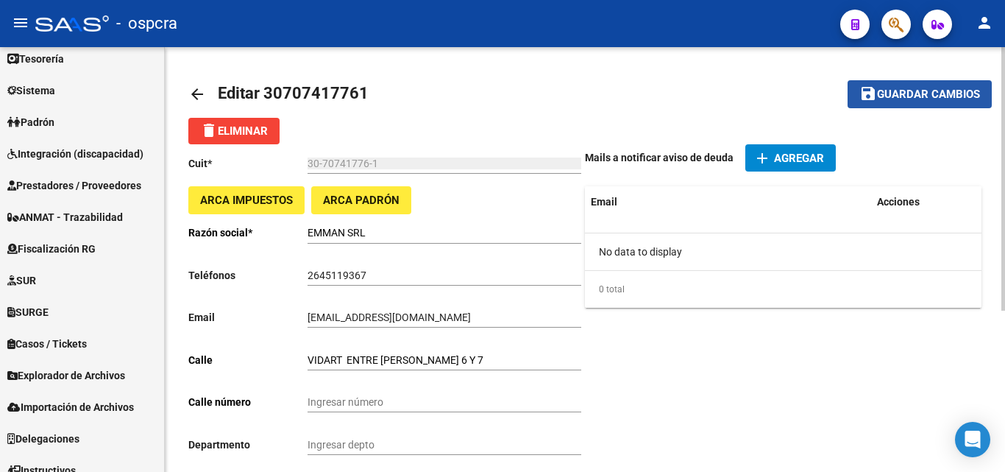
click at [923, 93] on span "Guardar cambios" at bounding box center [928, 94] width 103 height 13
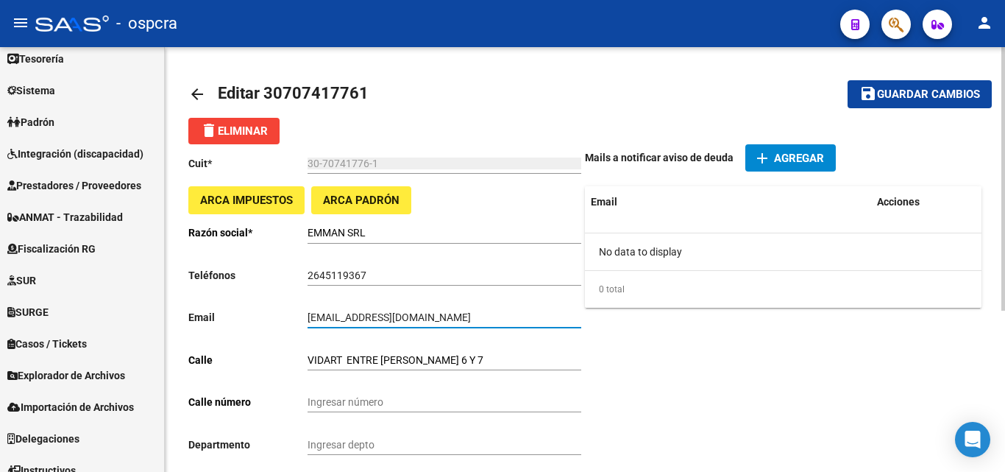
drag, startPoint x: 434, startPoint y: 316, endPoint x: 185, endPoint y: 347, distance: 250.7
click at [185, 347] on div "arrow_back Editar 30707417761 save Guardar cambios delete Eliminar Cuit * 30-70…" at bounding box center [585, 389] width 840 height 684
type input "L"
type input "[EMAIL_ADDRESS][DOMAIN_NAME]"
click at [919, 97] on span "Guardar cambios" at bounding box center [928, 94] width 103 height 13
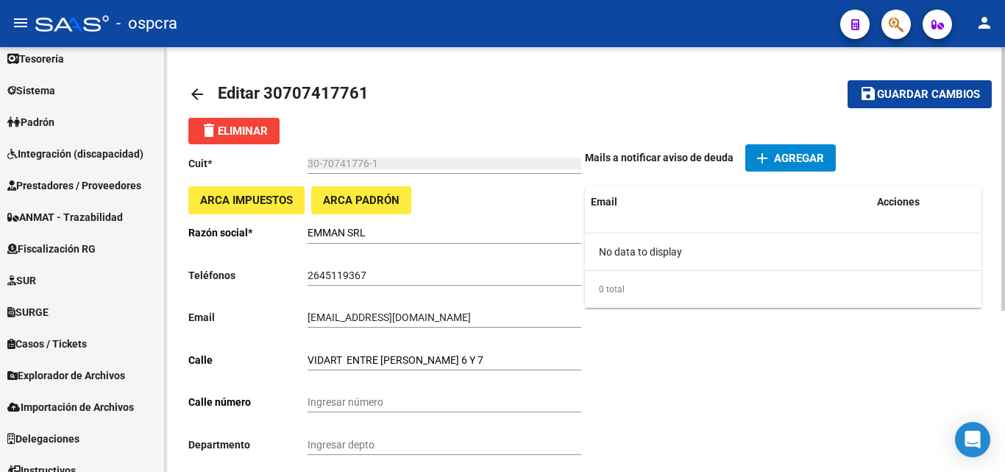
drag, startPoint x: 902, startPoint y: 94, endPoint x: 696, endPoint y: 91, distance: 206.1
click at [902, 93] on span "Guardar cambios" at bounding box center [928, 94] width 103 height 13
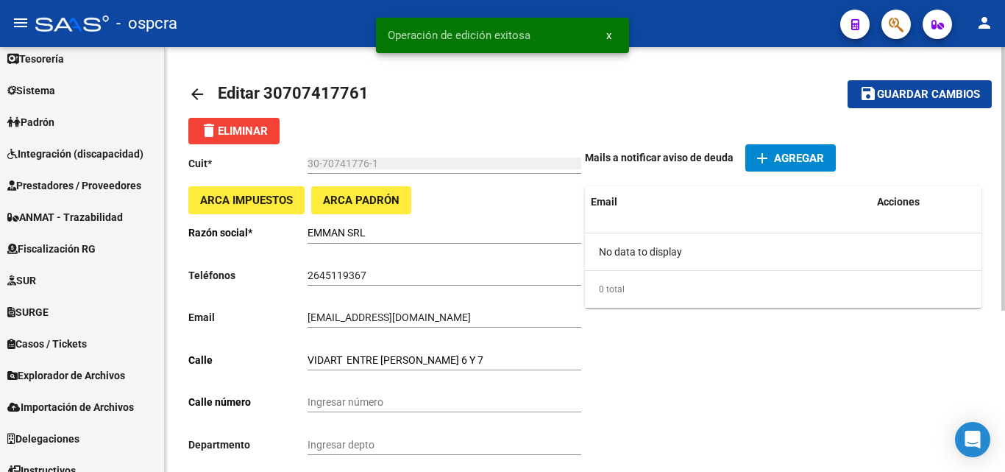
click at [194, 99] on mat-icon "arrow_back" at bounding box center [197, 94] width 18 height 18
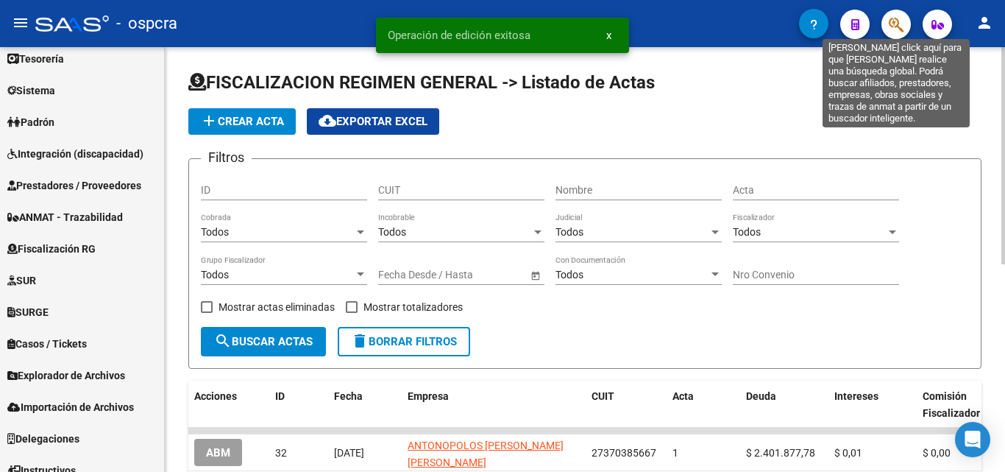
click at [901, 27] on icon "button" at bounding box center [896, 24] width 15 height 17
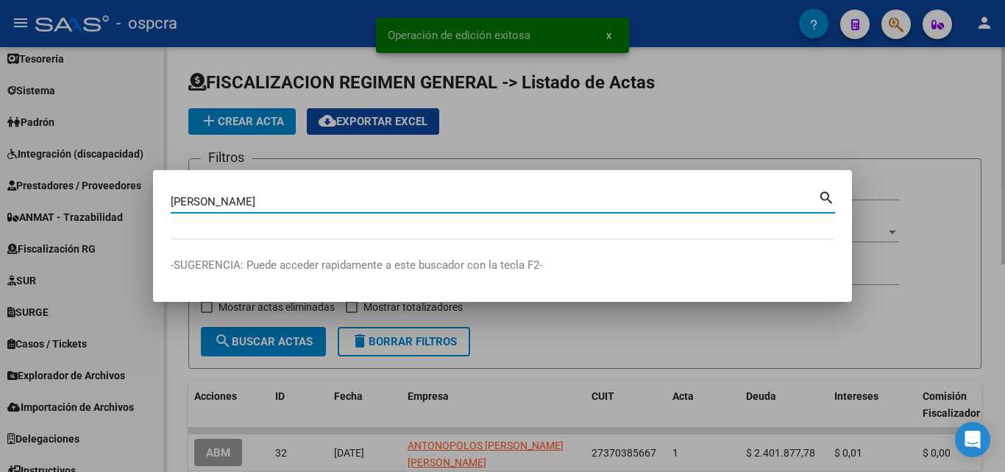
type input "[PERSON_NAME]"
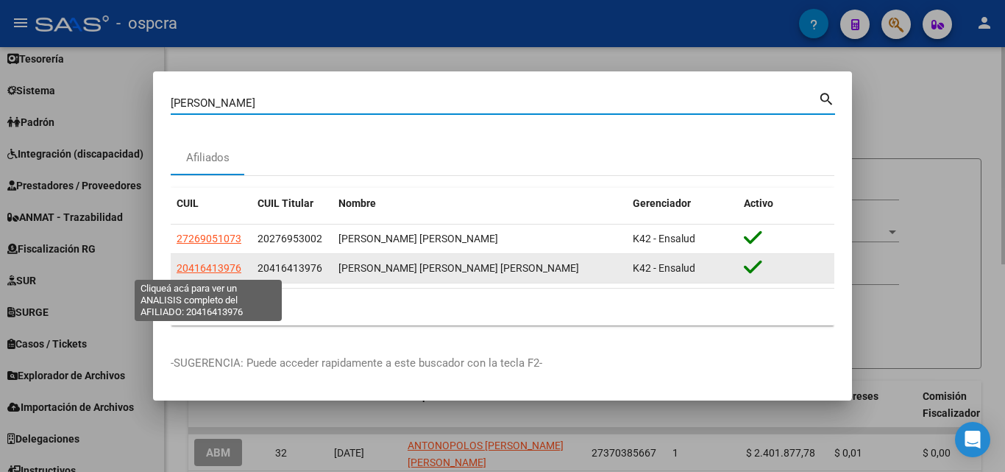
click at [235, 273] on span "20416413976" at bounding box center [209, 268] width 65 height 12
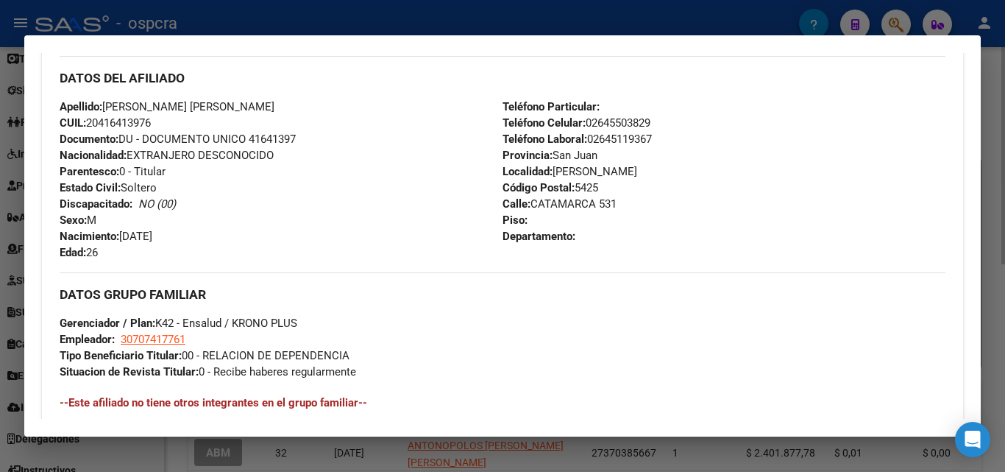
scroll to position [461, 0]
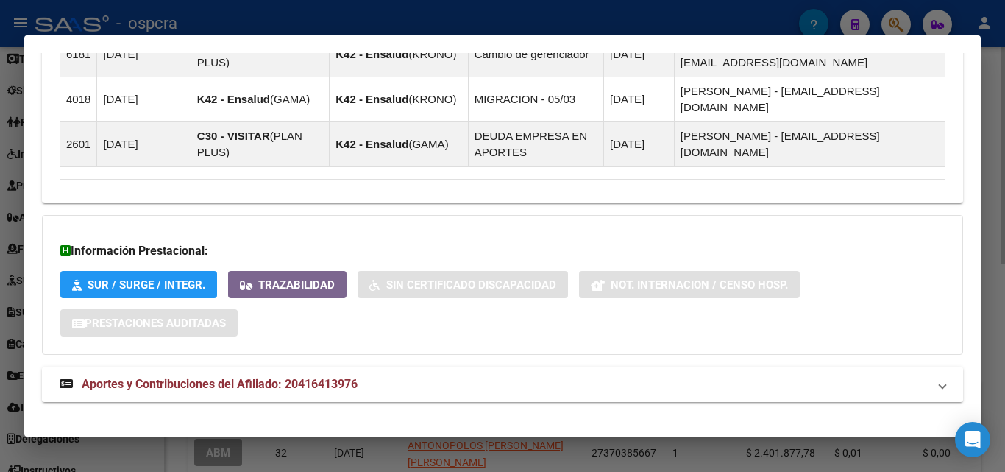
click at [237, 377] on span "Aportes y Contribuciones del Afiliado: 20416413976" at bounding box center [220, 384] width 276 height 14
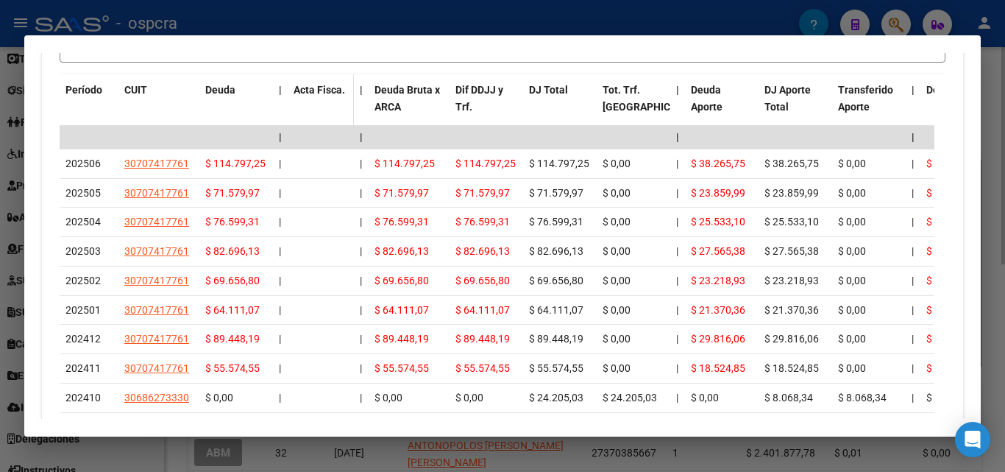
scroll to position [1820, 0]
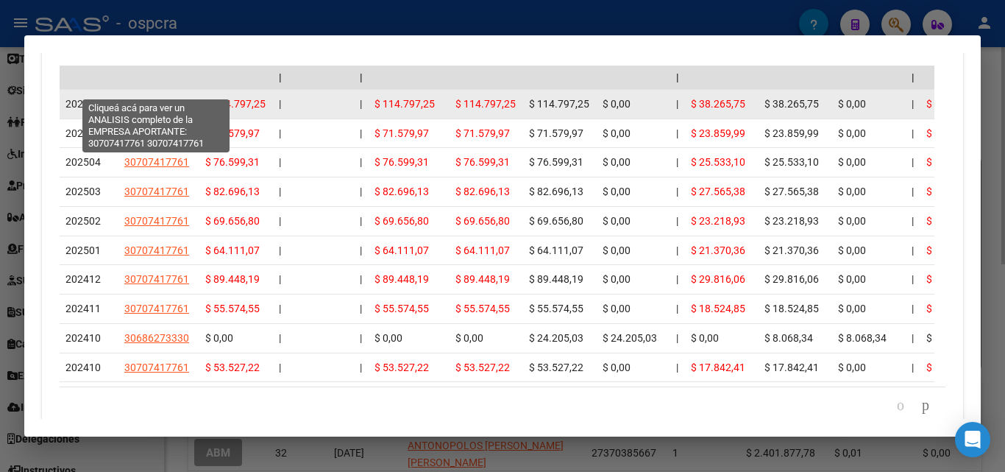
click at [160, 98] on span "30707417761" at bounding box center [156, 104] width 65 height 12
type textarea "30707417761"
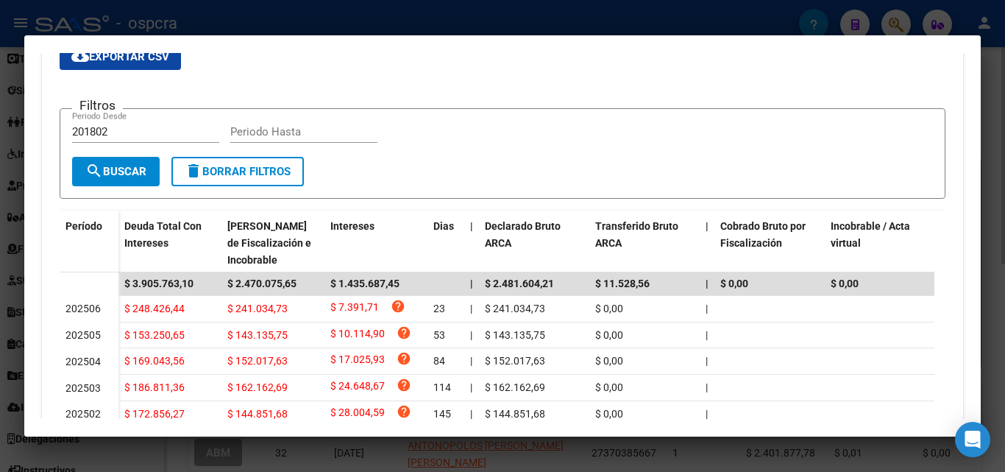
scroll to position [368, 0]
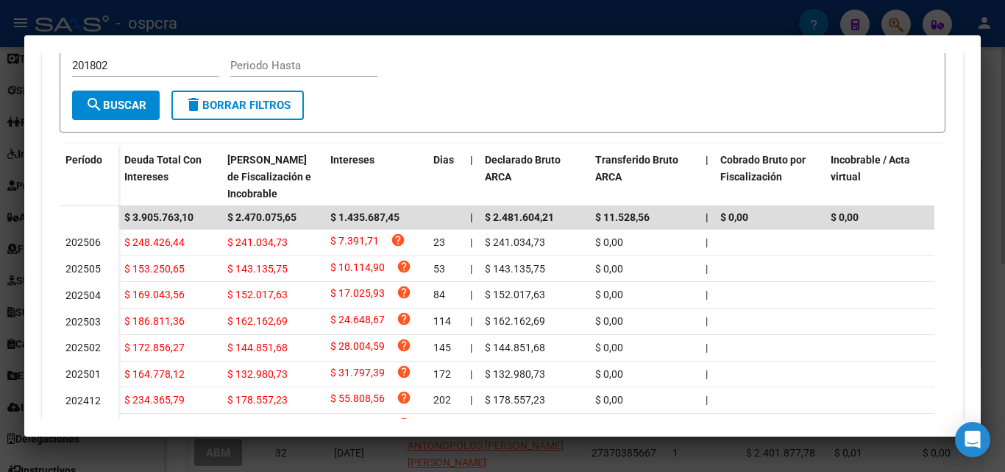
click at [0, 286] on div at bounding box center [502, 236] width 1005 height 472
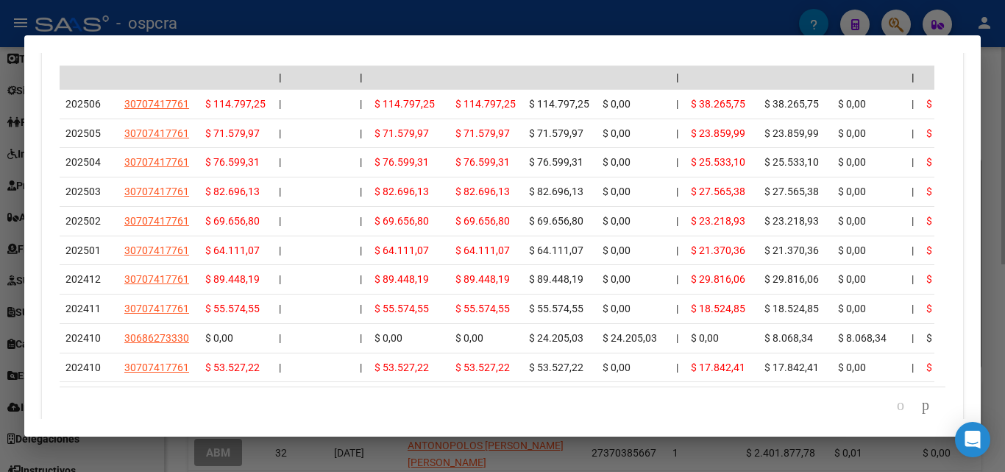
click at [0, 286] on div at bounding box center [502, 236] width 1005 height 472
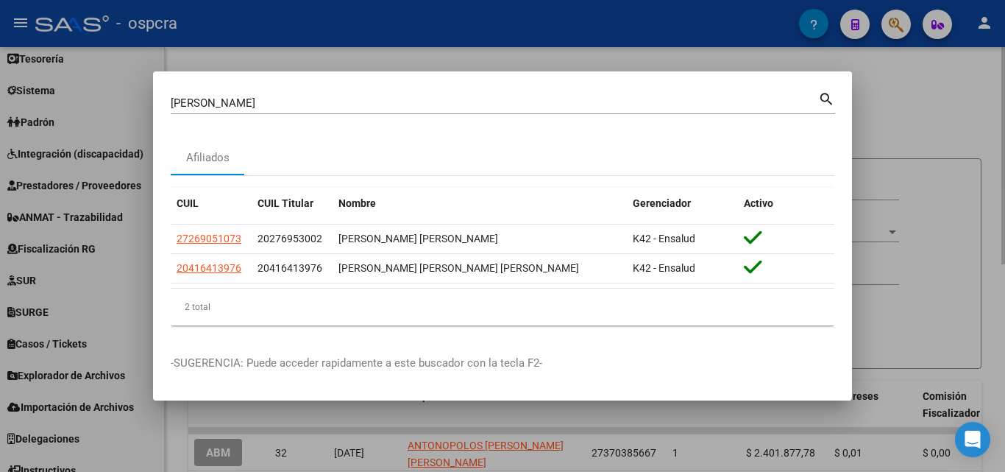
click at [906, 77] on div at bounding box center [502, 236] width 1005 height 472
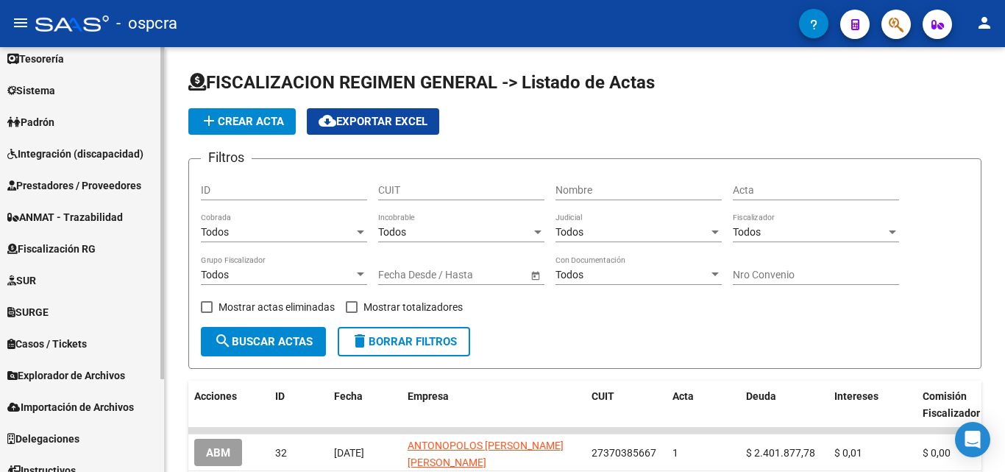
scroll to position [0, 0]
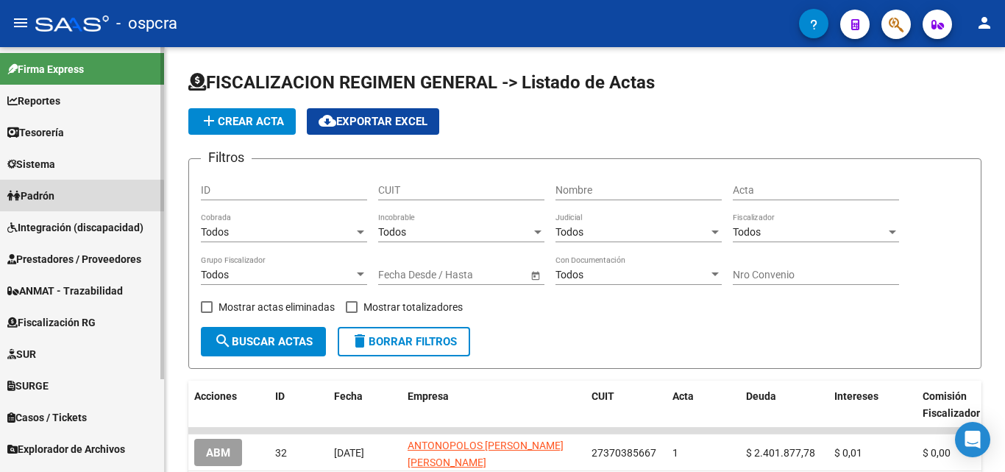
click at [68, 202] on link "Padrón" at bounding box center [82, 196] width 164 height 32
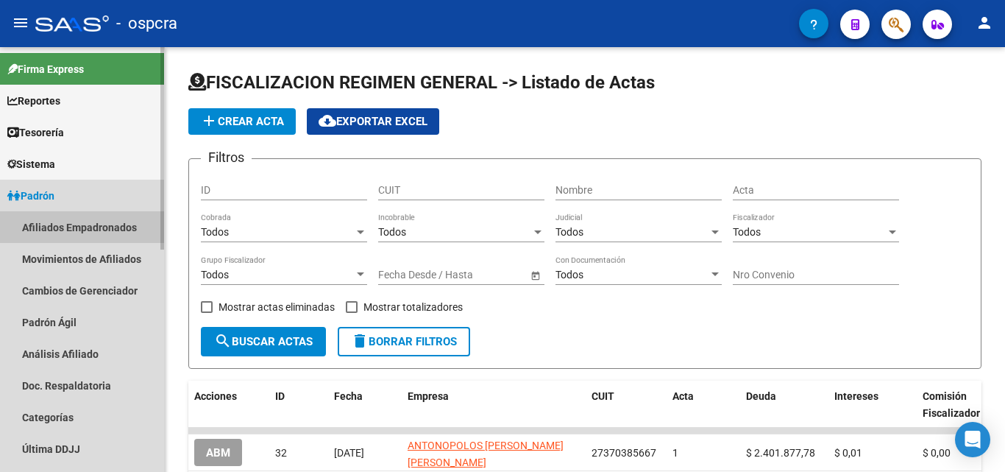
click at [86, 222] on link "Afiliados Empadronados" at bounding box center [82, 227] width 164 height 32
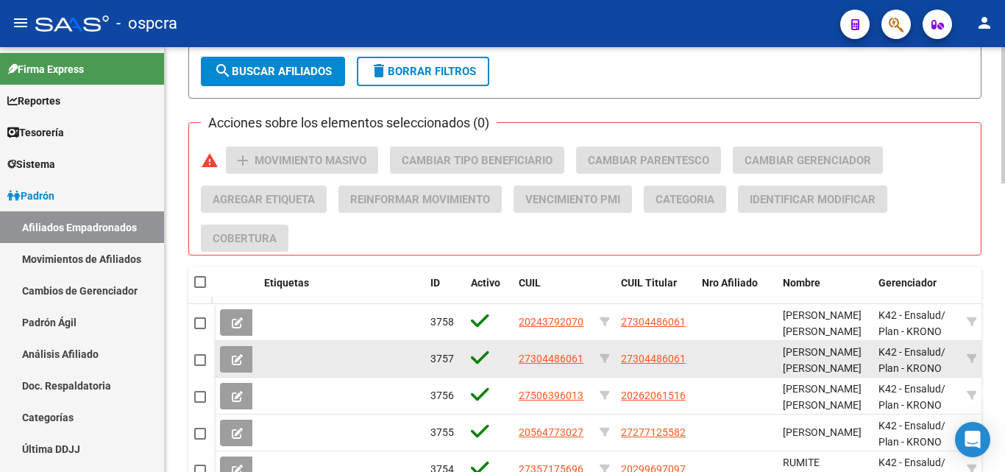
scroll to position [662, 0]
